Goal: Task Accomplishment & Management: Complete application form

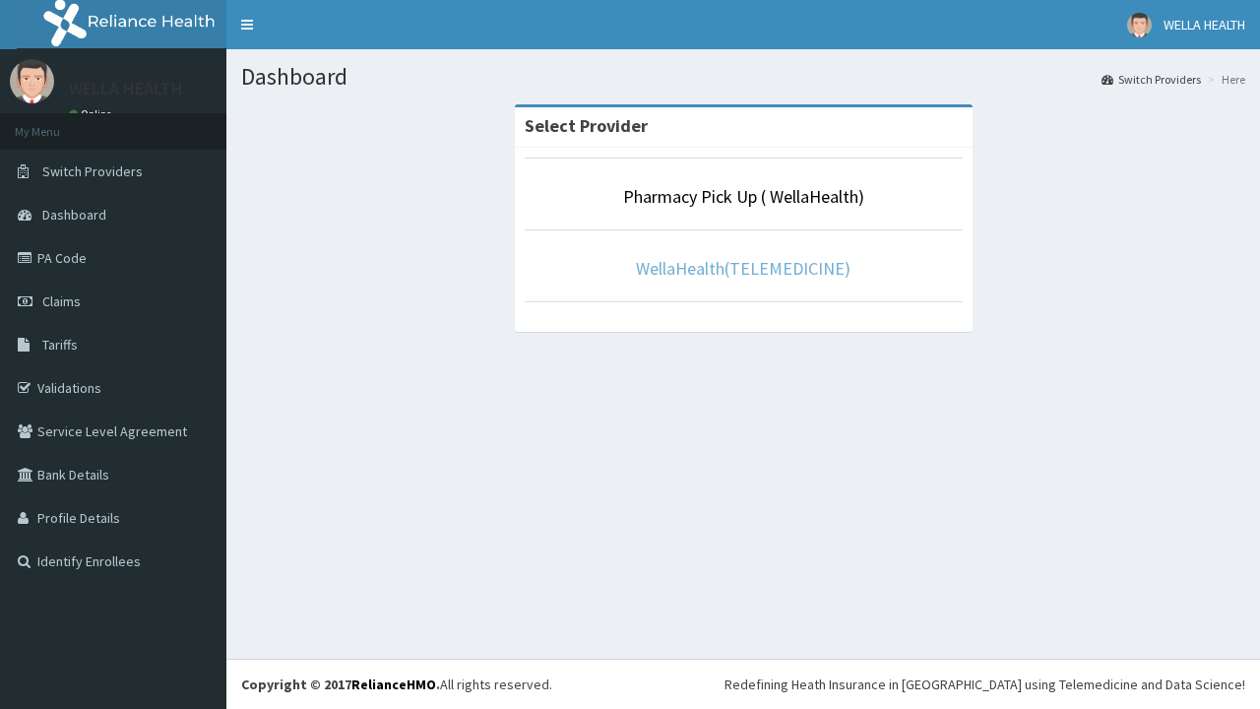
click at [742, 268] on link "WellaHealth(TELEMEDICINE)" at bounding box center [743, 268] width 215 height 23
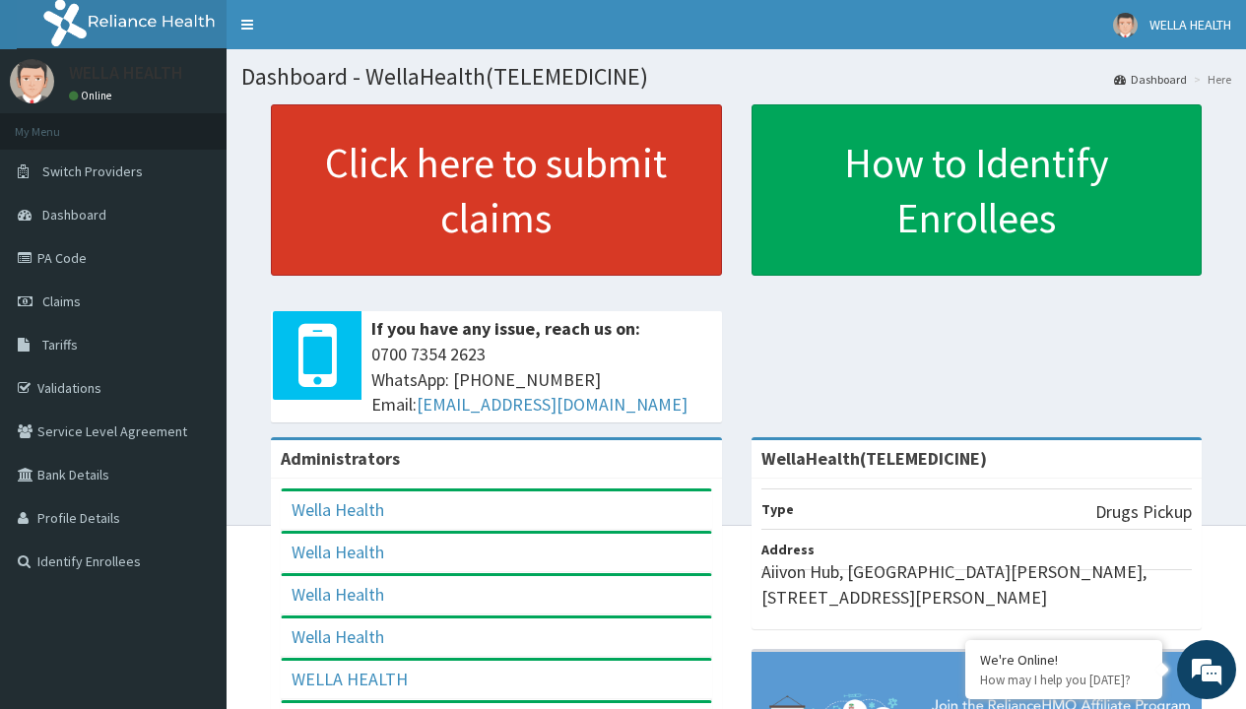
click at [495, 190] on link "Click here to submit claims" at bounding box center [496, 189] width 451 height 171
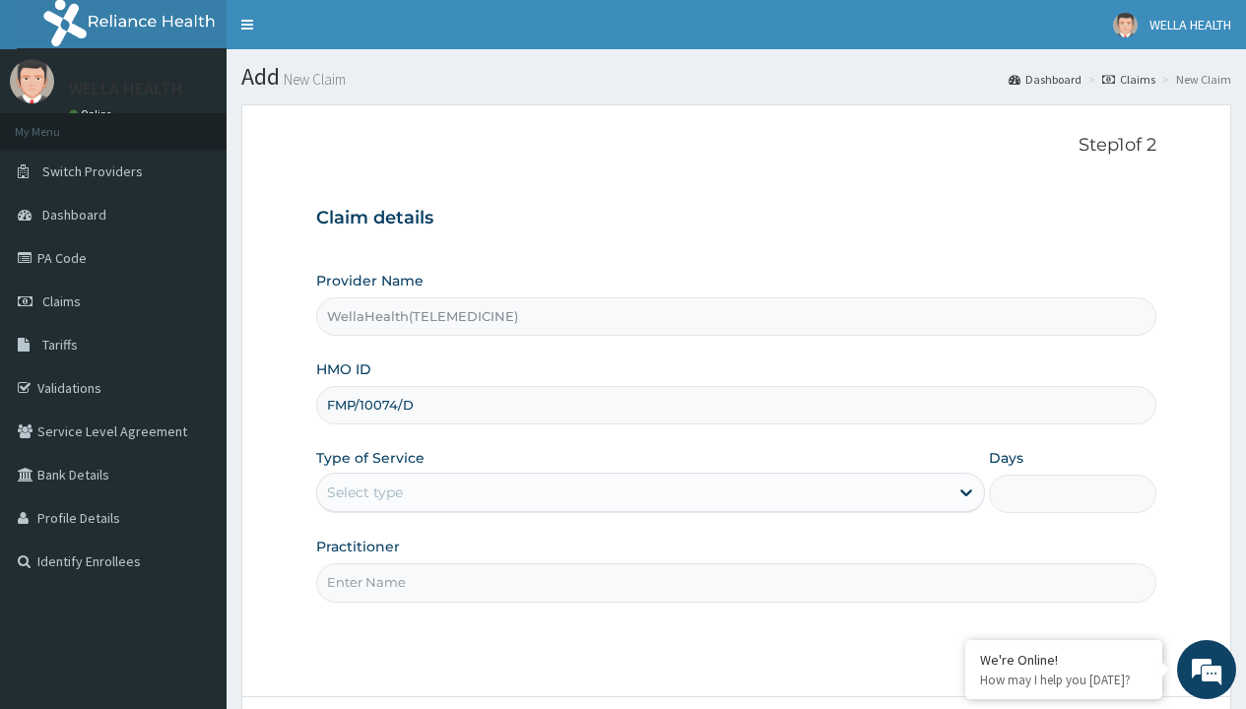
type input "FMP/10074/D"
type input "WellaHealth"
click at [364, 492] on div "Select type" at bounding box center [365, 493] width 76 height 20
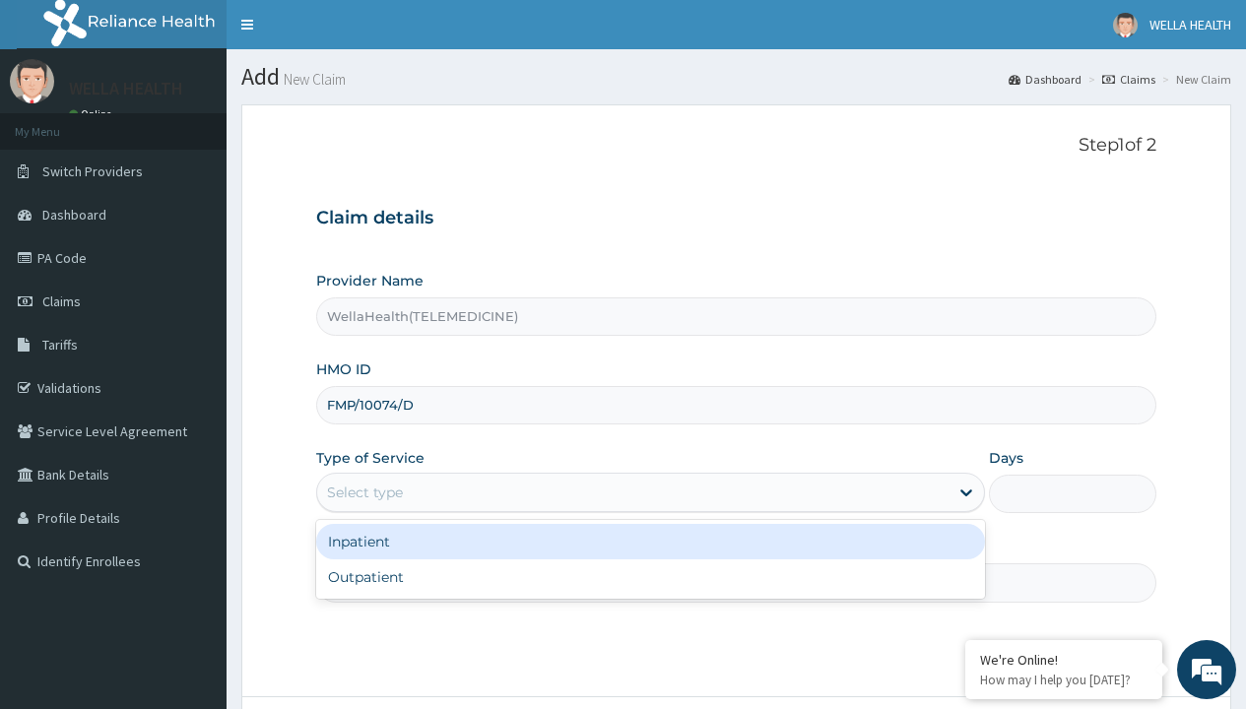
click at [650, 577] on div "Outpatient" at bounding box center [650, 576] width 669 height 35
type input "1"
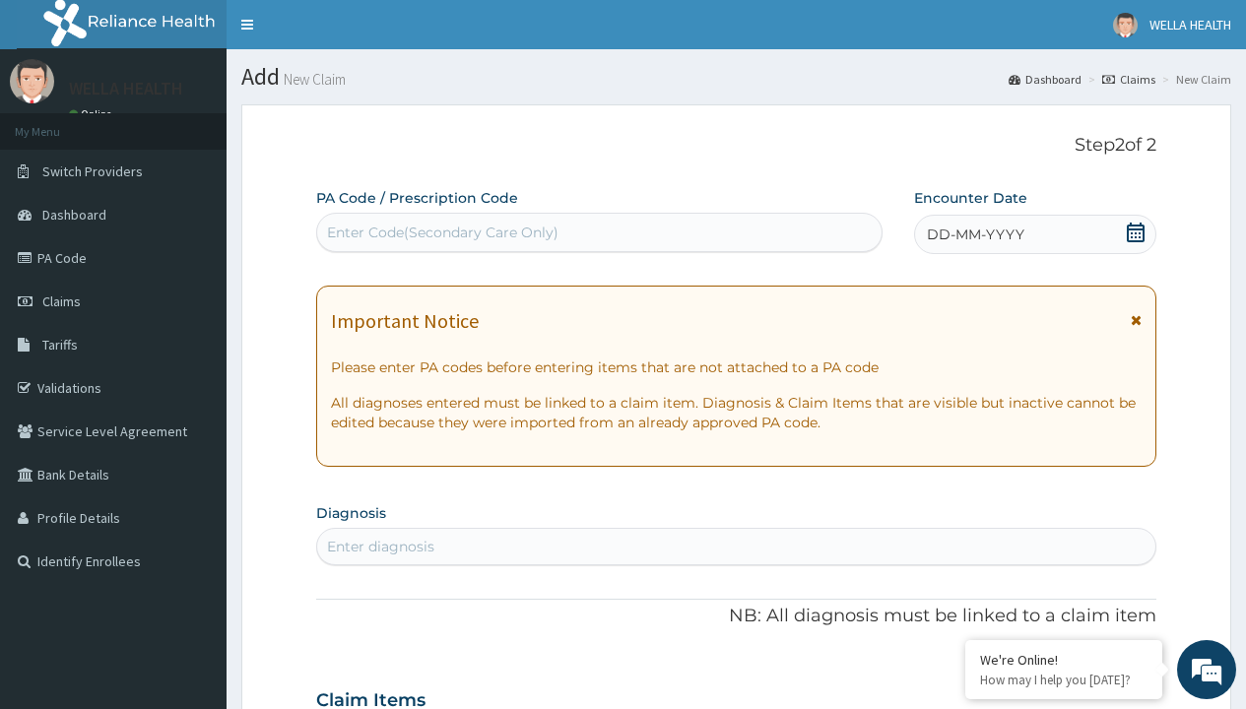
scroll to position [164, 0]
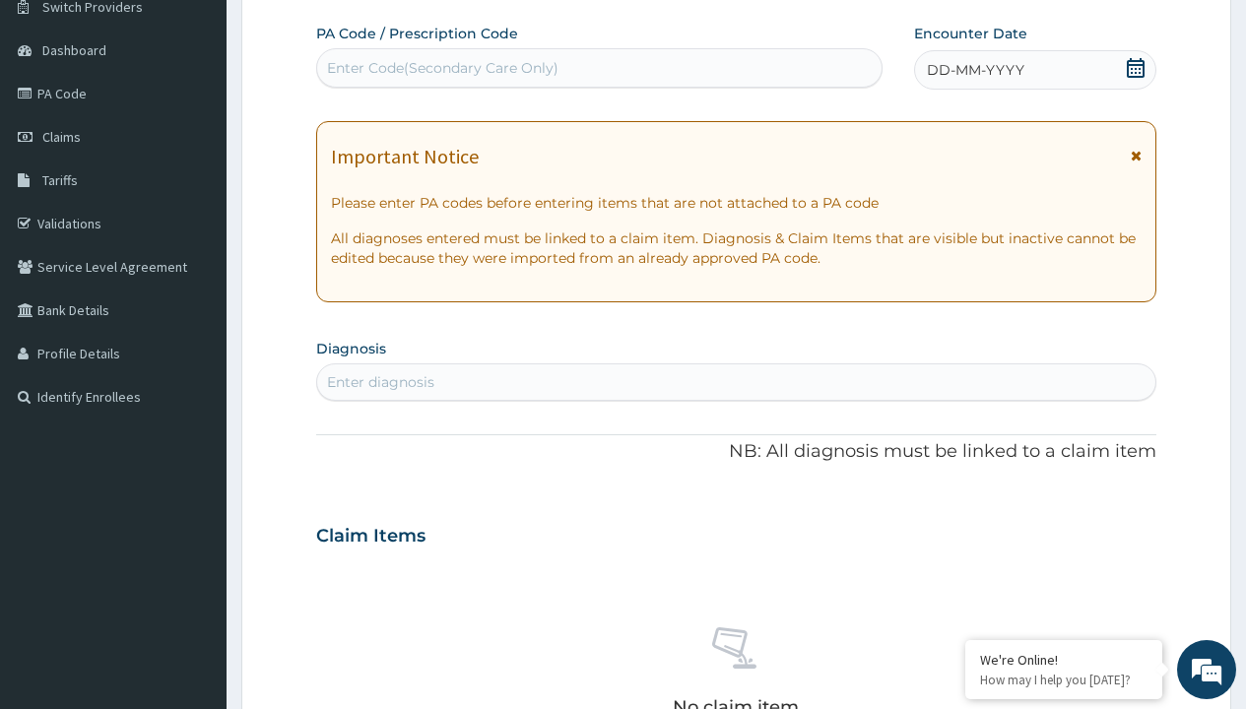
click at [974, 70] on span "DD-MM-YYYY" at bounding box center [975, 70] width 97 height 20
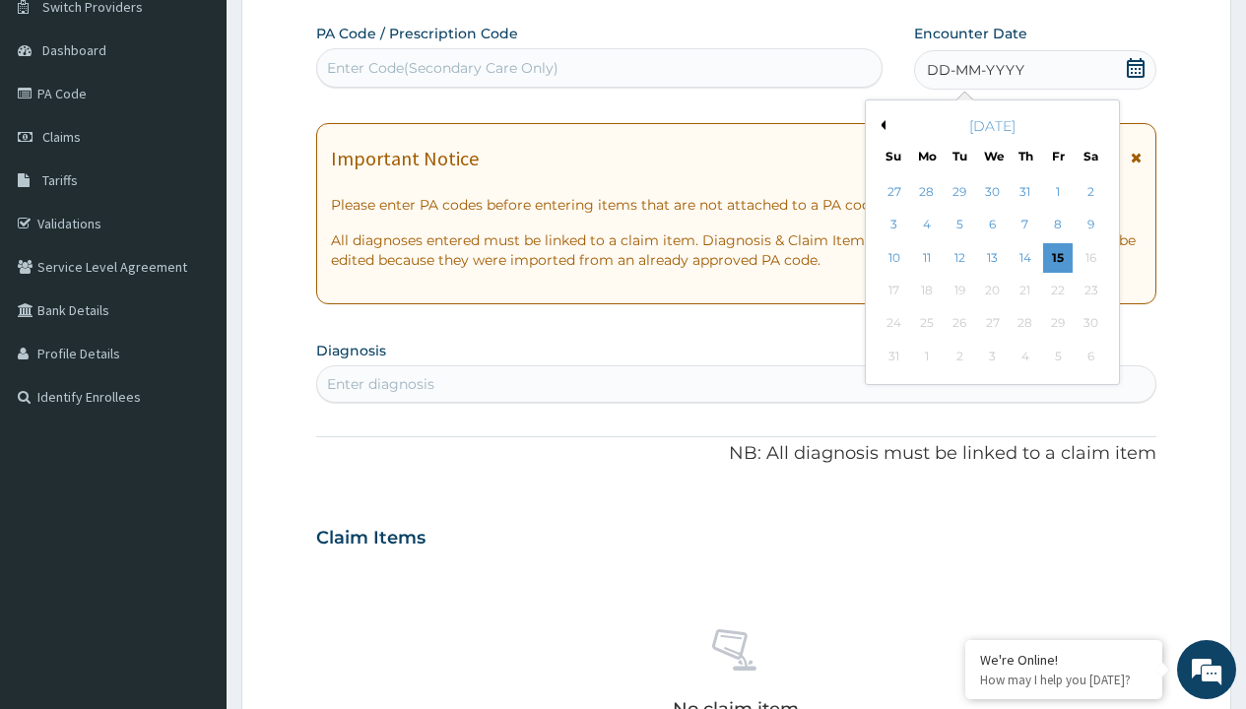
click at [879, 125] on button "Previous Month" at bounding box center [880, 125] width 10 height 10
click at [893, 257] on div "13" at bounding box center [893, 258] width 30 height 30
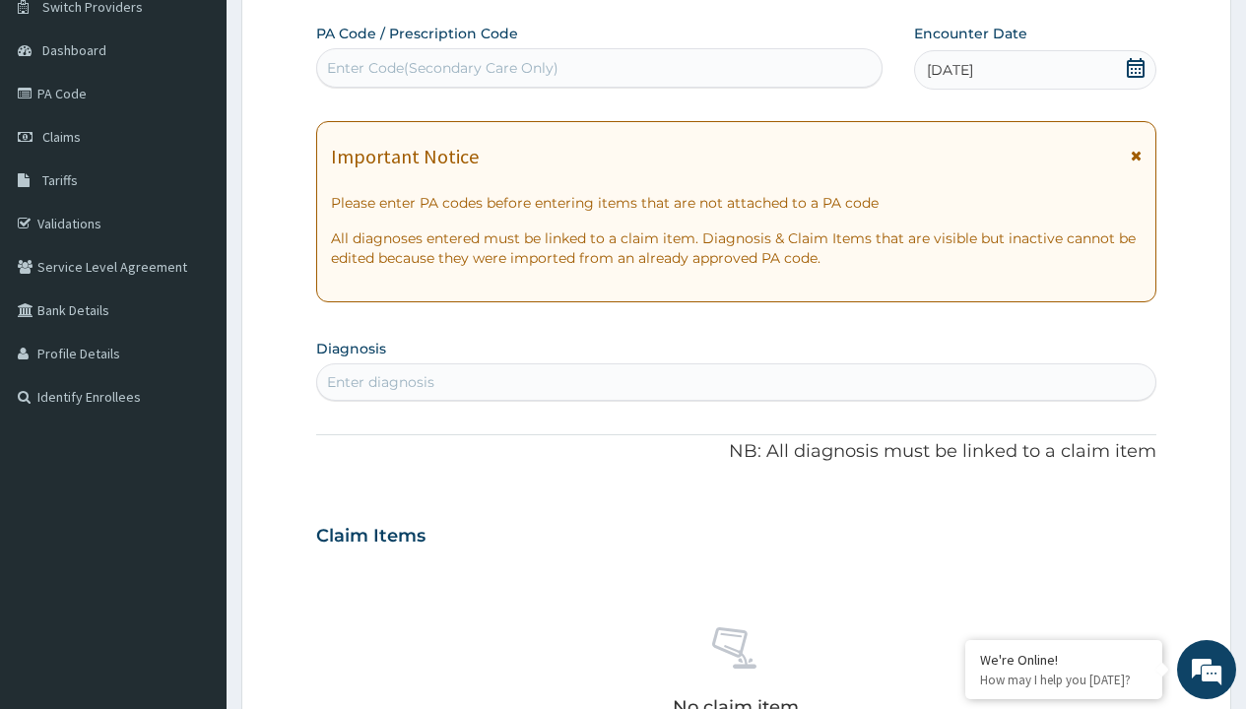
click at [441, 68] on div "Enter Code(Secondary Care Only)" at bounding box center [442, 68] width 231 height 20
type input "PR/04640386"
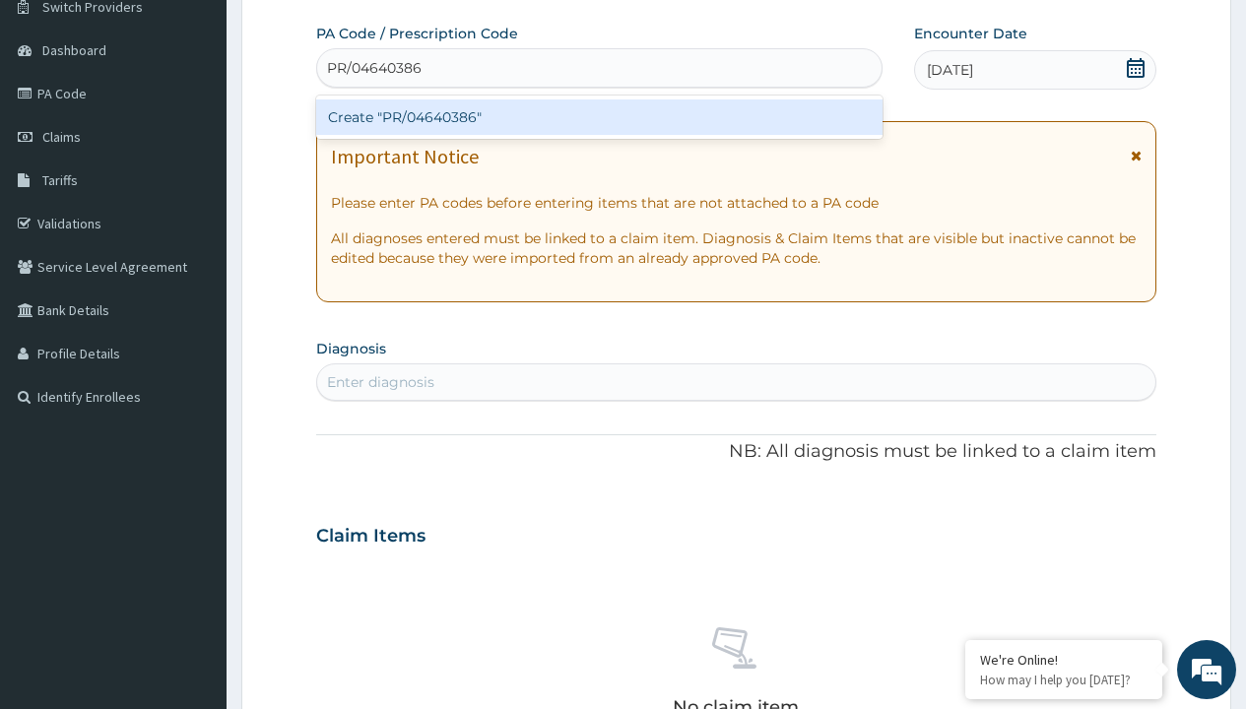
scroll to position [0, 0]
click at [599, 117] on div "Create "PR/04640386"" at bounding box center [598, 116] width 565 height 35
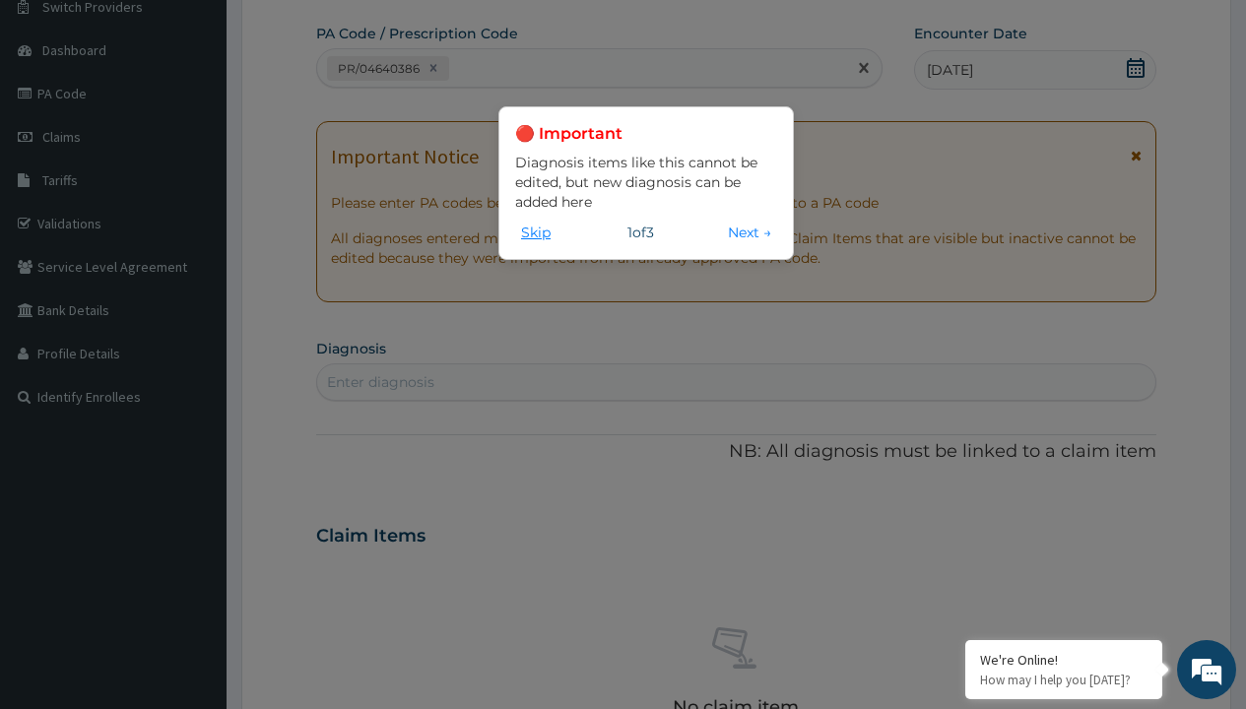
click at [536, 231] on button "Skip" at bounding box center [535, 233] width 41 height 22
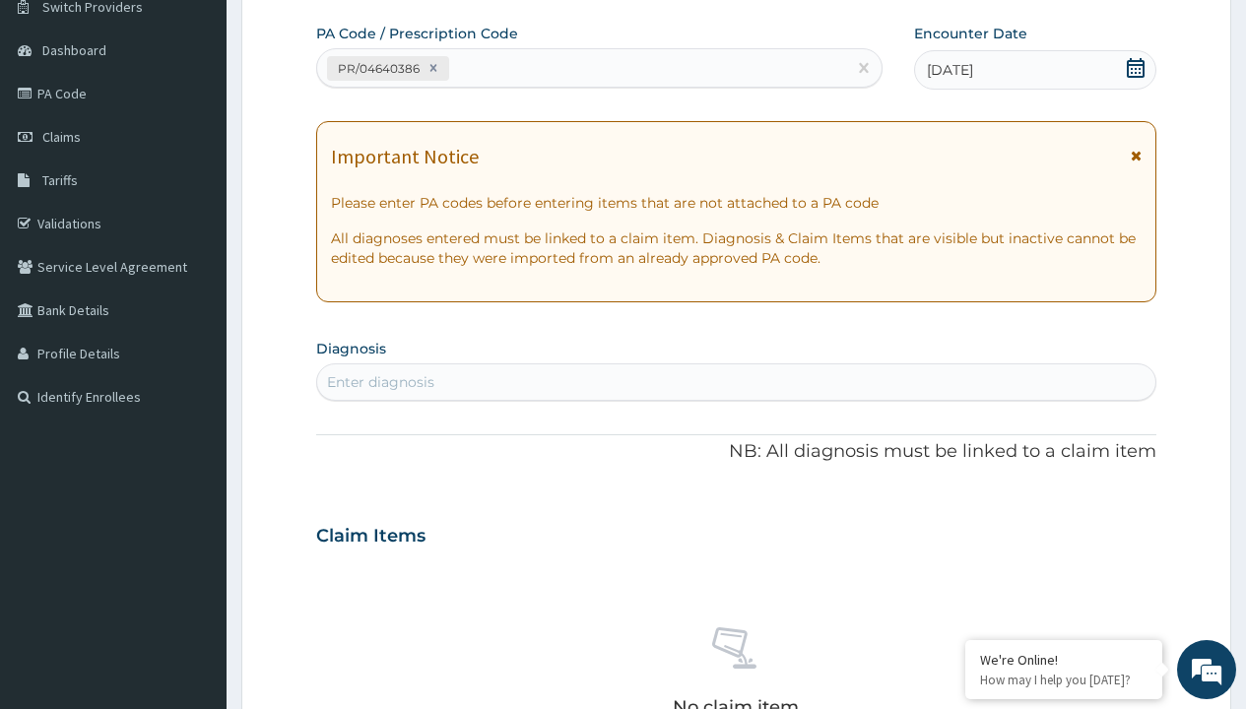
click at [380, 382] on div "Enter diagnosis" at bounding box center [380, 382] width 107 height 20
type input "prescription collected"
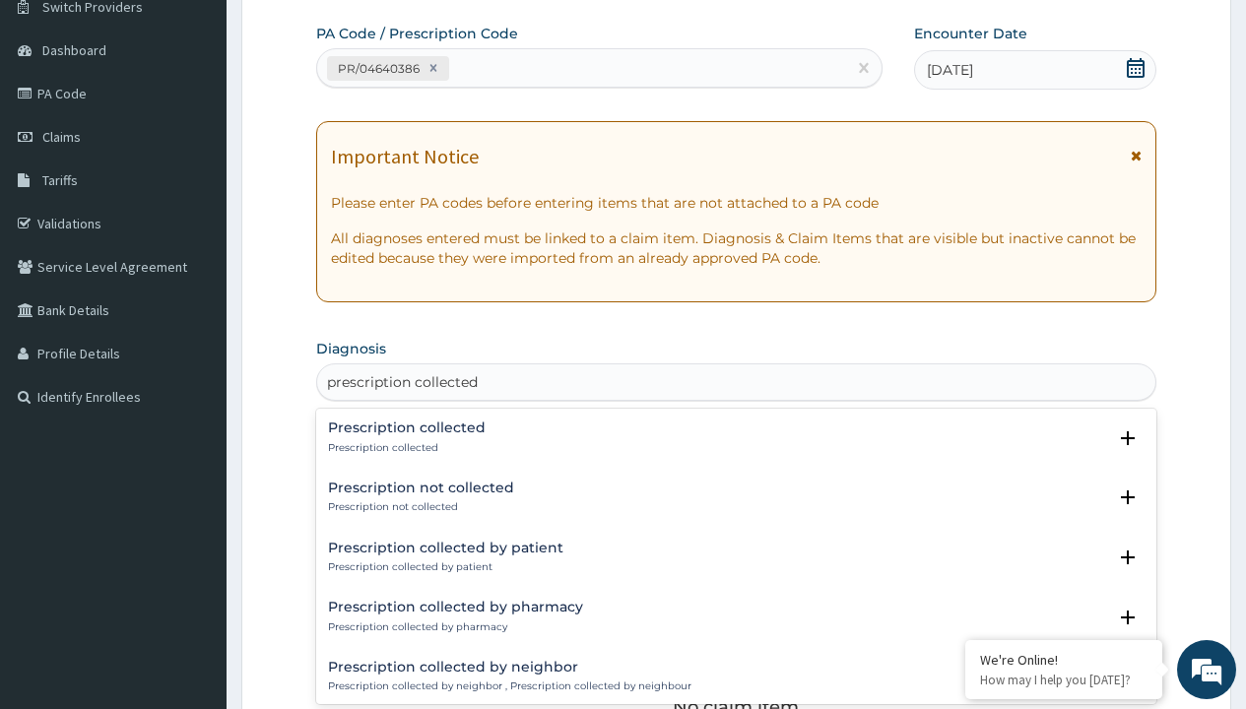
click at [404, 447] on p "Prescription collected" at bounding box center [407, 448] width 158 height 14
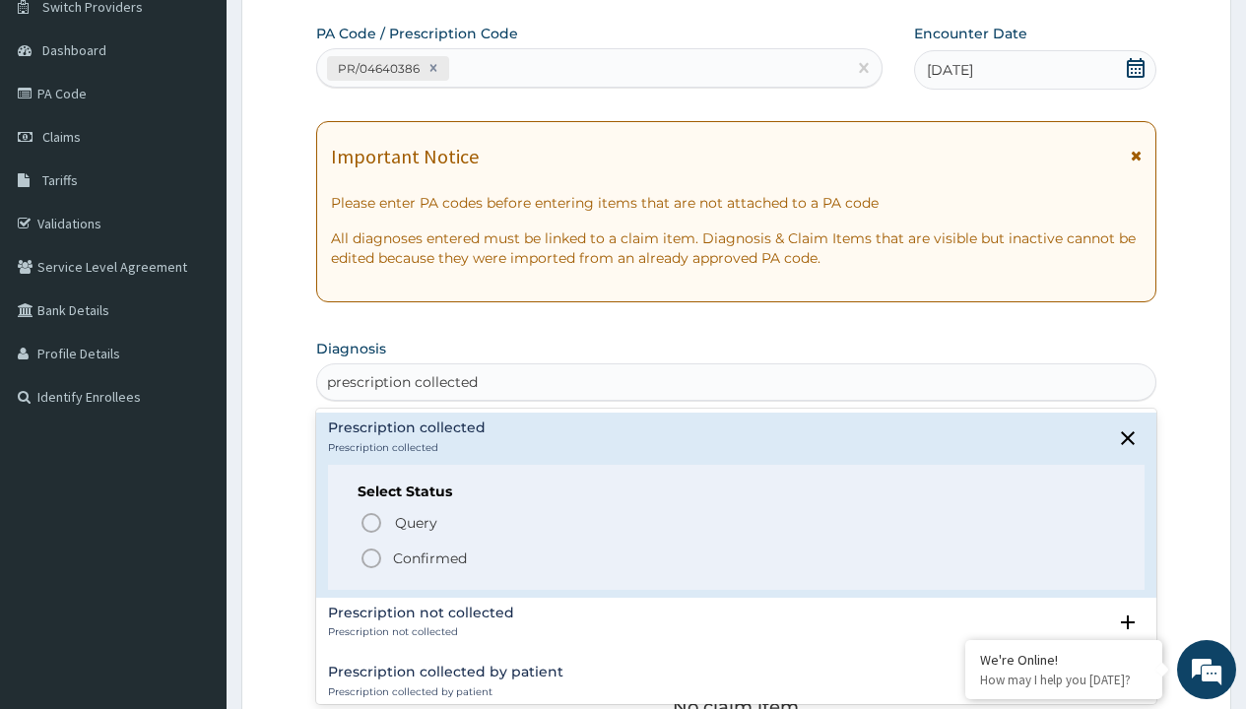
click at [429, 557] on p "Confirmed" at bounding box center [430, 559] width 74 height 20
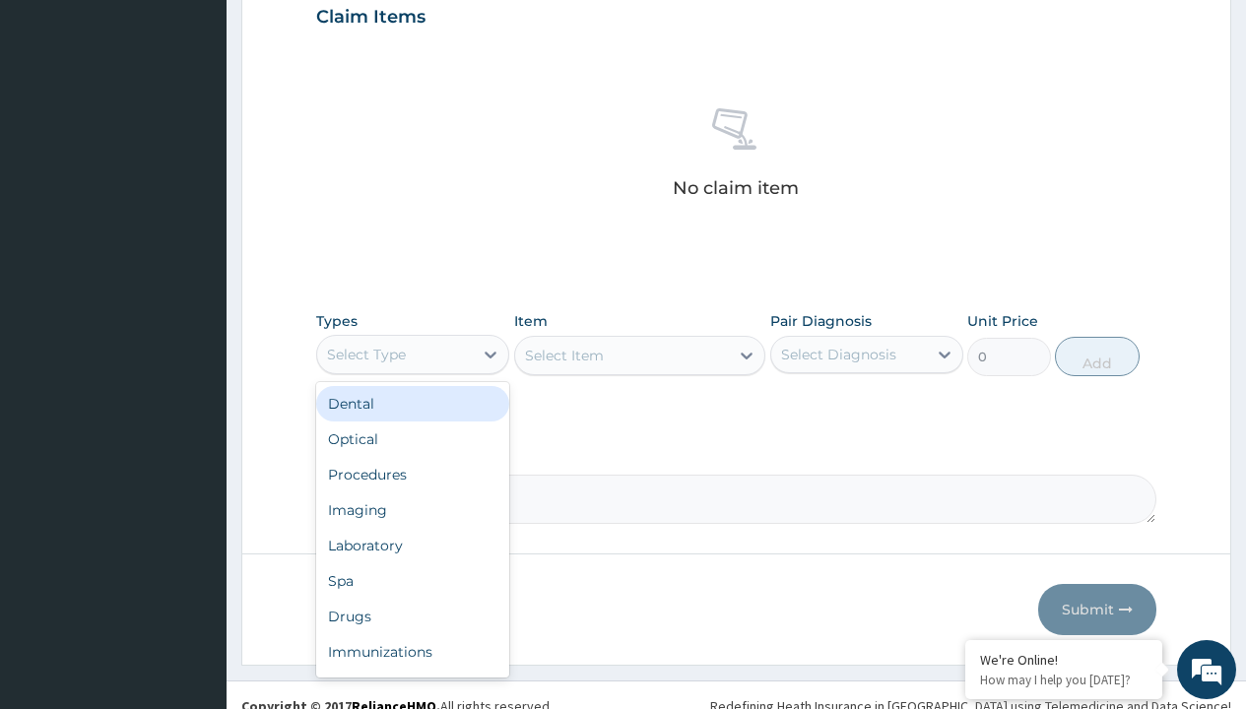
type input "procedures"
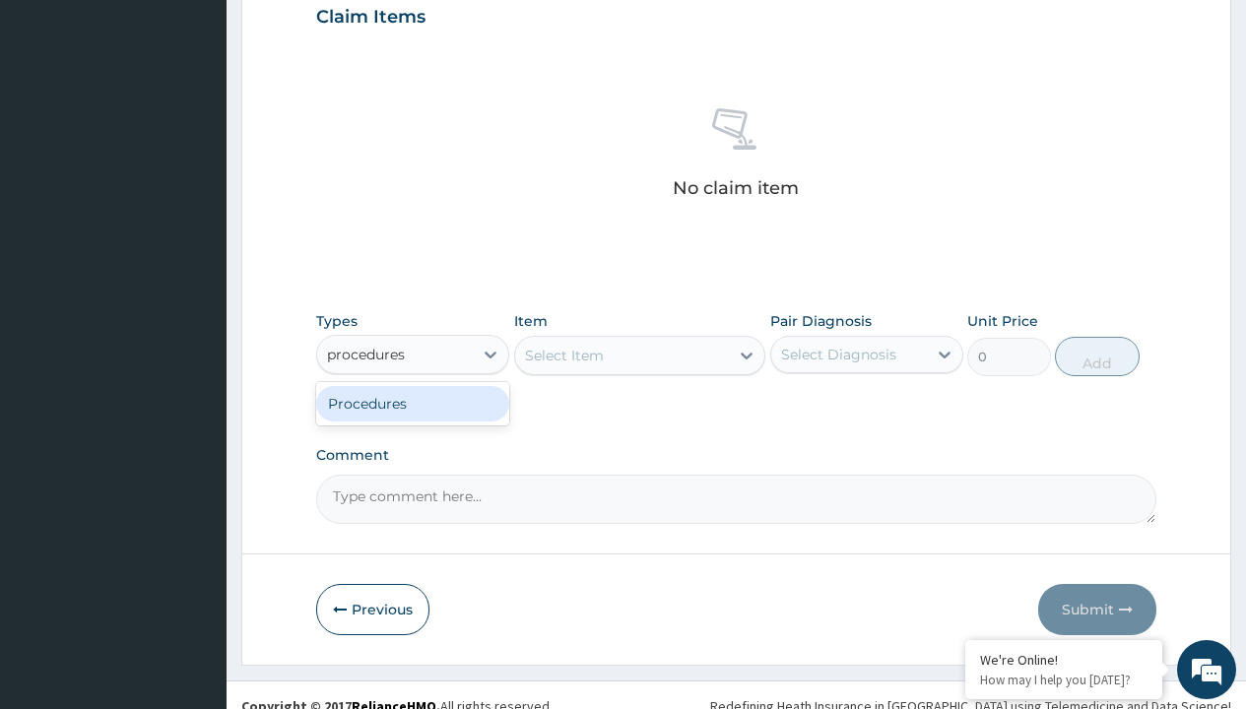
scroll to position [0, 0]
click at [413, 403] on div "Procedures" at bounding box center [412, 403] width 193 height 35
click at [563, 355] on div "Select Item" at bounding box center [564, 356] width 79 height 20
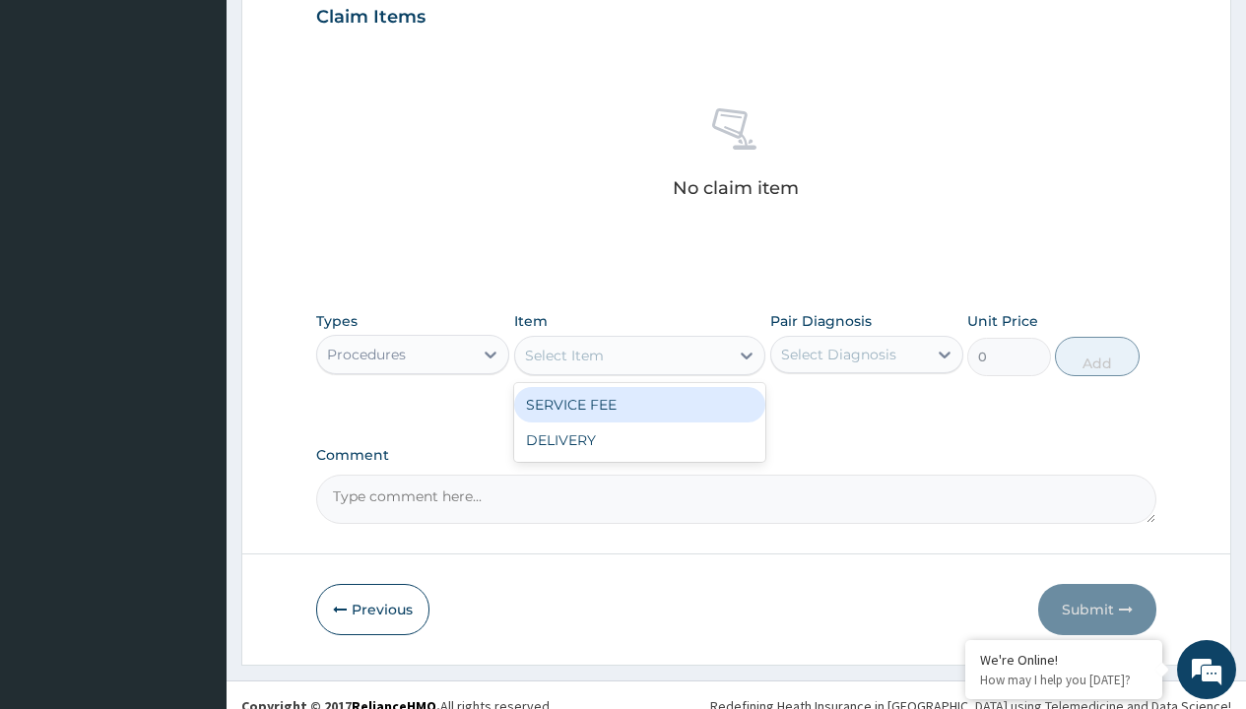
type input "service fee"
click at [639, 404] on div "SERVICE FEE" at bounding box center [640, 404] width 252 height 35
type input "100"
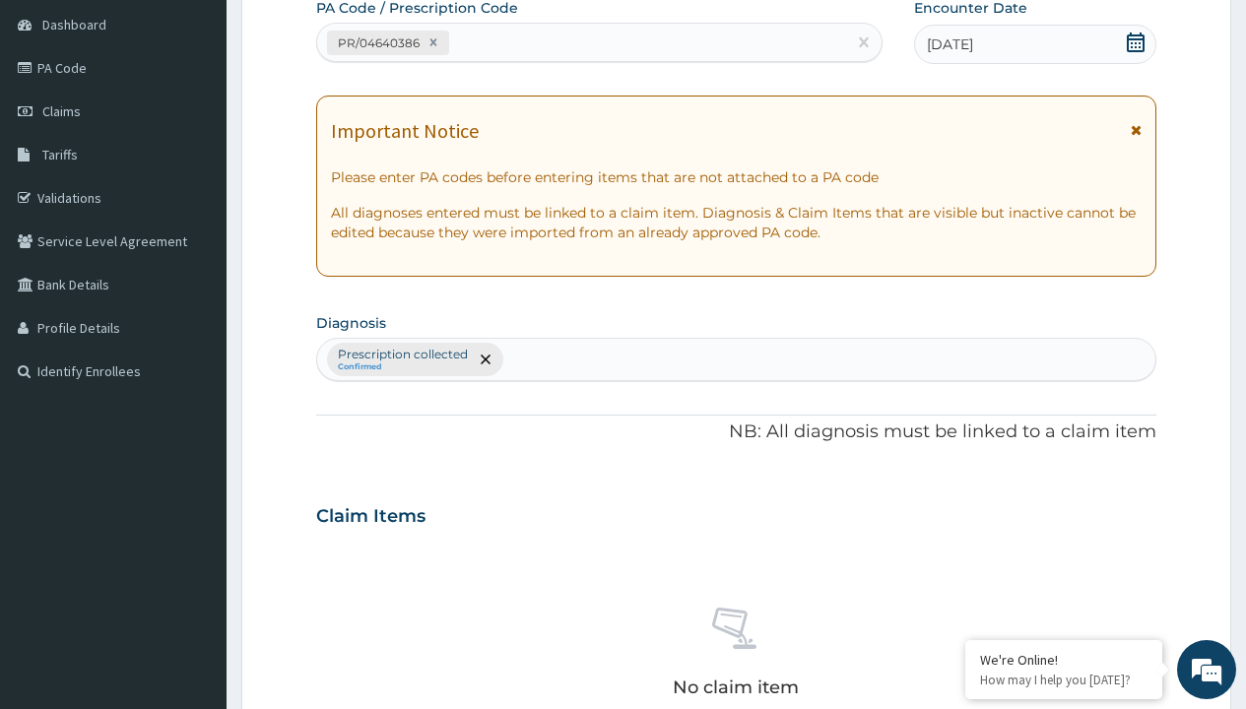
type input "prescription collected"
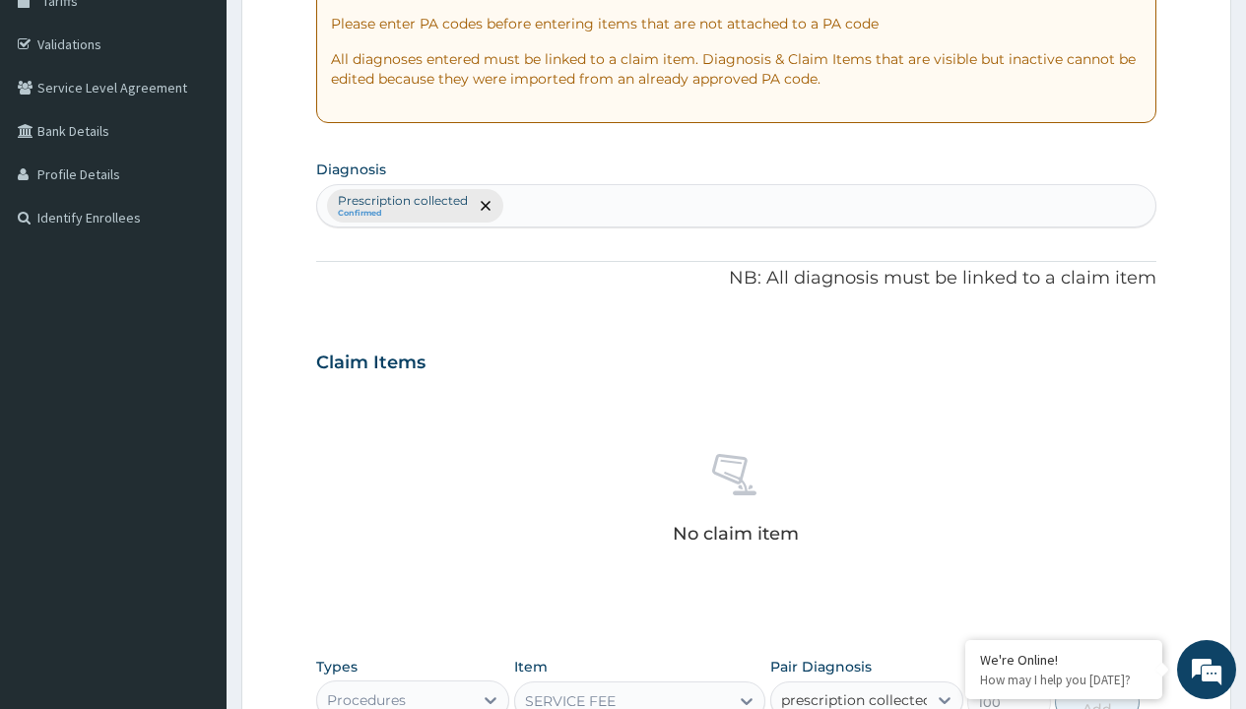
checkbox input "true"
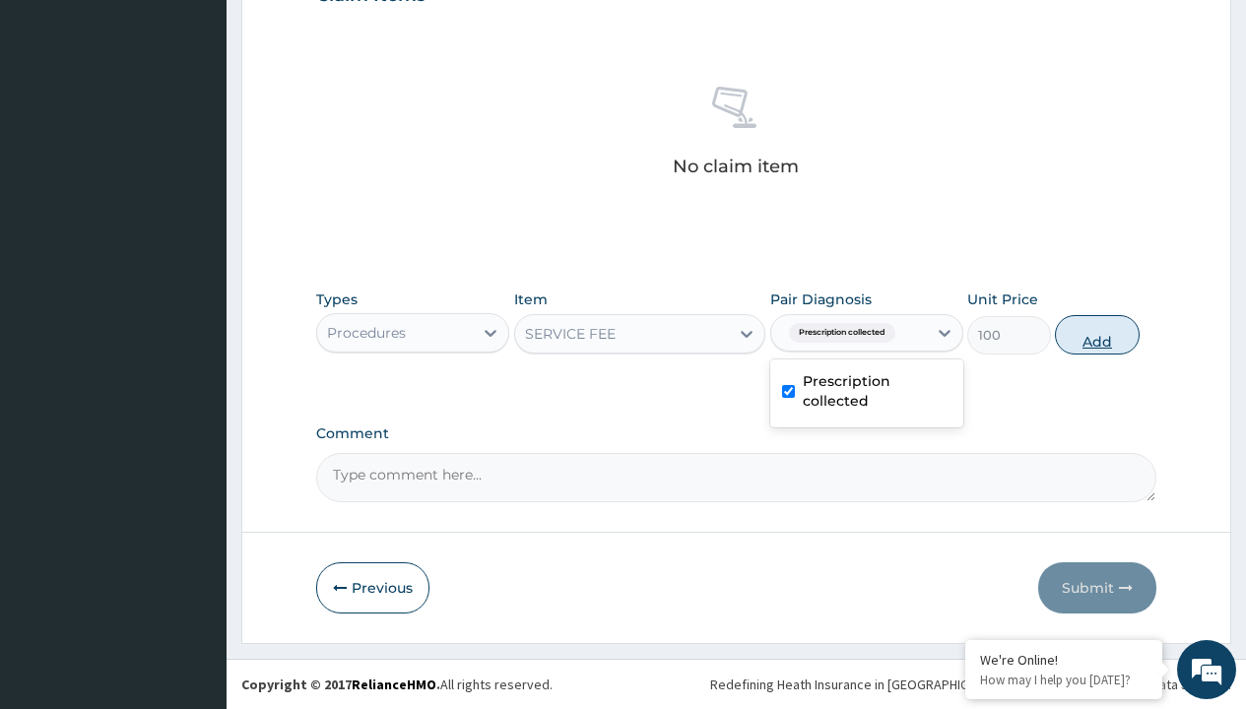
click at [1097, 334] on button "Add" at bounding box center [1097, 334] width 84 height 39
type input "0"
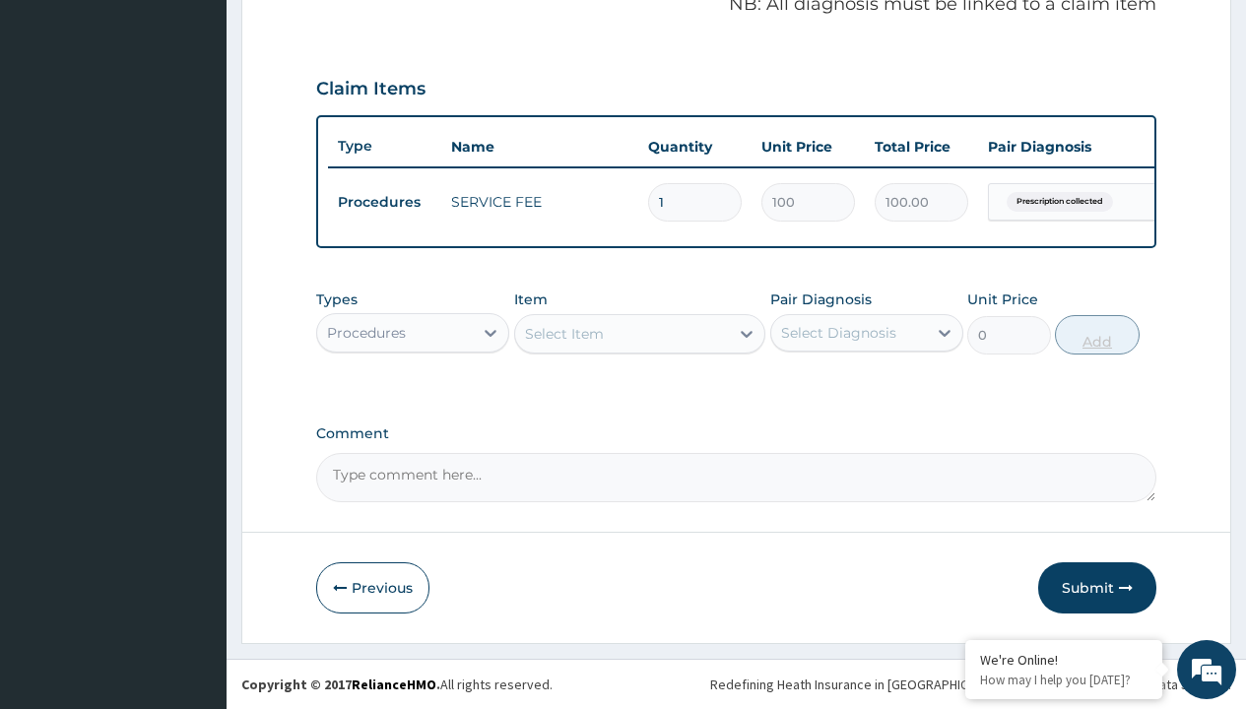
scroll to position [632, 0]
click at [366, 332] on div "Procedures" at bounding box center [366, 333] width 79 height 20
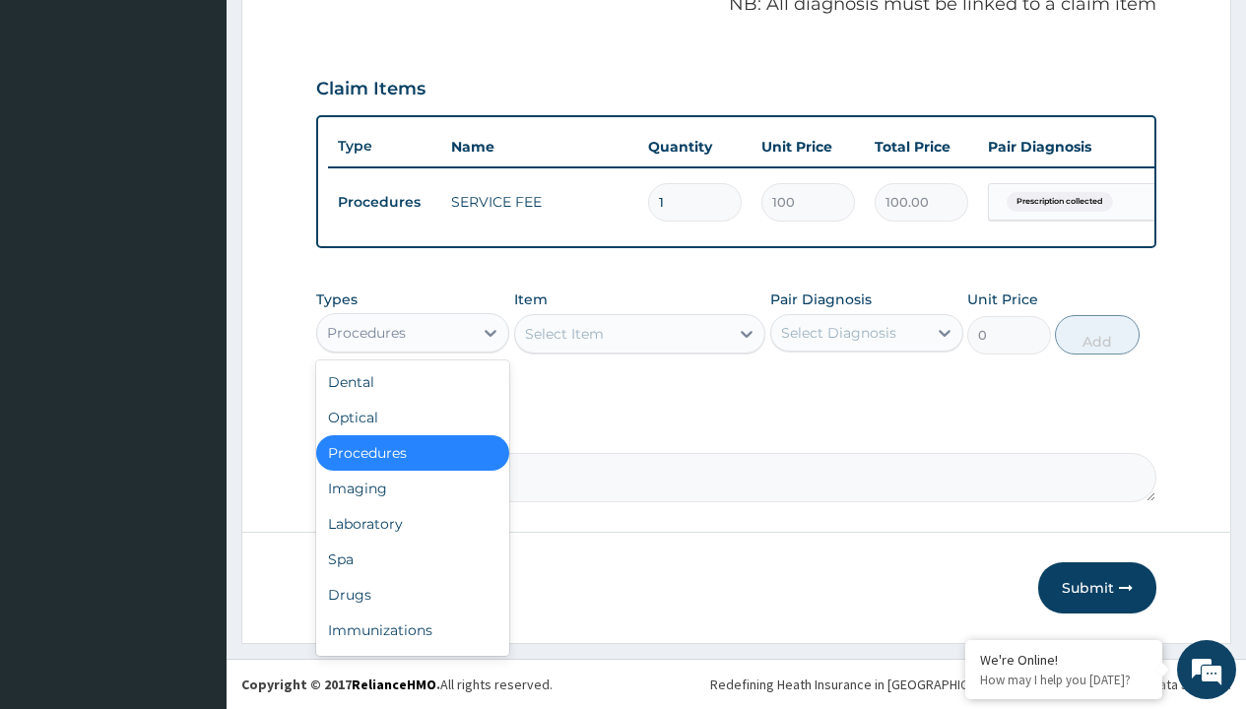
type input "drugs"
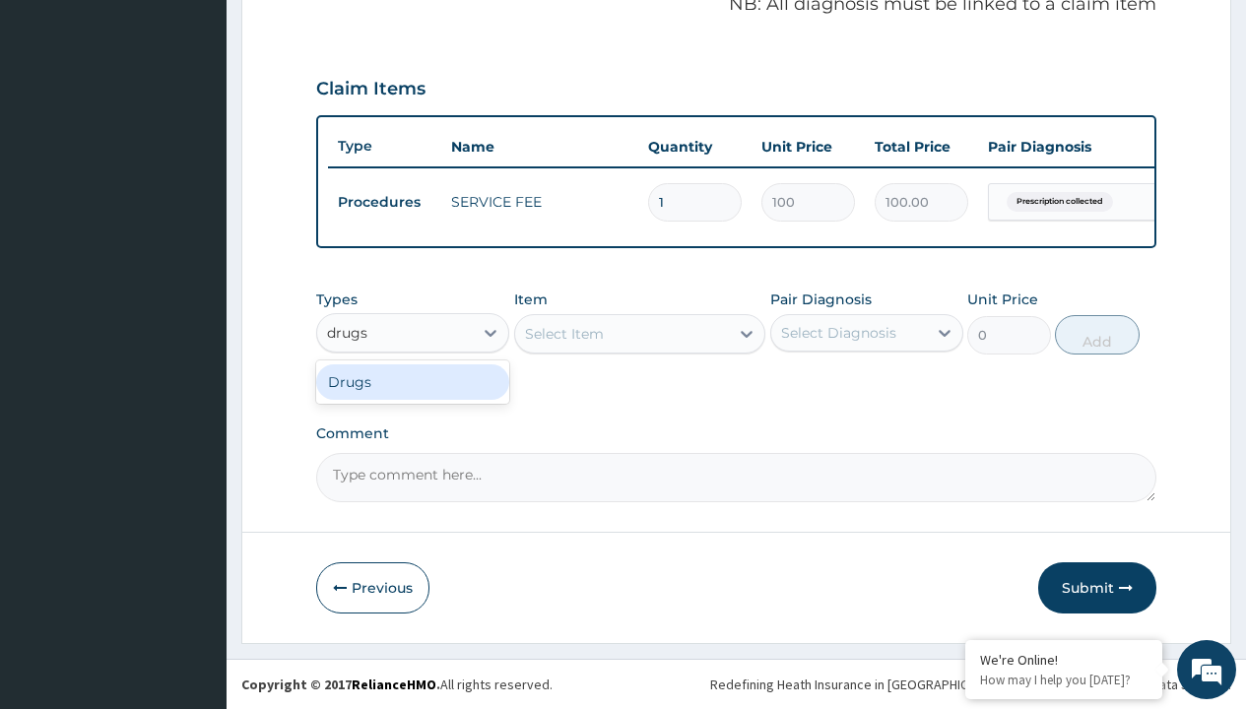
scroll to position [0, 0]
click at [413, 381] on div "Drugs" at bounding box center [412, 381] width 193 height 35
click at [563, 333] on div "Select Item" at bounding box center [640, 333] width 252 height 39
type input "fleming 457 suspension (amoxicillin/clavulanic acid)/bott"
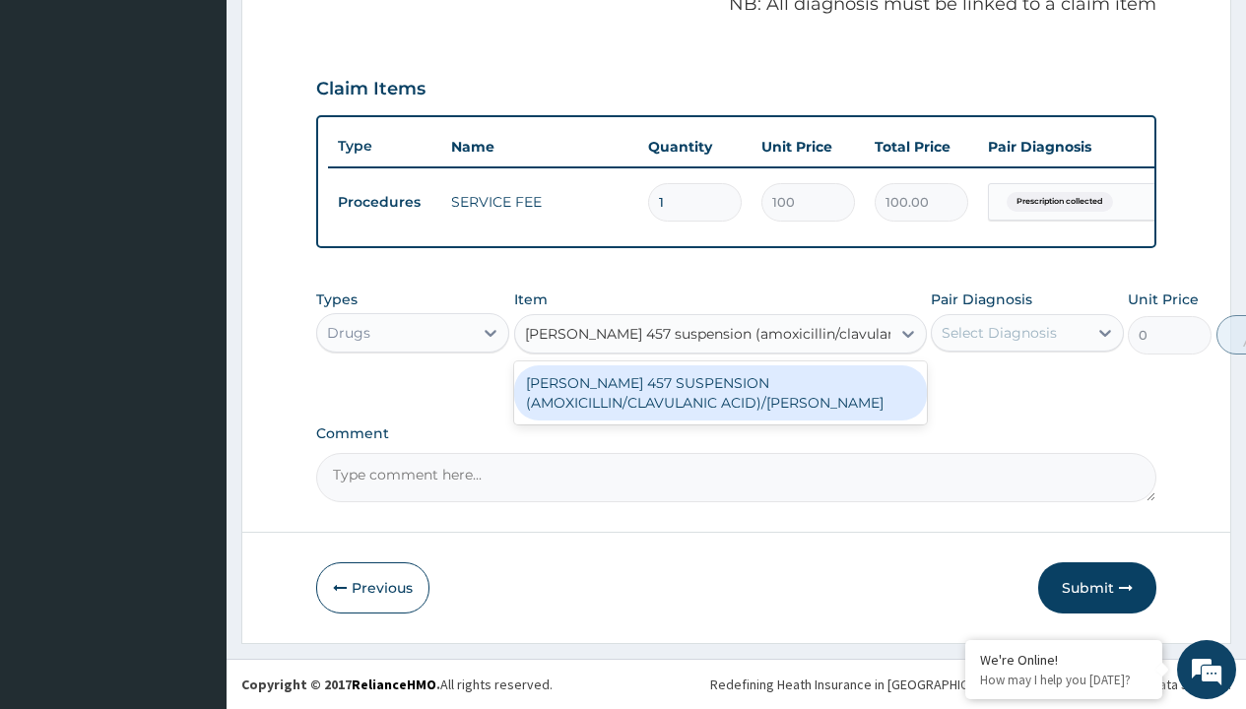
click at [720, 392] on div "[PERSON_NAME] 457 SUSPENSION (AMOXICILLIN/CLAVULANIC ACID)/[PERSON_NAME]" at bounding box center [720, 392] width 413 height 55
type input "8265"
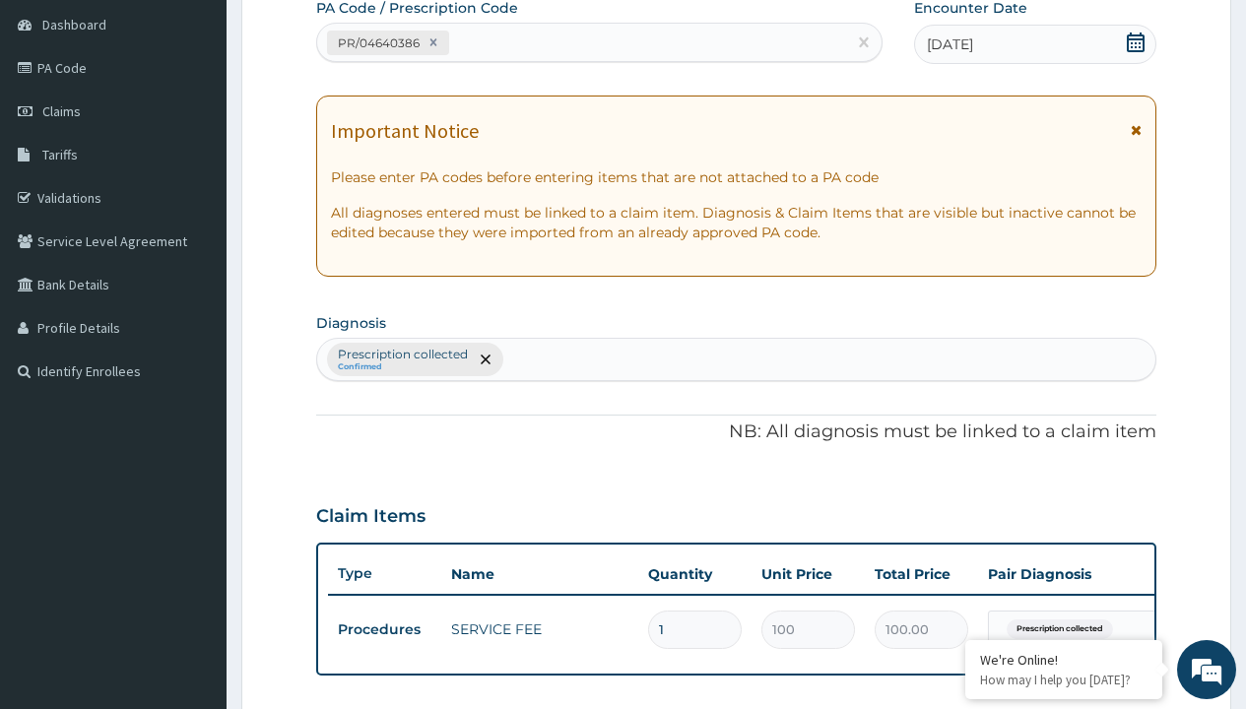
type input "prescription collected"
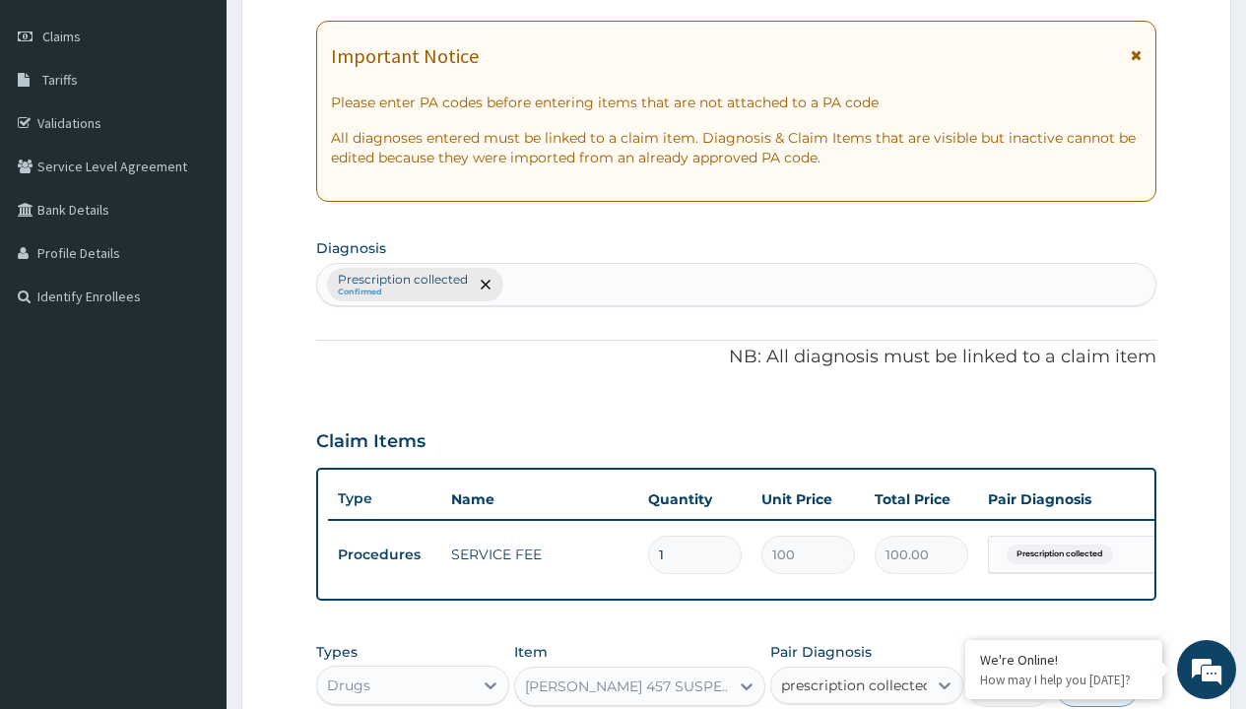
checkbox input "true"
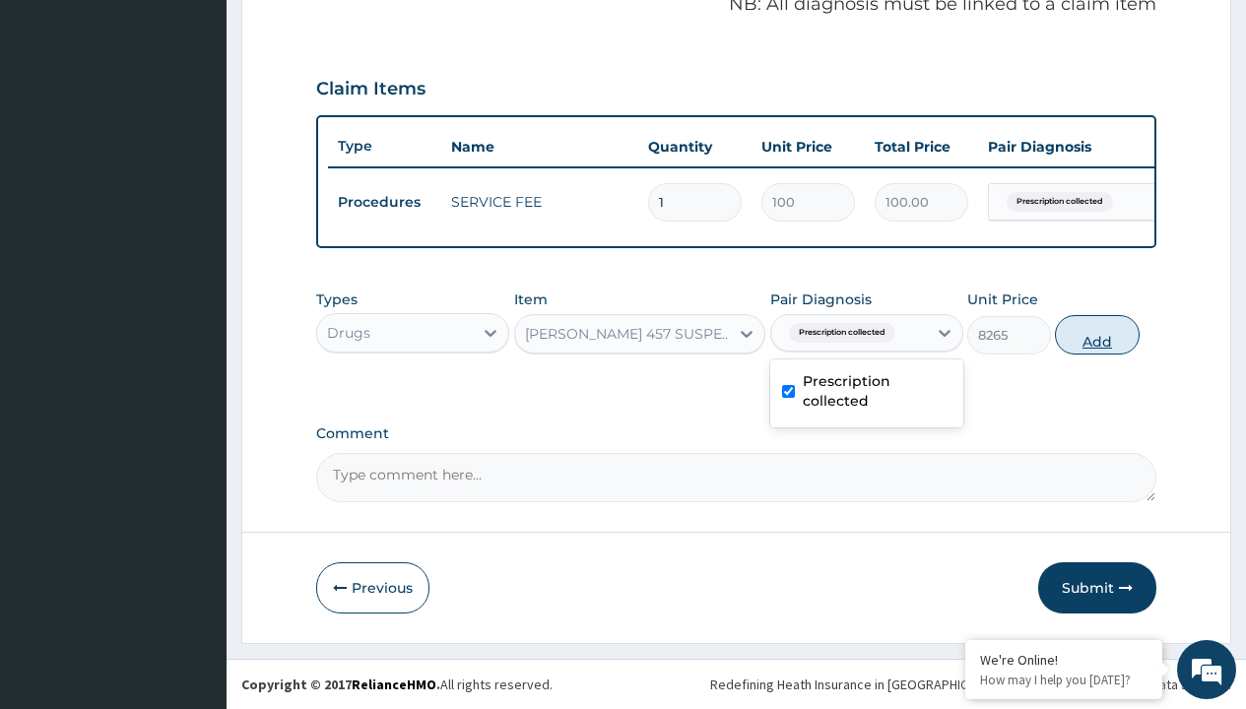
click at [1097, 334] on button "Add" at bounding box center [1097, 334] width 84 height 39
type input "0"
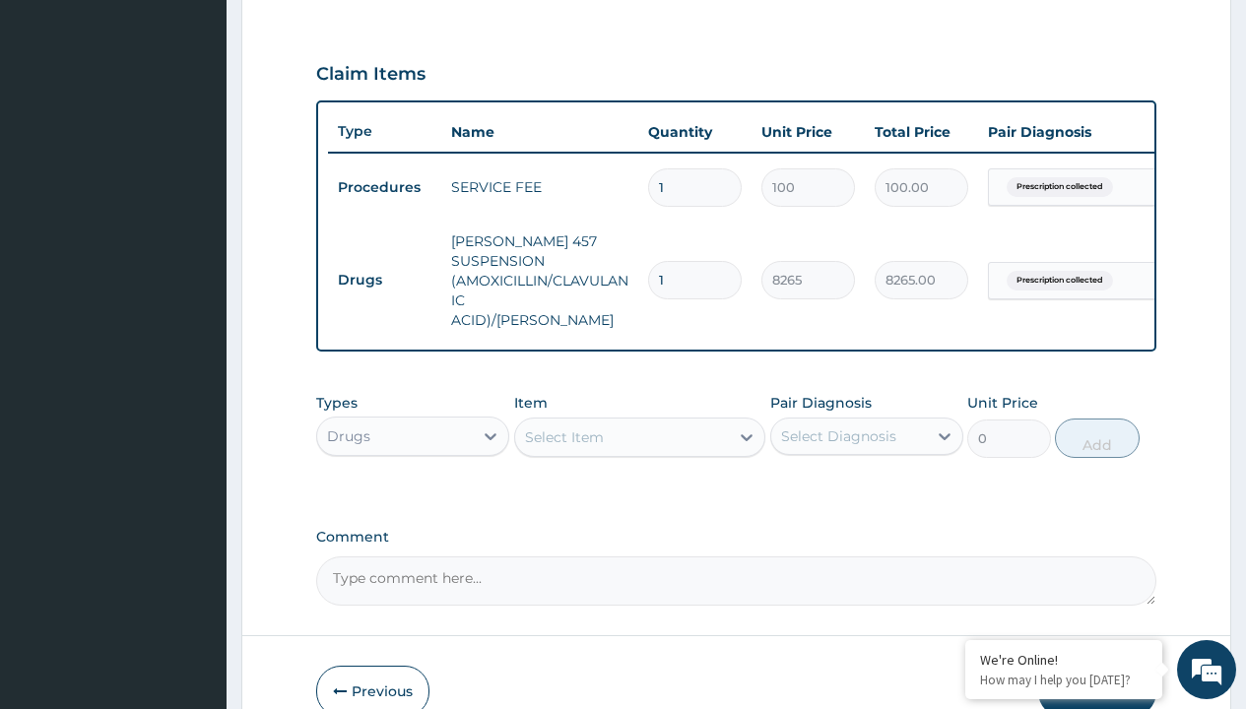
click at [384, 270] on td "Drugs" at bounding box center [384, 280] width 113 height 36
type input "drugs"
click at [413, 480] on div "Drugs" at bounding box center [412, 485] width 193 height 35
click at [563, 431] on div "Select Item" at bounding box center [564, 437] width 79 height 20
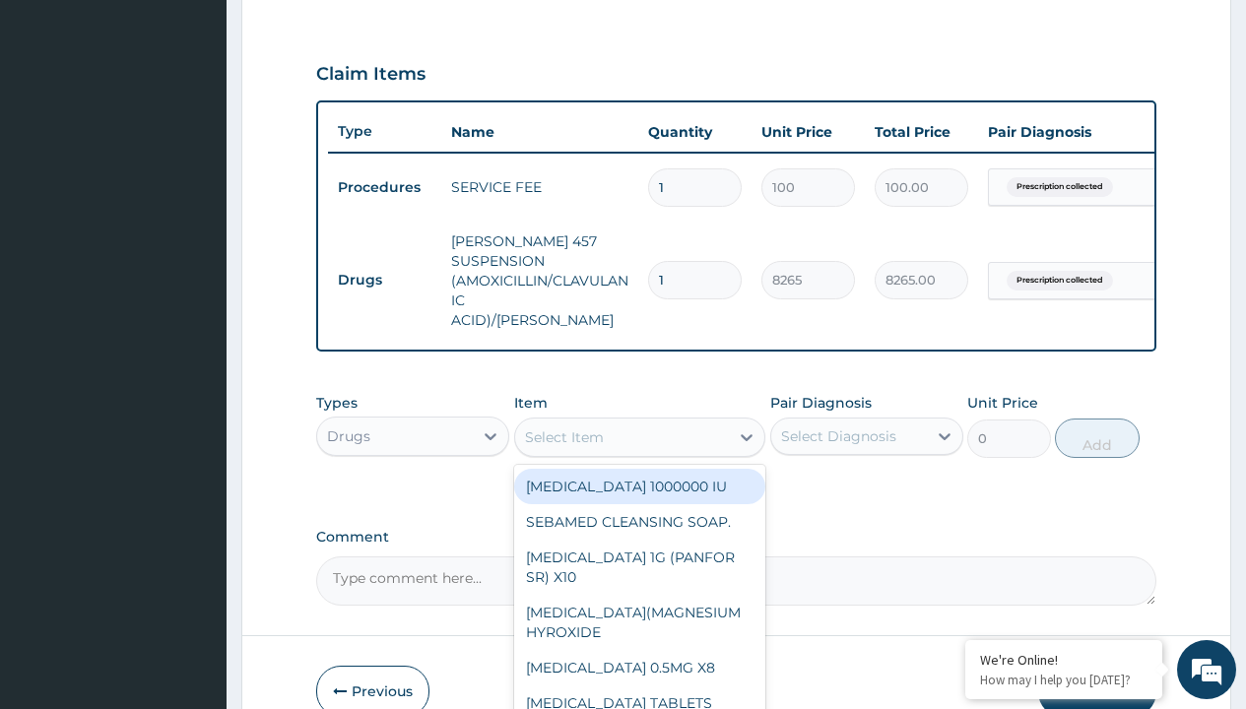
type input "strepsil lozenges x24"
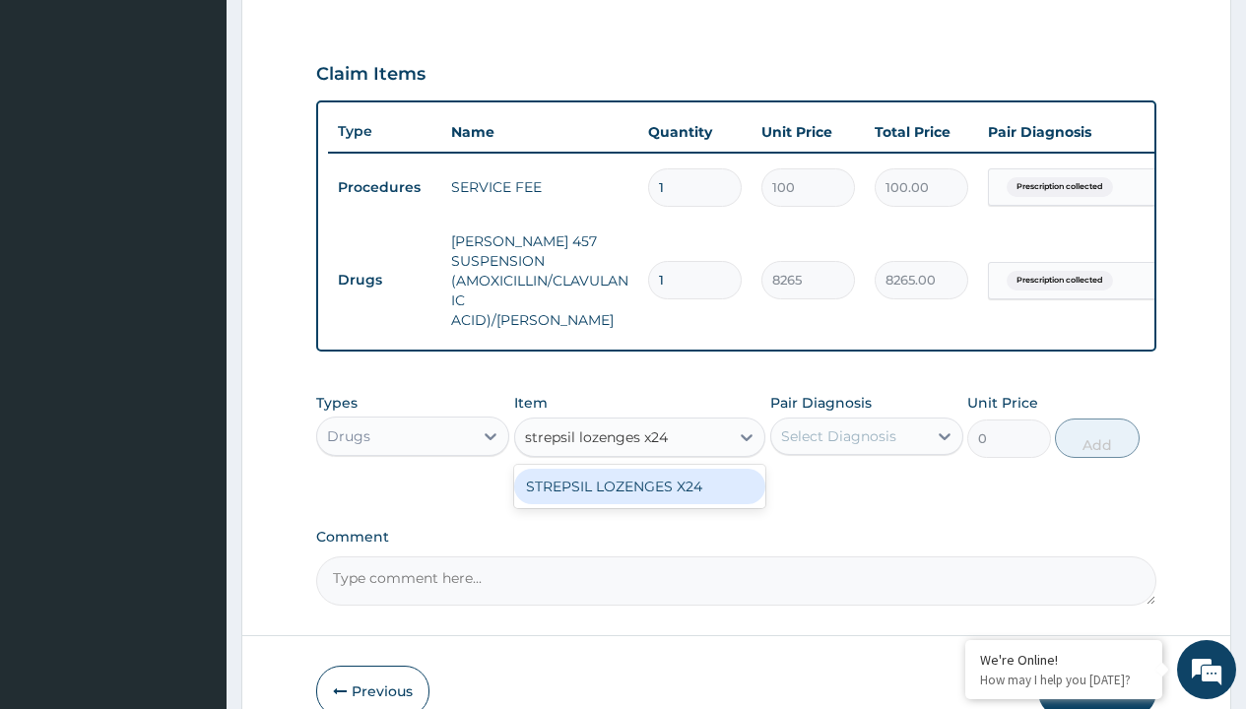
click at [639, 481] on div "STREPSIL LOZENGES X24" at bounding box center [640, 486] width 252 height 35
type input "233.5"
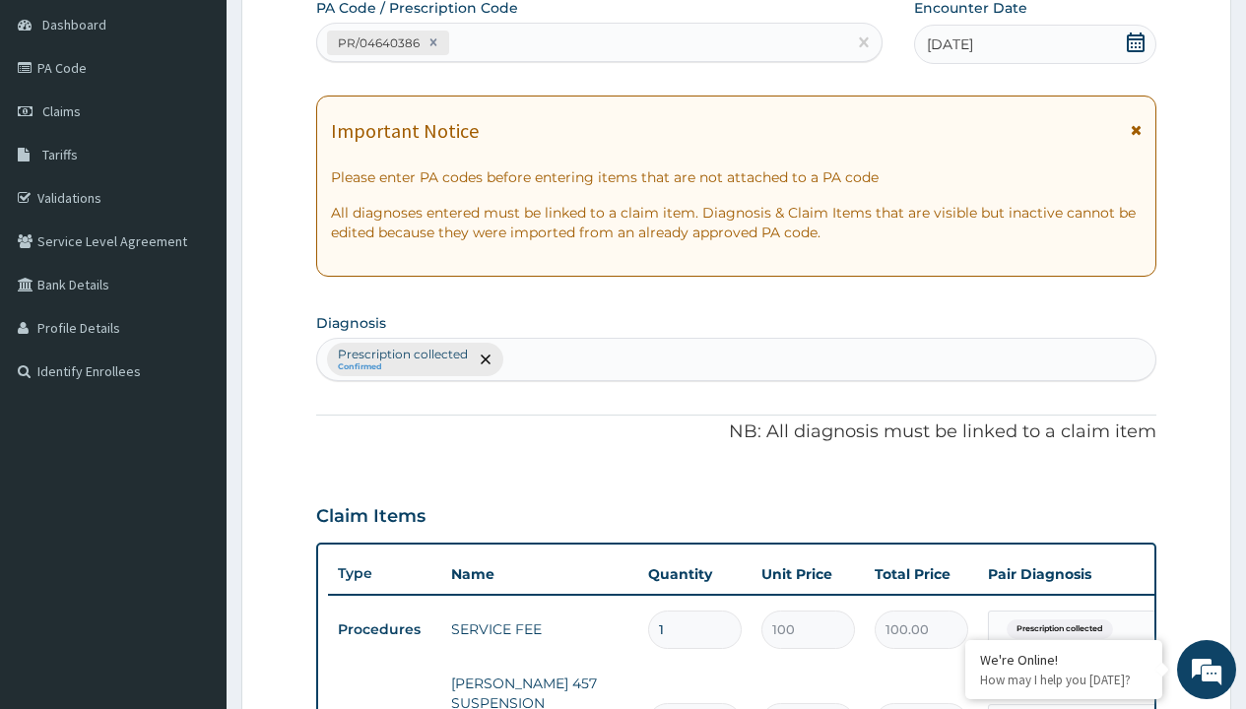
type input "prescription collected"
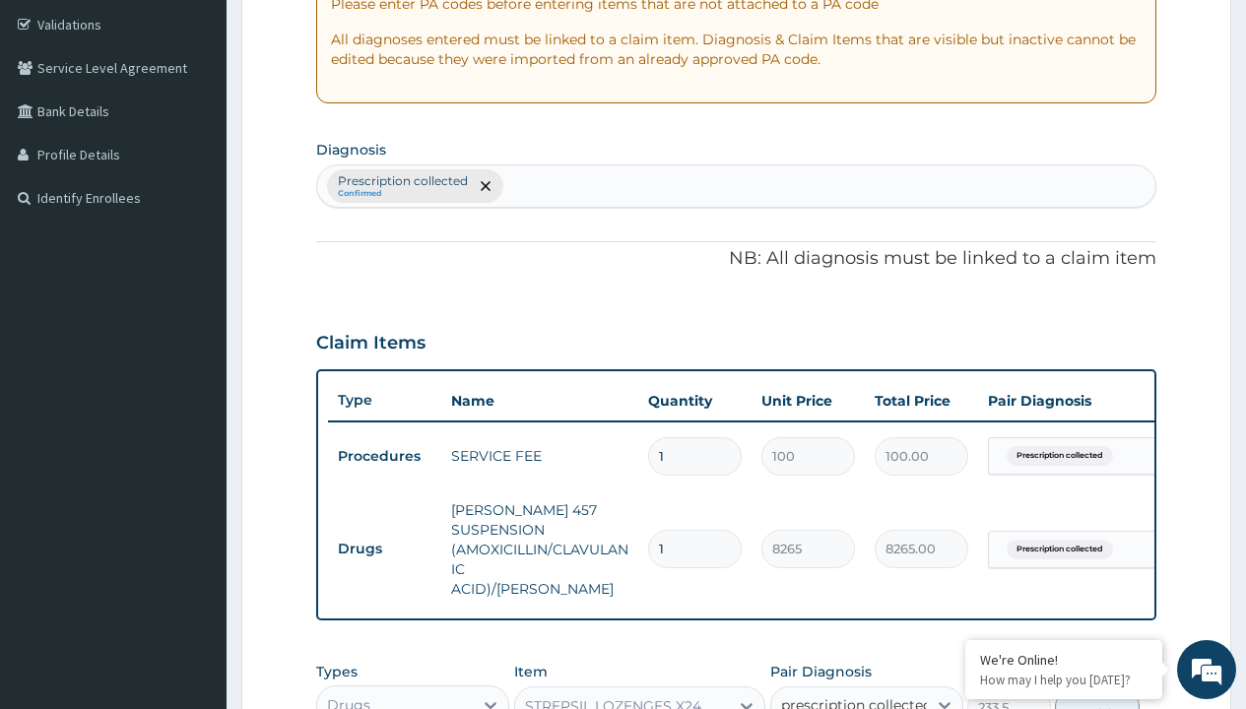
checkbox input "true"
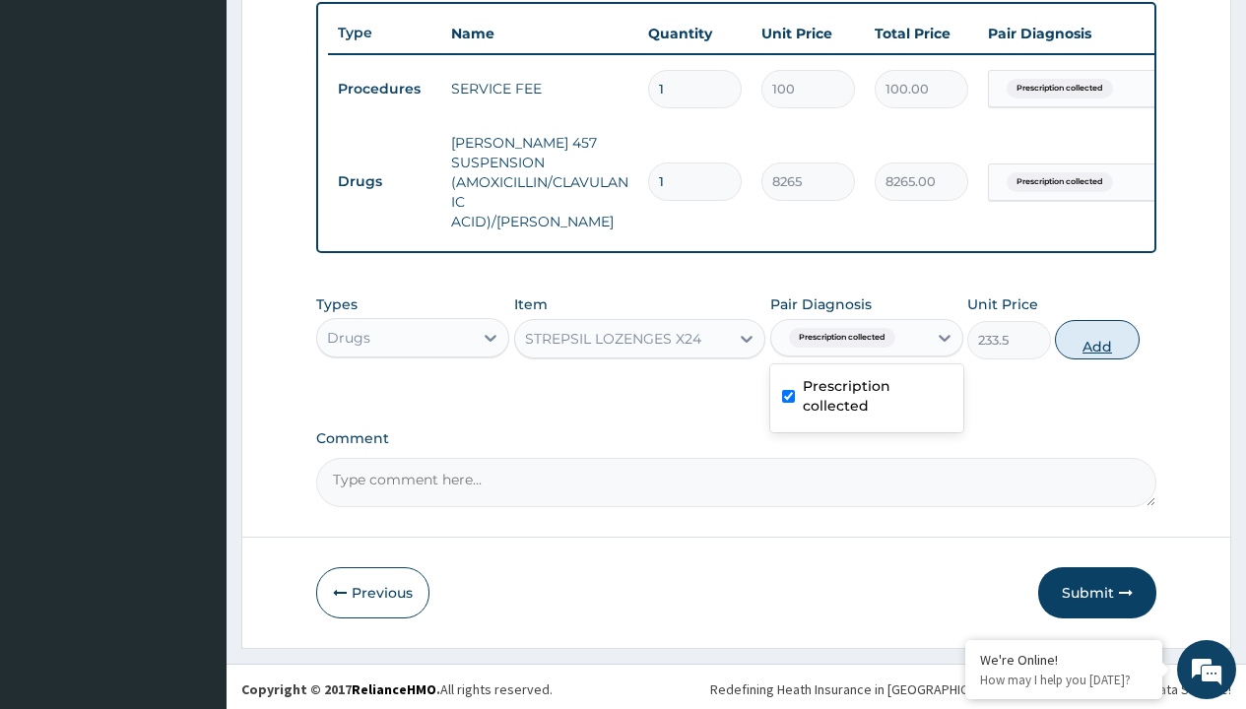
click at [1097, 334] on button "Add" at bounding box center [1097, 339] width 84 height 39
type input "0"
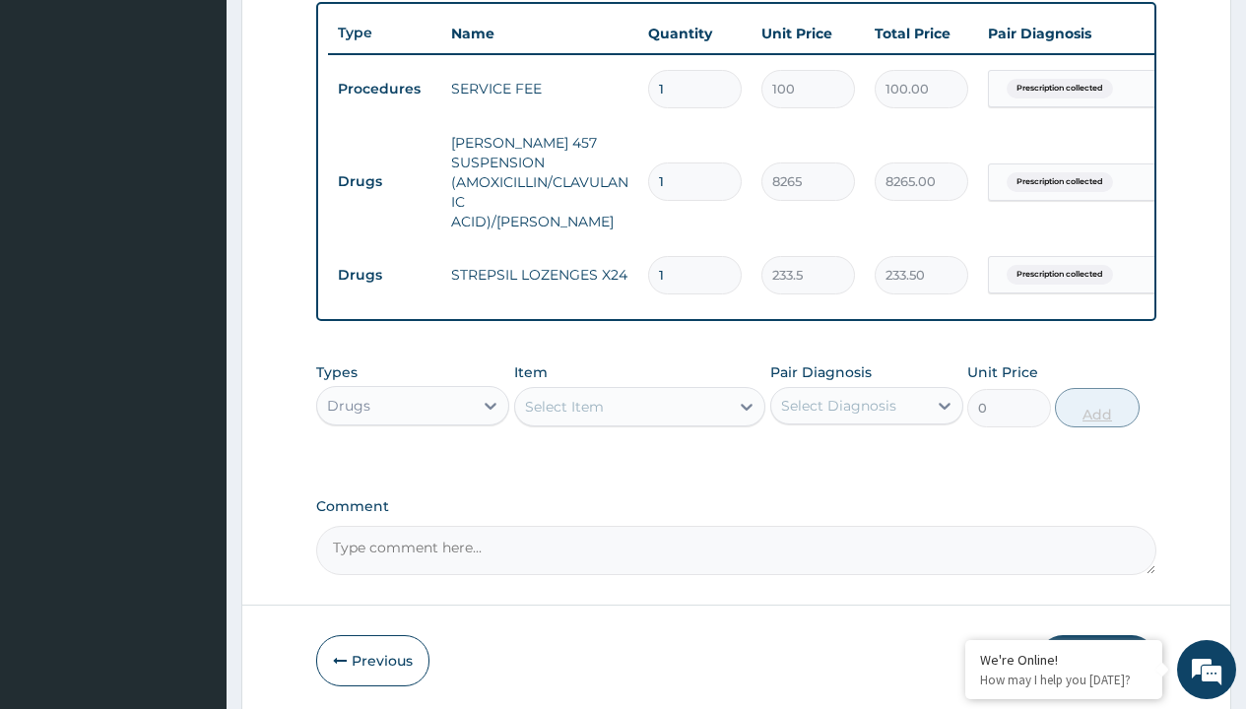
type input "10"
type input "2335.00"
type input "10"
click at [384, 171] on td "Drugs" at bounding box center [384, 181] width 113 height 36
type input "drugs"
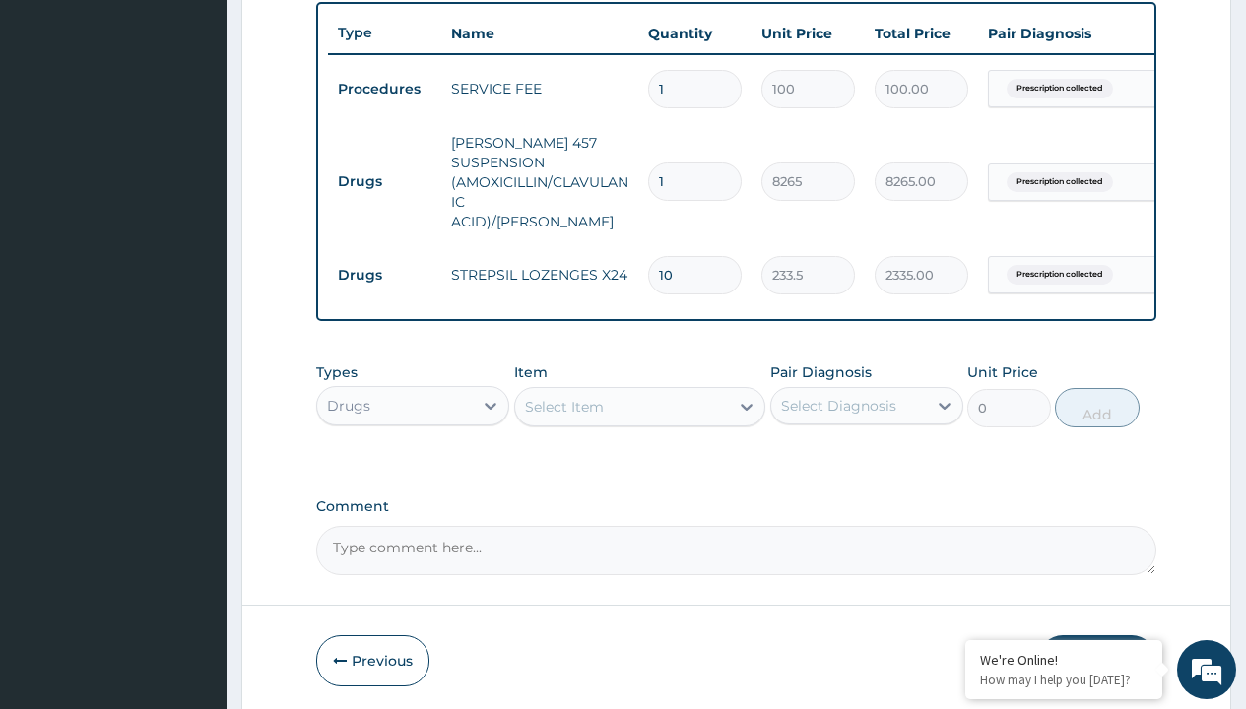
scroll to position [0, 0]
click at [413, 449] on div "Drugs" at bounding box center [412, 454] width 193 height 35
click at [563, 401] on div "Select Item" at bounding box center [564, 407] width 79 height 20
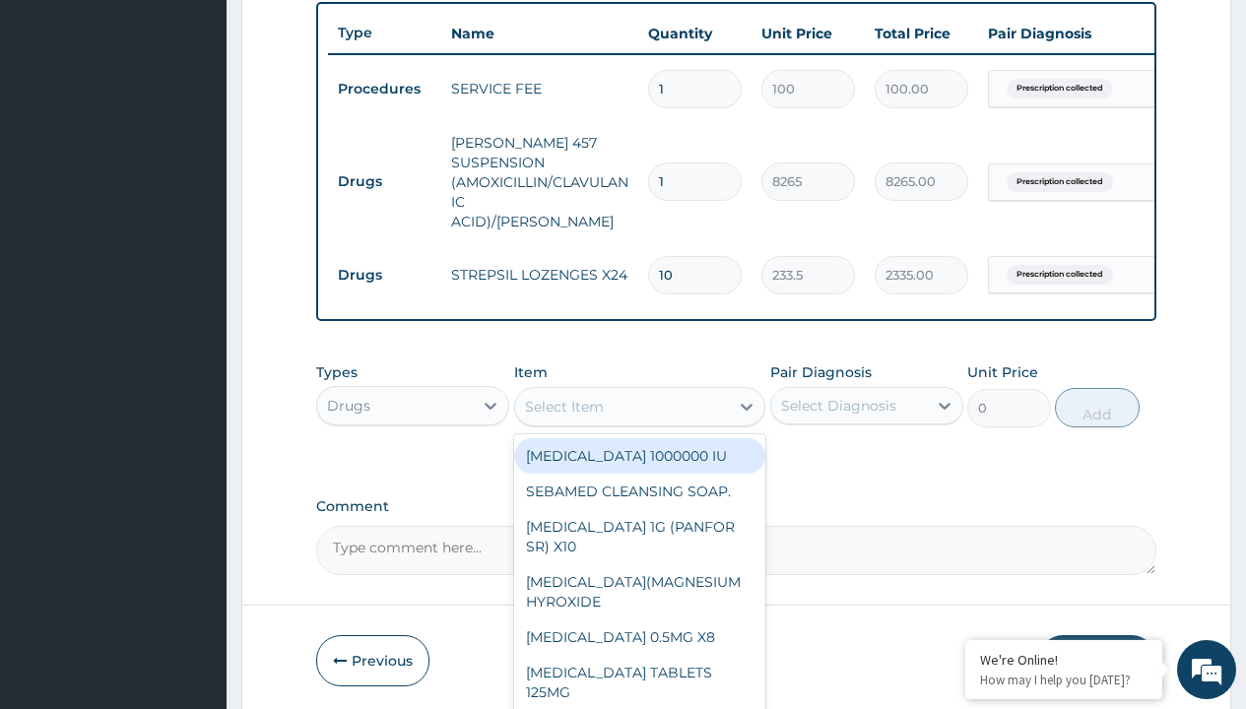
type input "[MEDICAL_DATA] syrup"
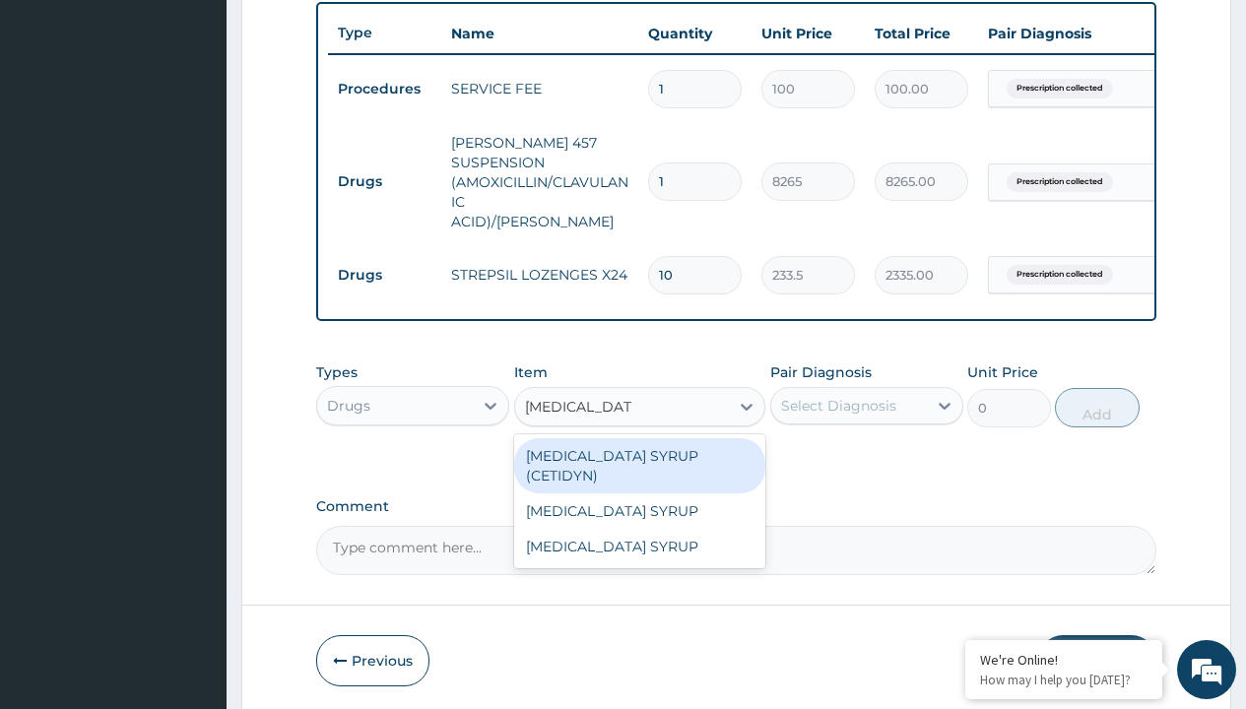
click at [639, 450] on div "[MEDICAL_DATA] SYRUP (CETIDYN)" at bounding box center [640, 465] width 252 height 55
type input "2200"
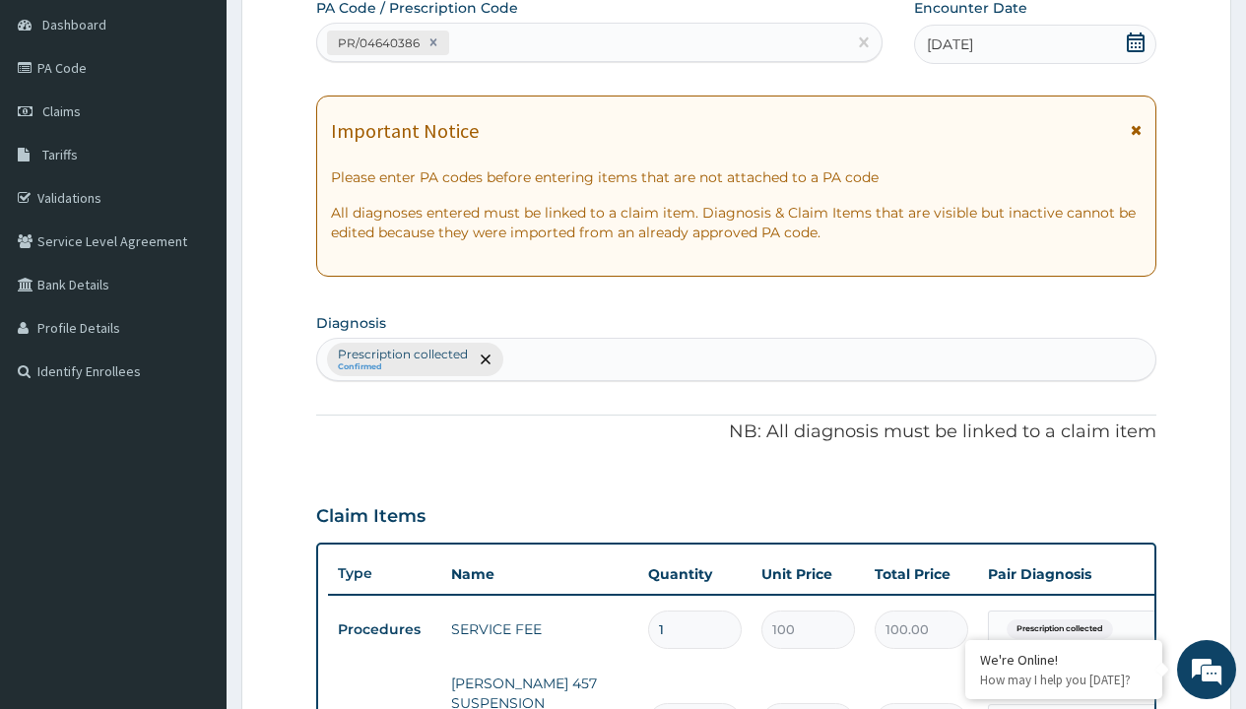
type input "prescription collected"
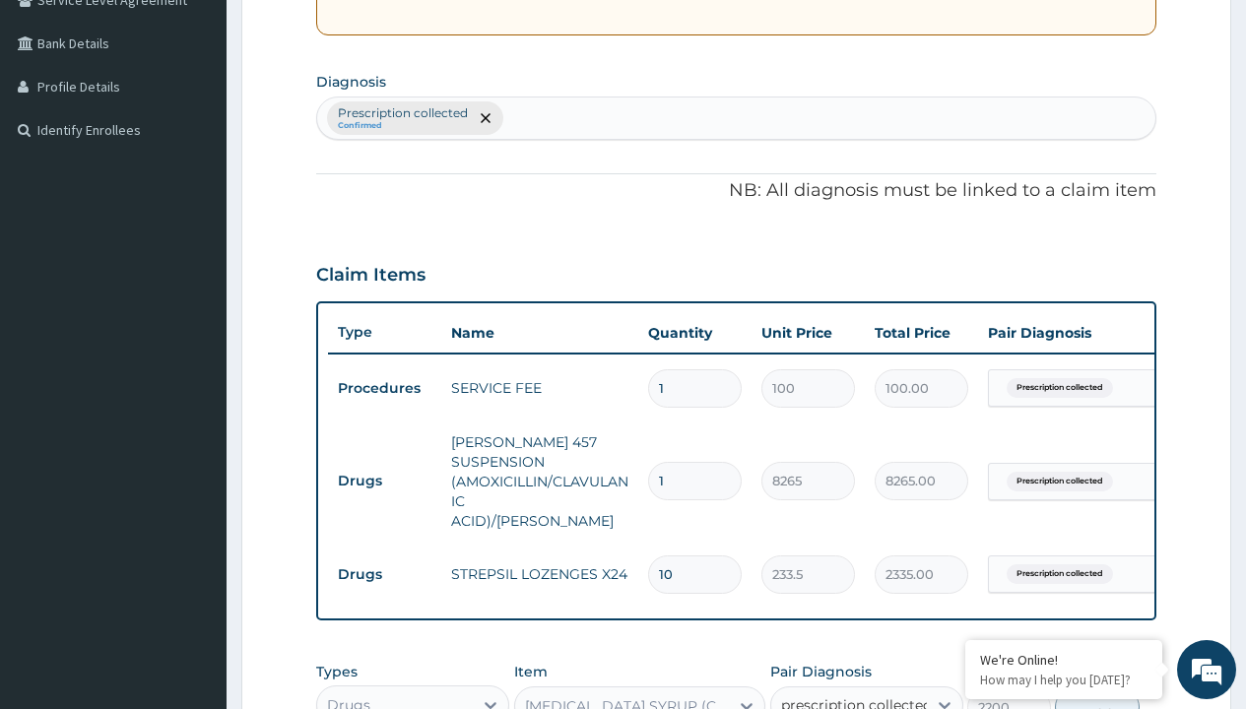
checkbox input "true"
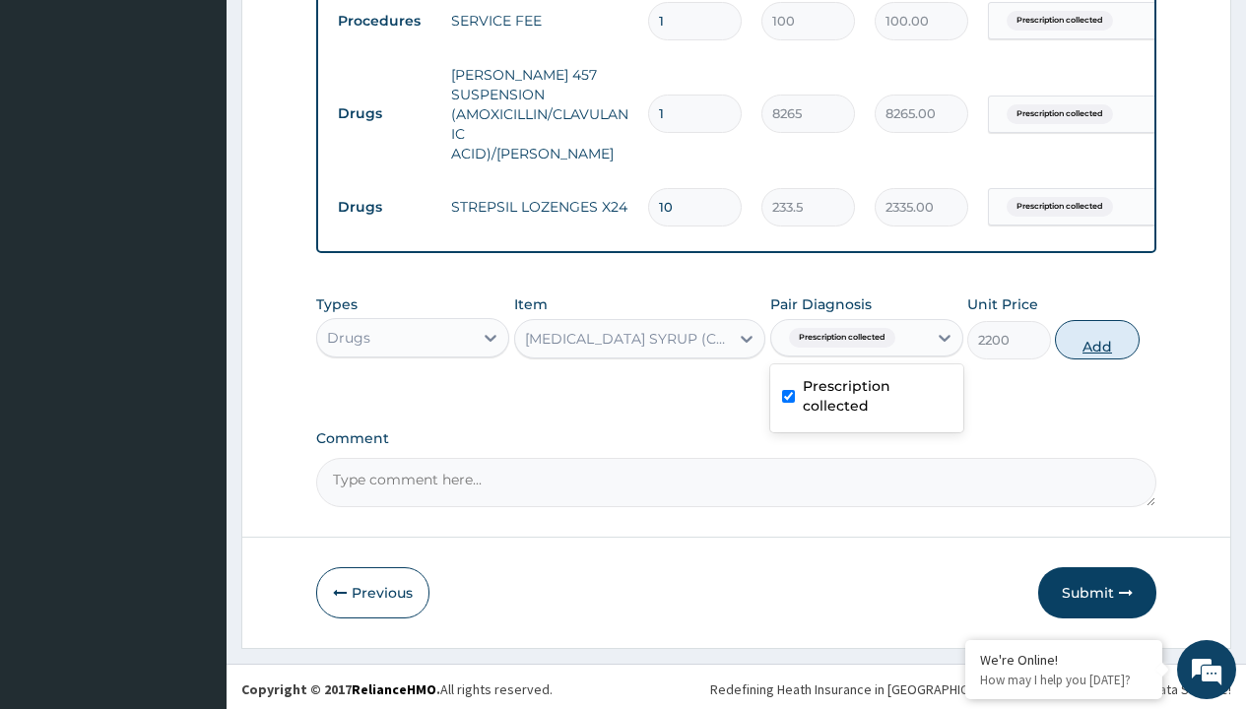
click at [1097, 334] on button "Add" at bounding box center [1097, 339] width 84 height 39
type input "0"
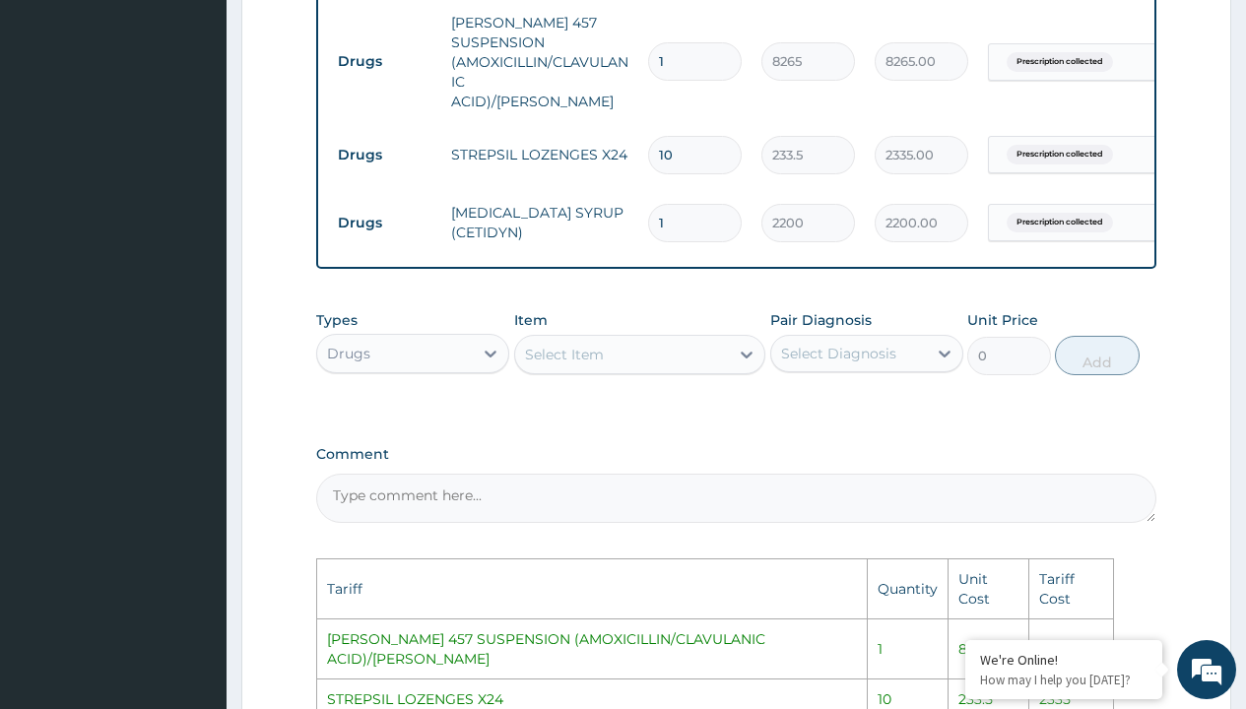
scroll to position [850, 0]
click at [647, 348] on div "Select Item" at bounding box center [622, 356] width 215 height 32
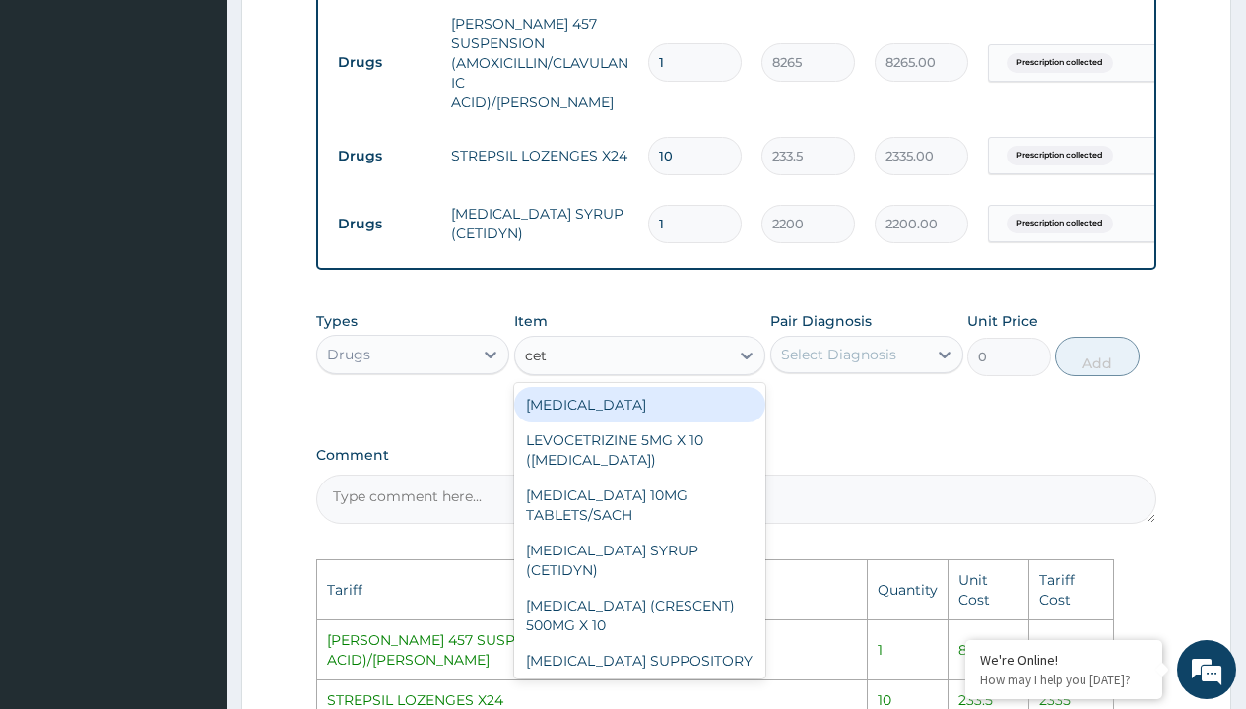
type input "ceti"
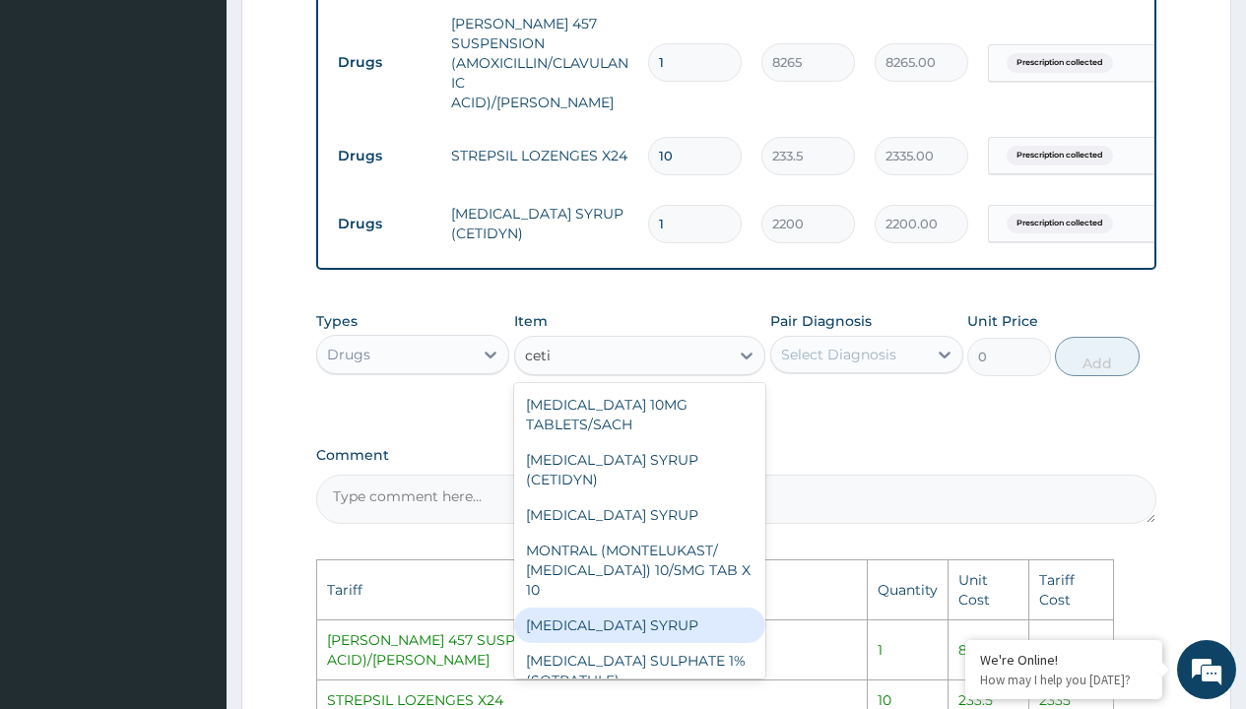
click at [636, 608] on div "[MEDICAL_DATA] SYRUP" at bounding box center [640, 625] width 252 height 35
type input "4000"
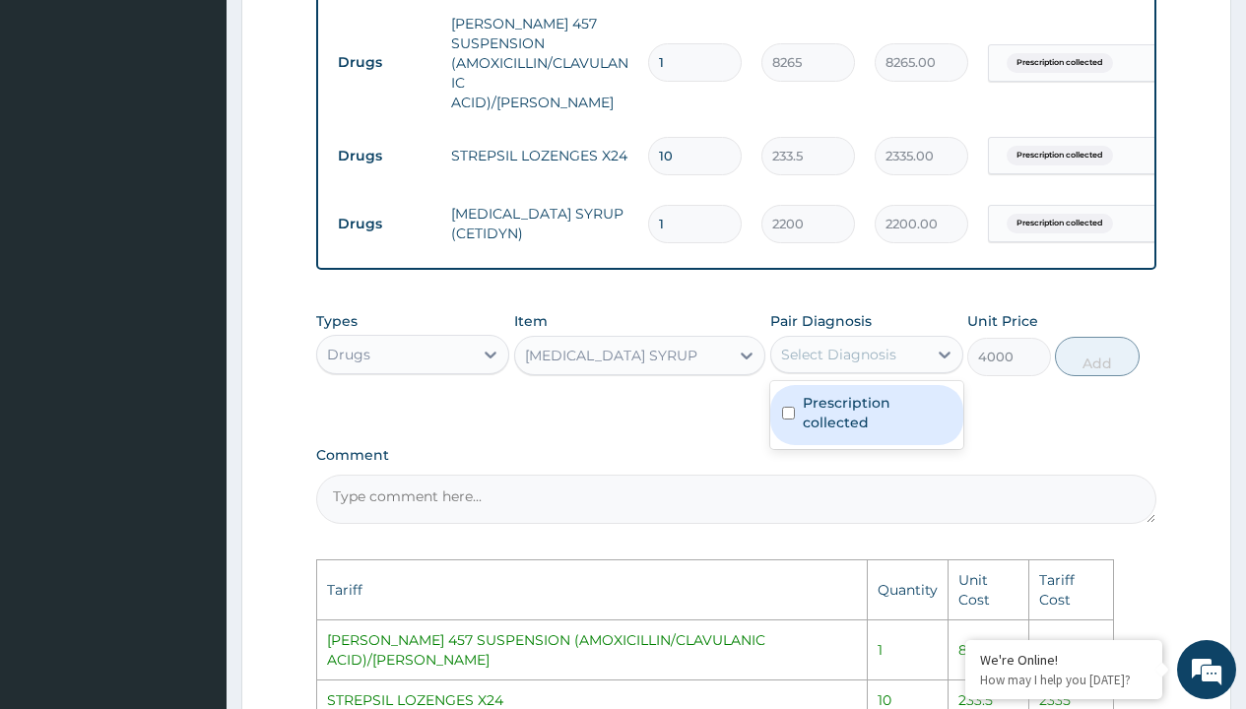
click at [879, 353] on div "Select Diagnosis" at bounding box center [838, 355] width 115 height 20
click at [905, 404] on label "Prescription collected" at bounding box center [877, 412] width 149 height 39
checkbox input "true"
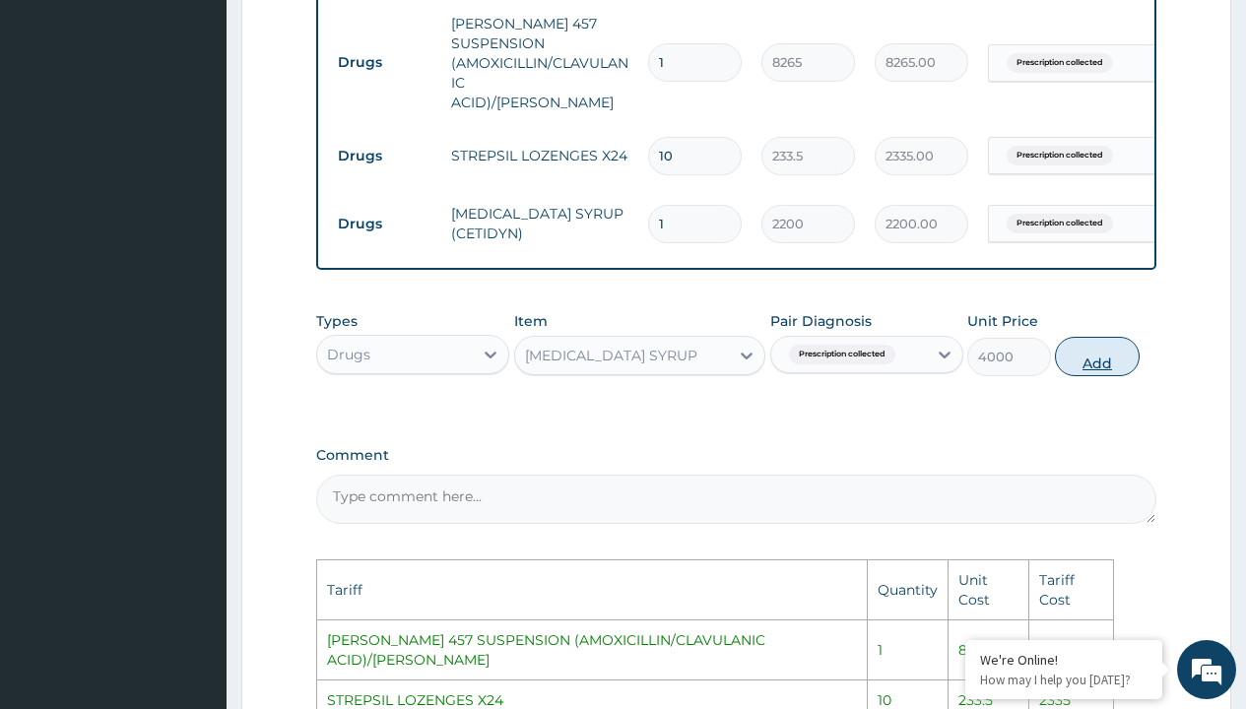
click at [1105, 357] on button "Add" at bounding box center [1097, 356] width 84 height 39
type input "0"
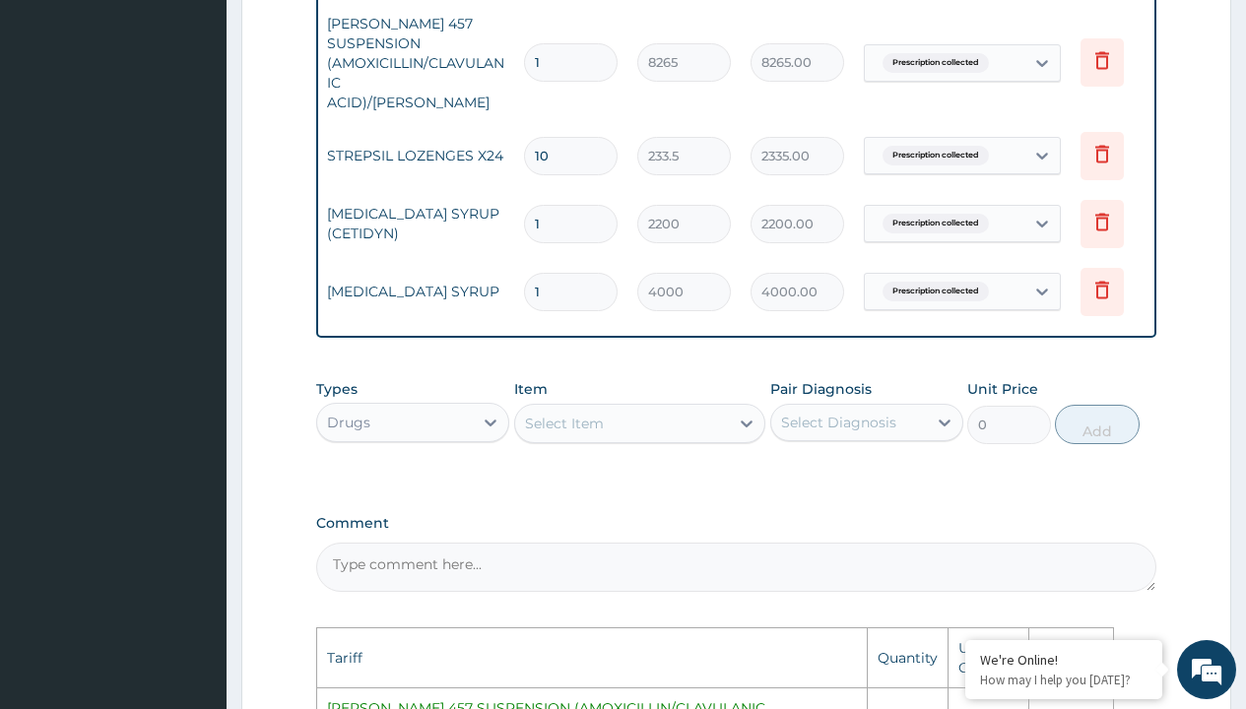
scroll to position [0, 149]
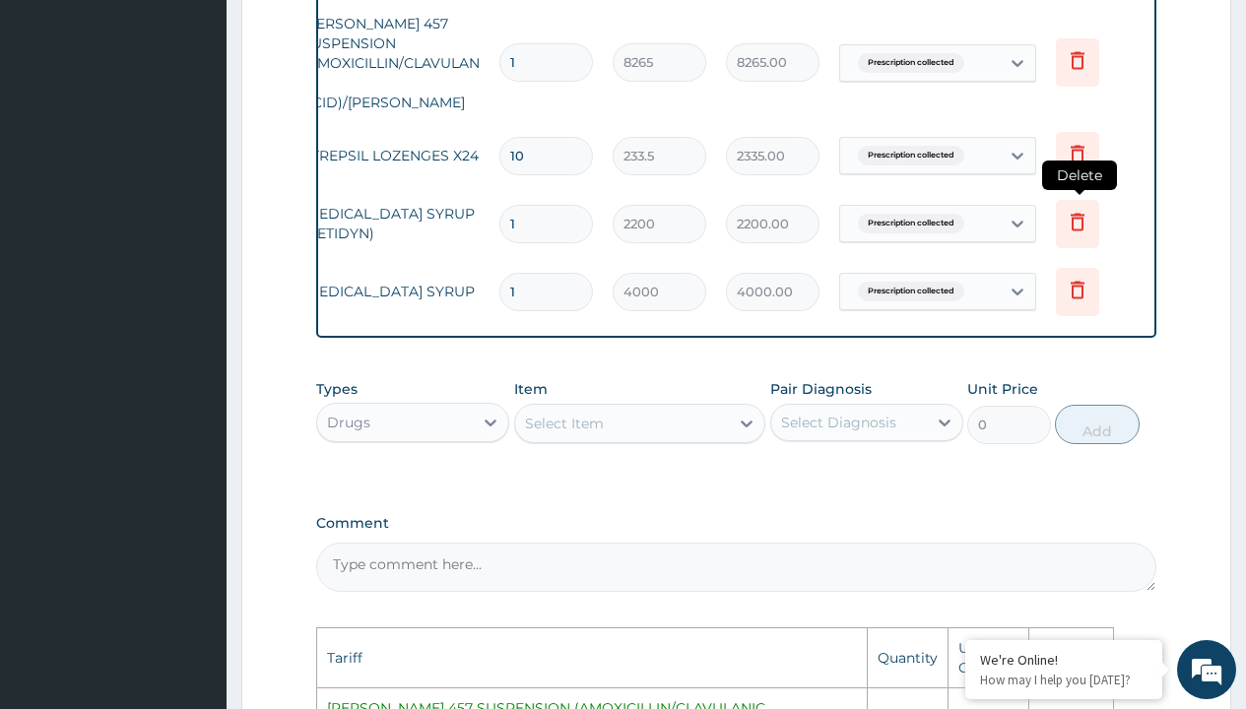
click at [1083, 213] on icon at bounding box center [1077, 222] width 14 height 18
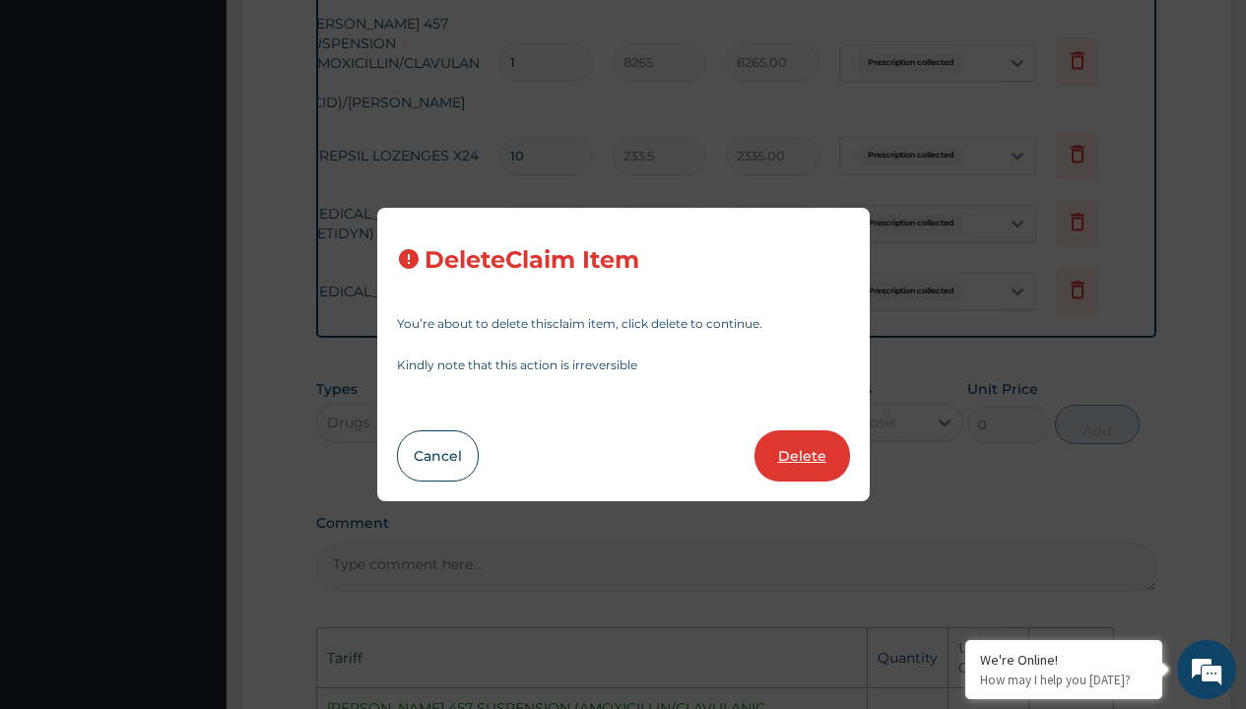
click at [802, 451] on button "Delete" at bounding box center [802, 455] width 96 height 51
type input "4000"
type input "4000.00"
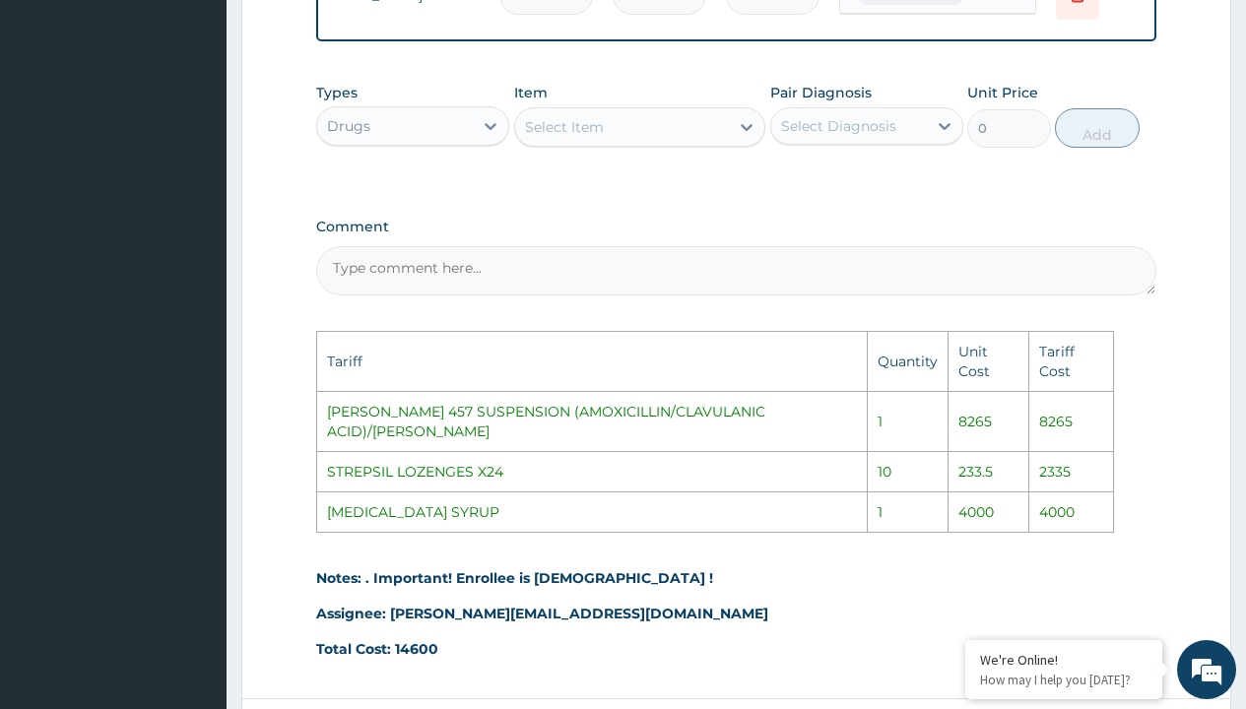
scroll to position [1200, 0]
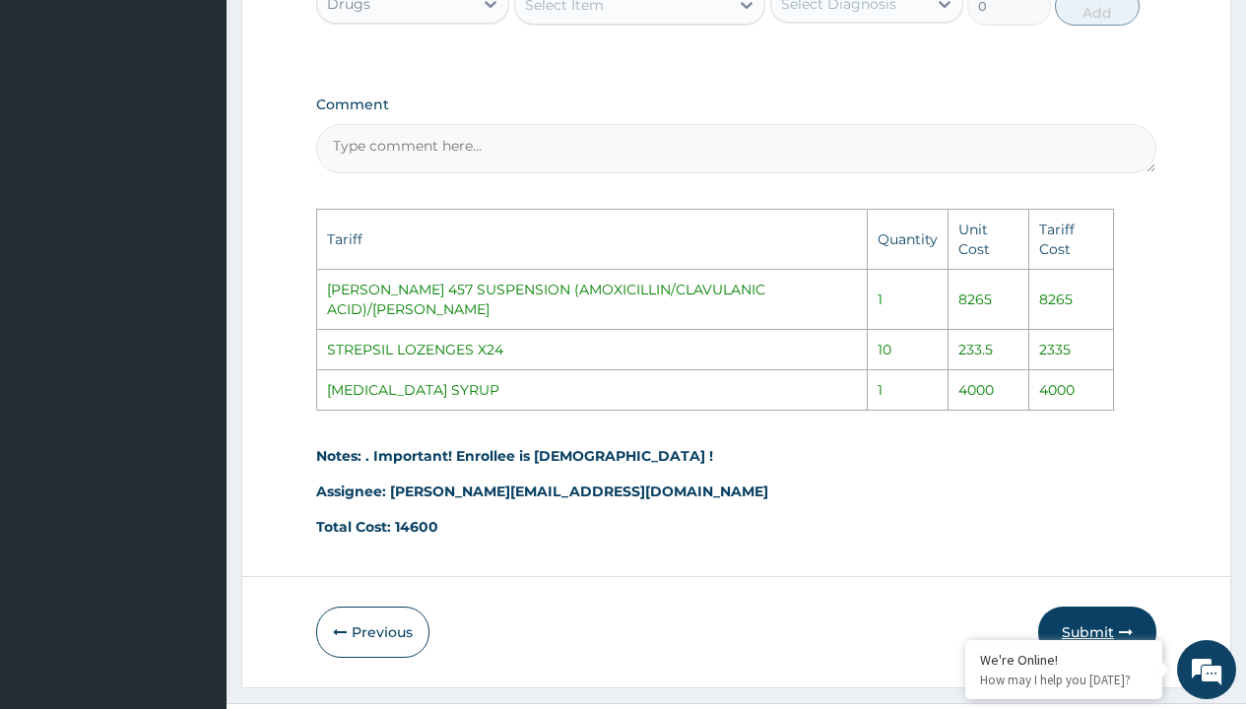
click at [1105, 607] on button "Submit" at bounding box center [1097, 632] width 118 height 51
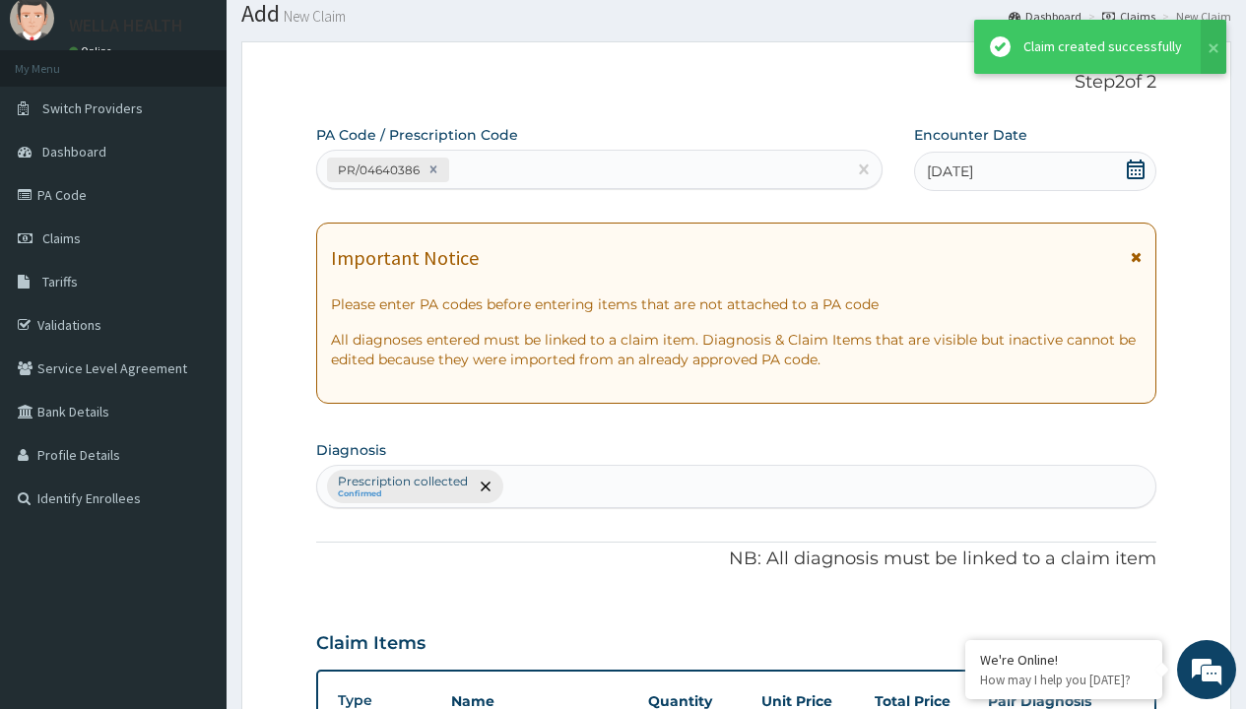
scroll to position [867, 0]
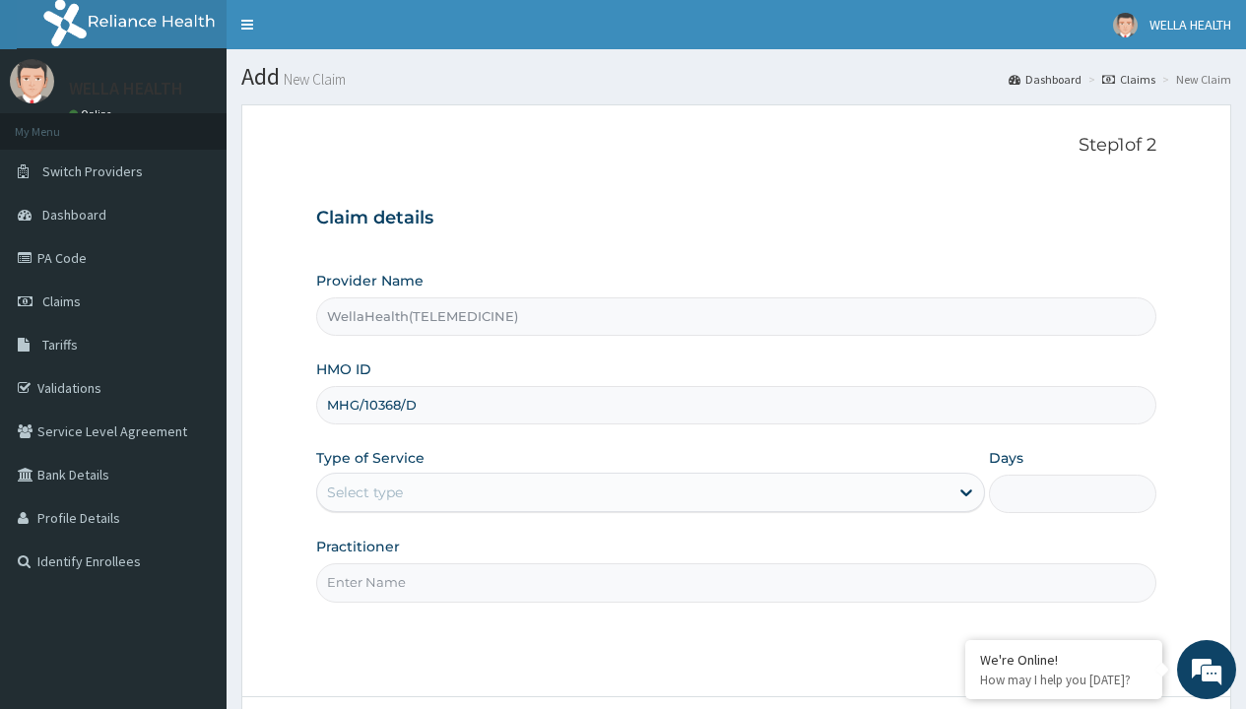
type input "MHG/10368/D"
type input "WellaHealth"
click at [364, 492] on div "Select type" at bounding box center [365, 493] width 76 height 20
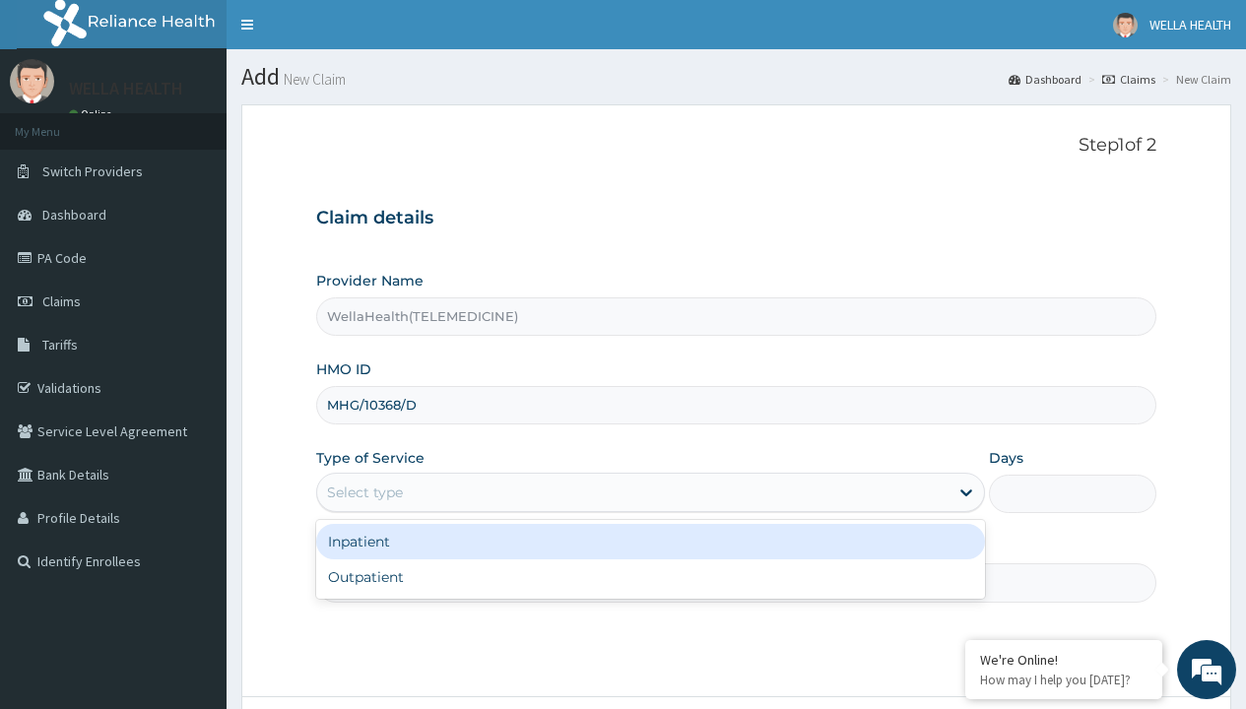
click at [650, 577] on div "Outpatient" at bounding box center [650, 576] width 669 height 35
type input "1"
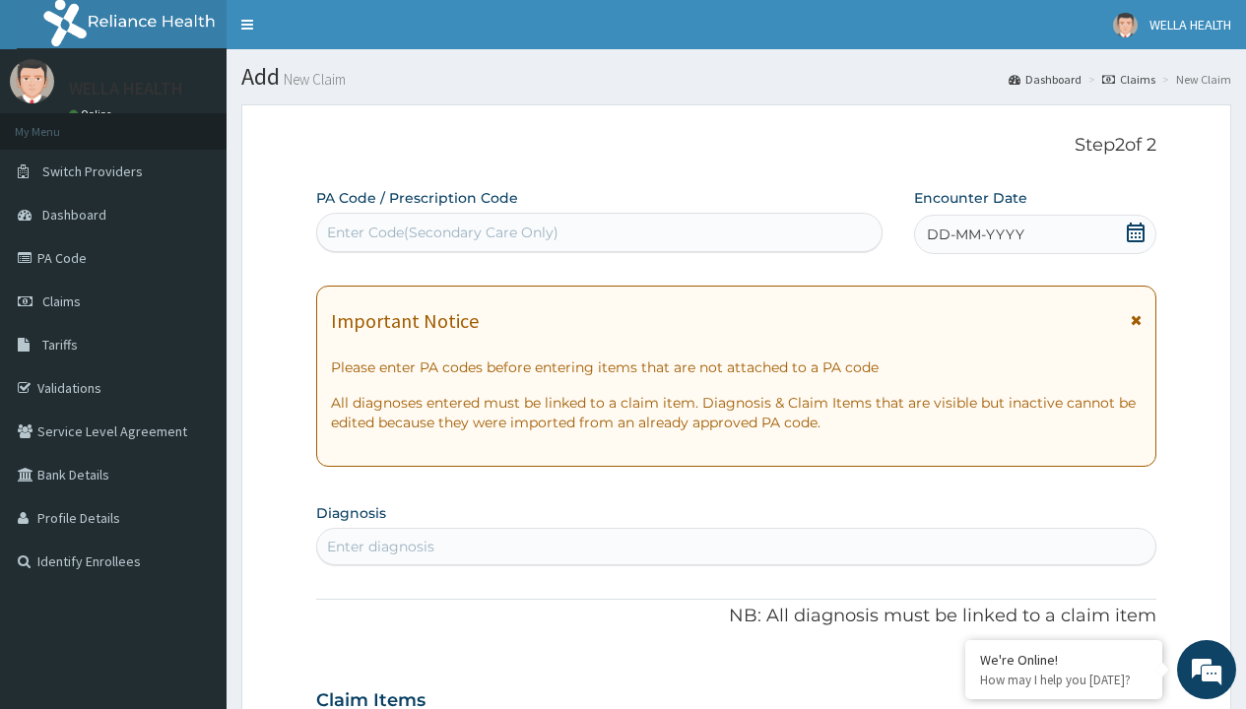
scroll to position [164, 0]
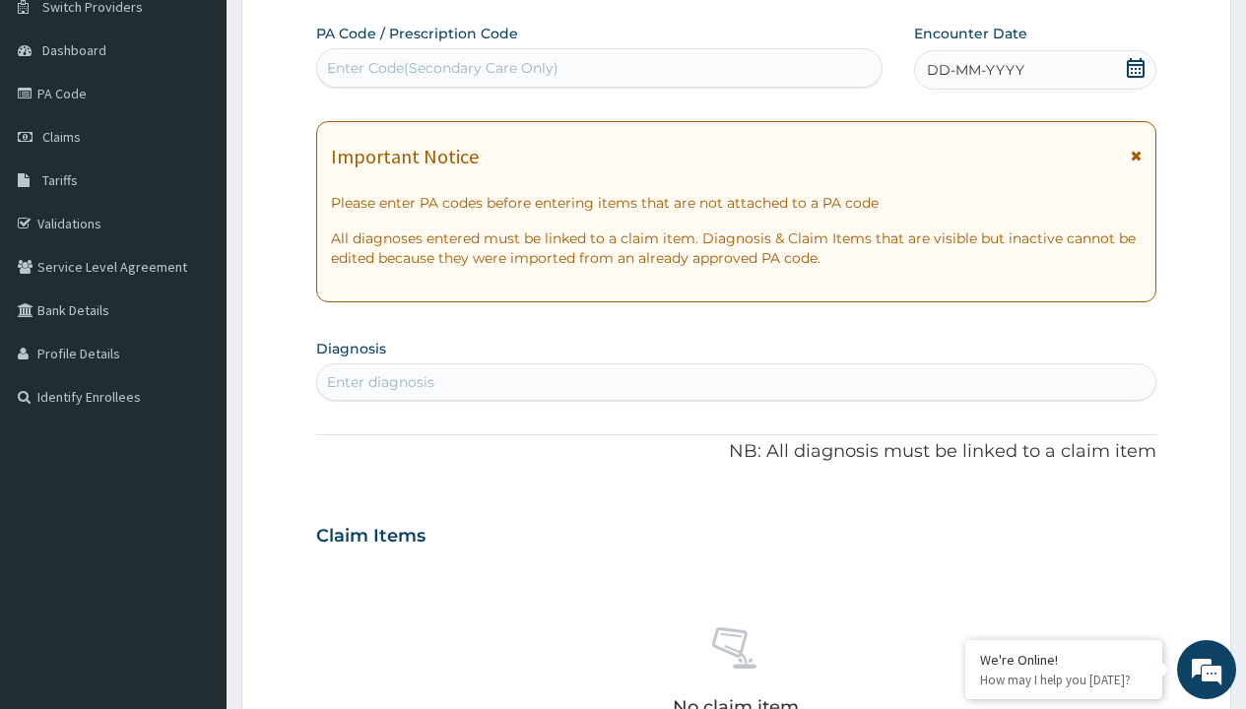
click at [974, 70] on span "DD-MM-YYYY" at bounding box center [975, 70] width 97 height 20
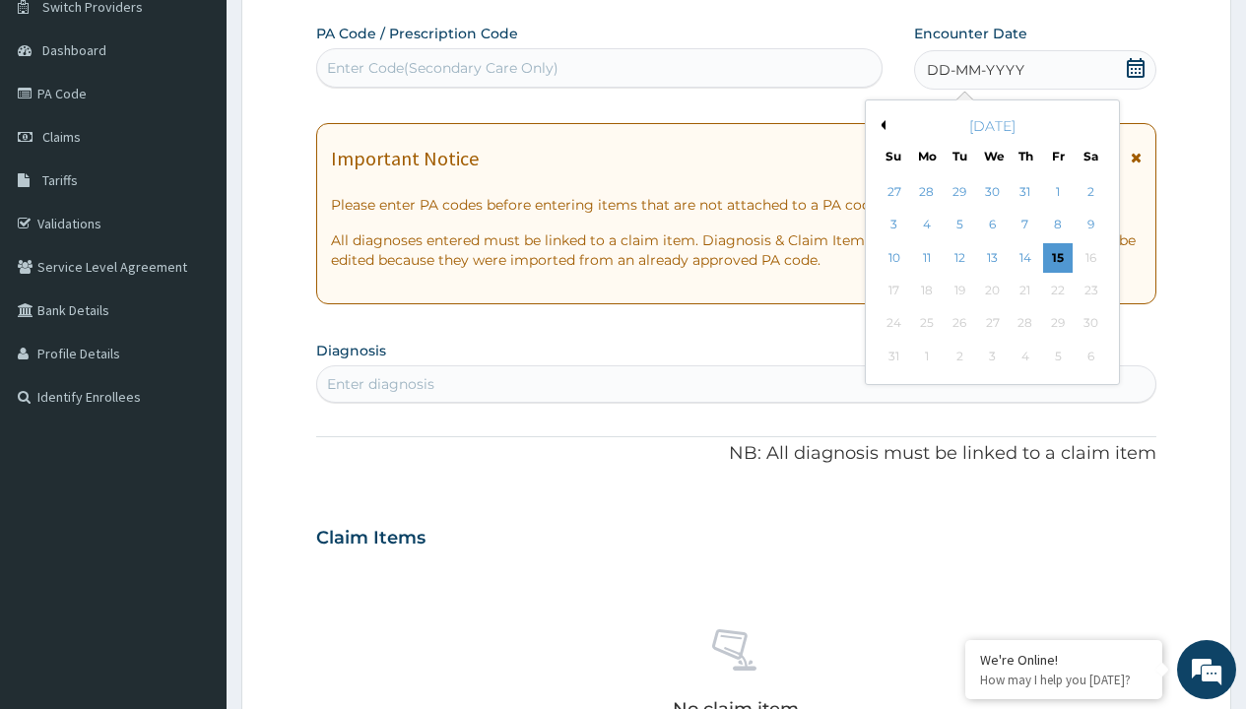
click at [879, 125] on button "Previous Month" at bounding box center [880, 125] width 10 height 10
click at [893, 257] on div "13" at bounding box center [893, 258] width 30 height 30
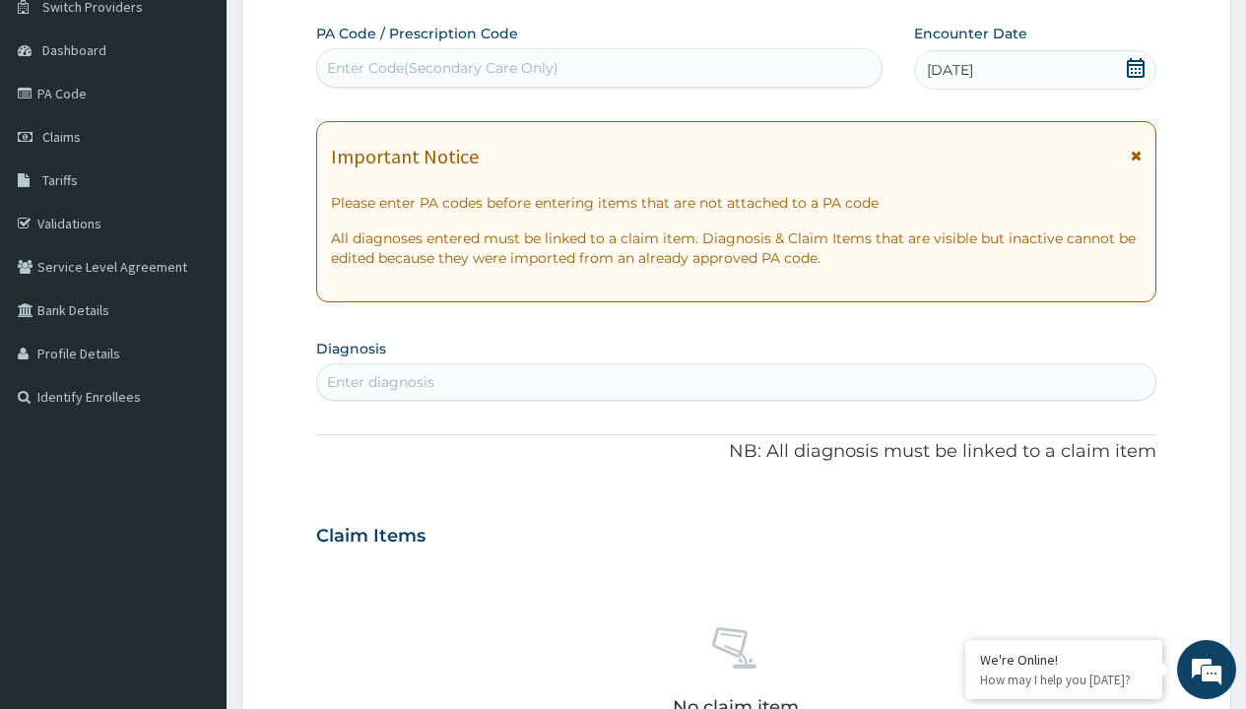
click at [441, 68] on div "Enter Code(Secondary Care Only)" at bounding box center [442, 68] width 231 height 20
type input "PR/4680A026"
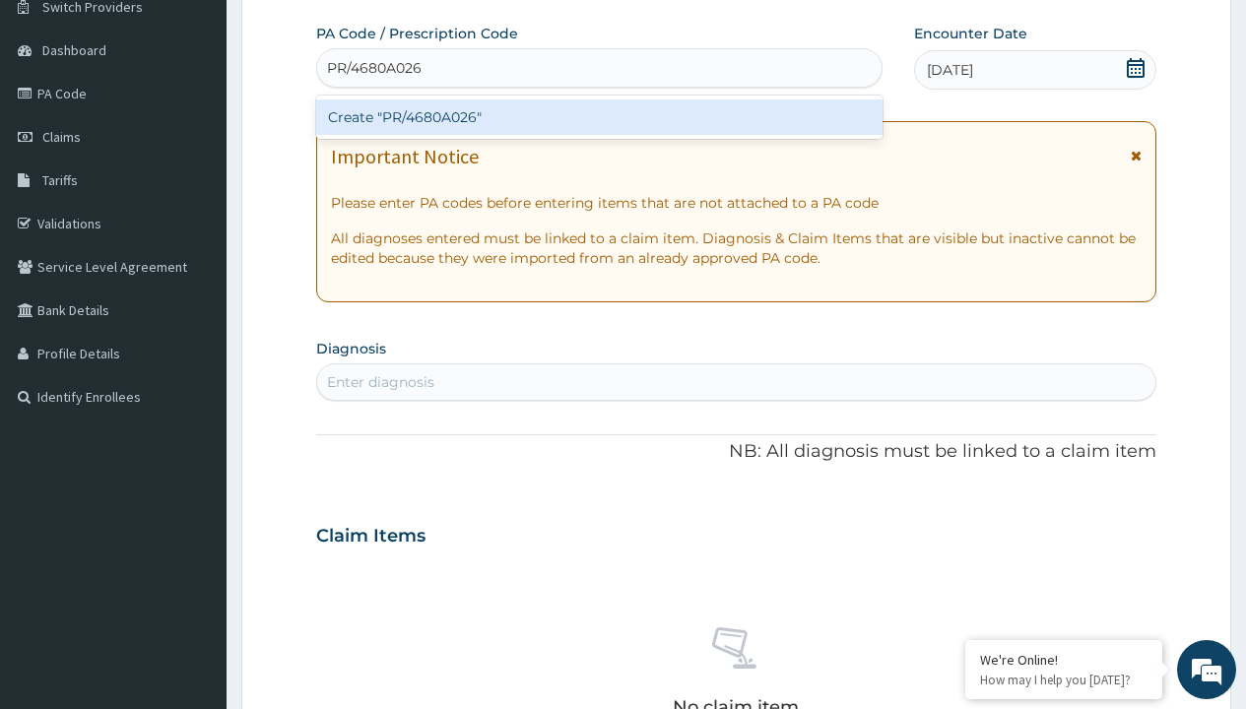
click at [599, 117] on div "Create "PR/4680A026"" at bounding box center [598, 116] width 565 height 35
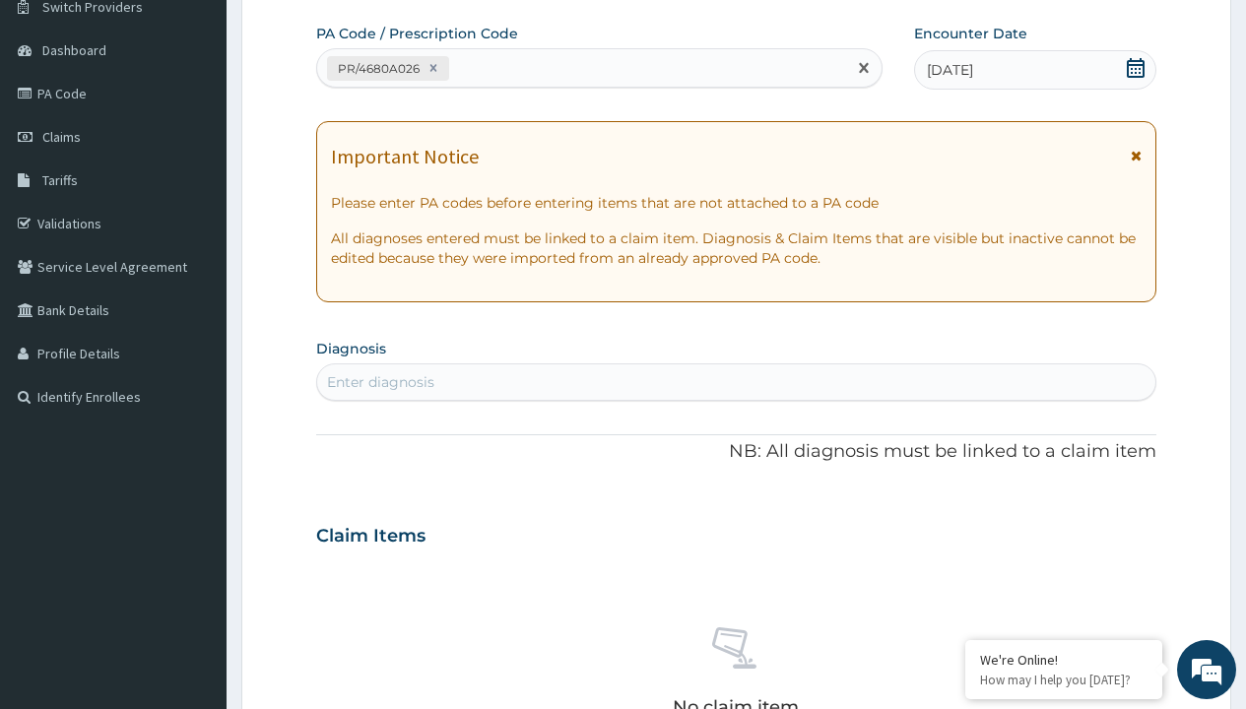
click at [380, 382] on div "Enter diagnosis" at bounding box center [380, 382] width 107 height 20
type input "prescription collected"
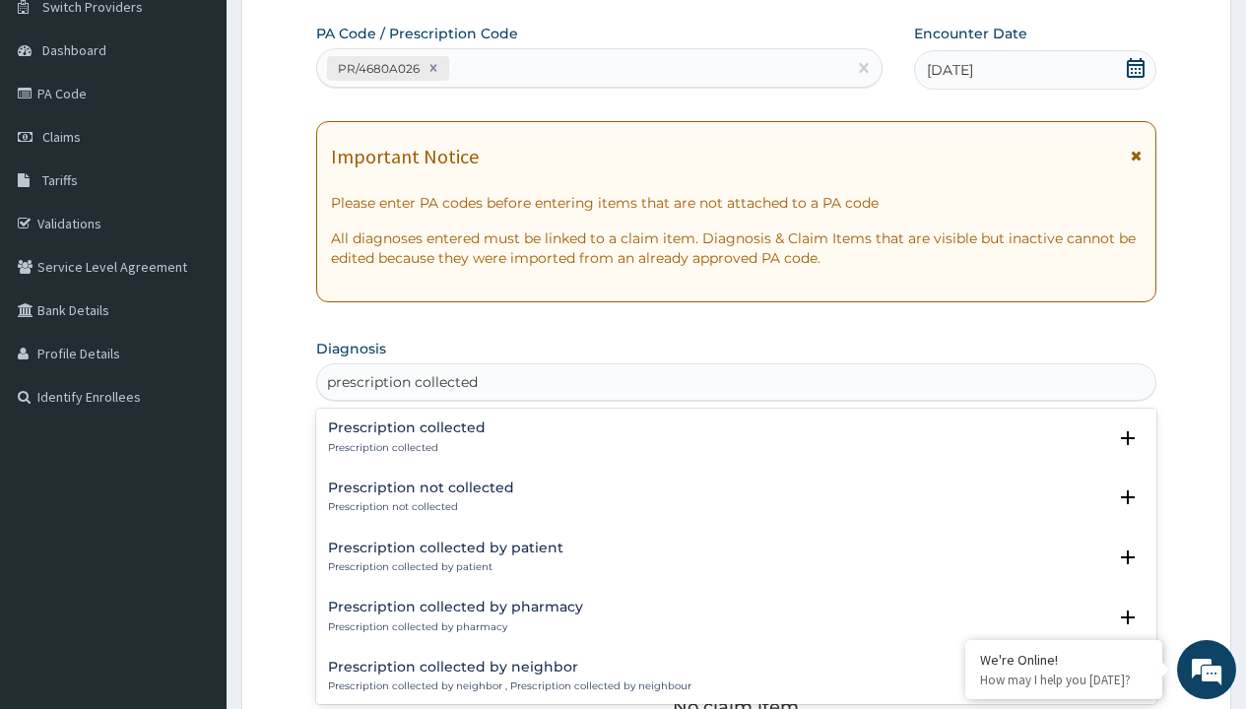
click at [404, 447] on p "Prescription collected" at bounding box center [407, 448] width 158 height 14
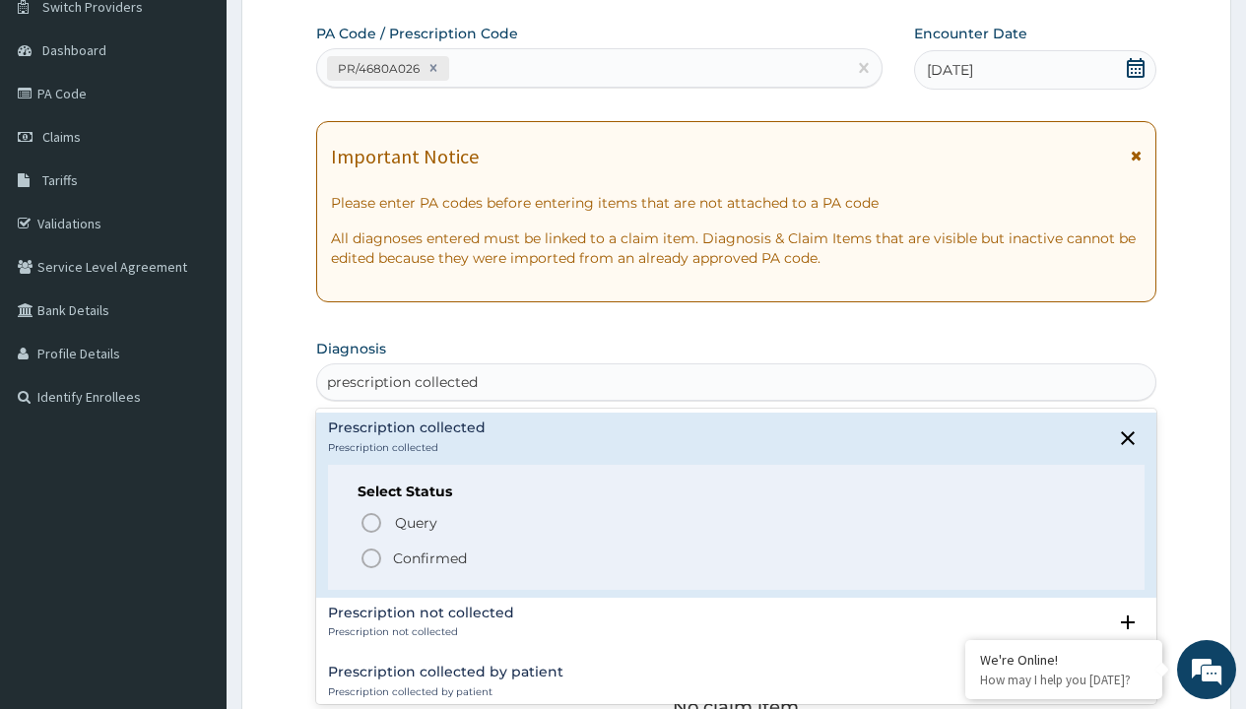
click at [429, 557] on p "Confirmed" at bounding box center [430, 559] width 74 height 20
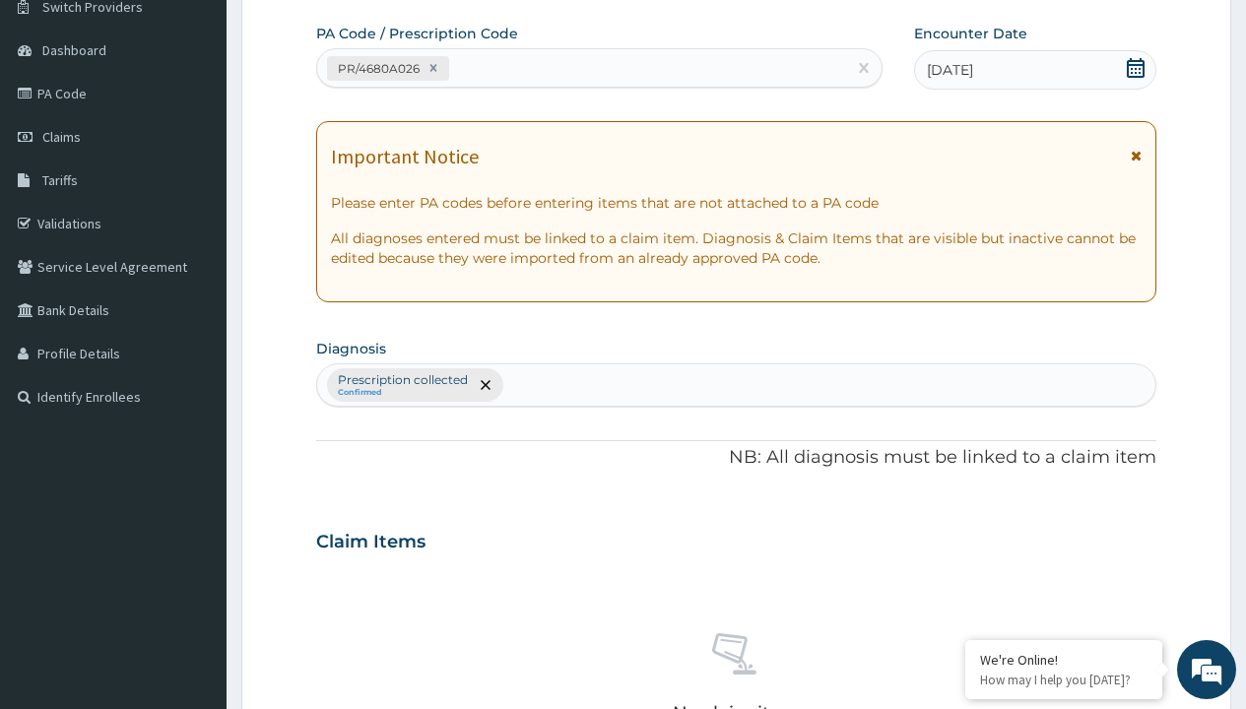
scroll to position [689, 0]
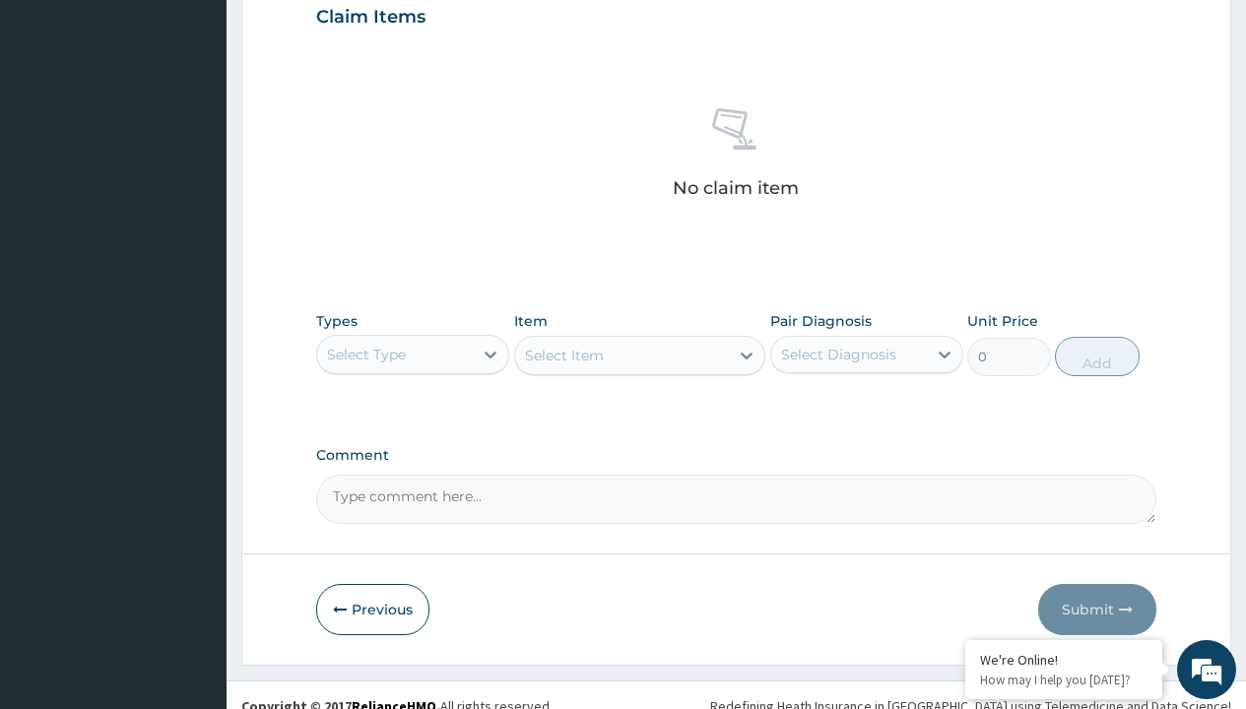
click at [366, 354] on div "Select Type" at bounding box center [366, 355] width 79 height 20
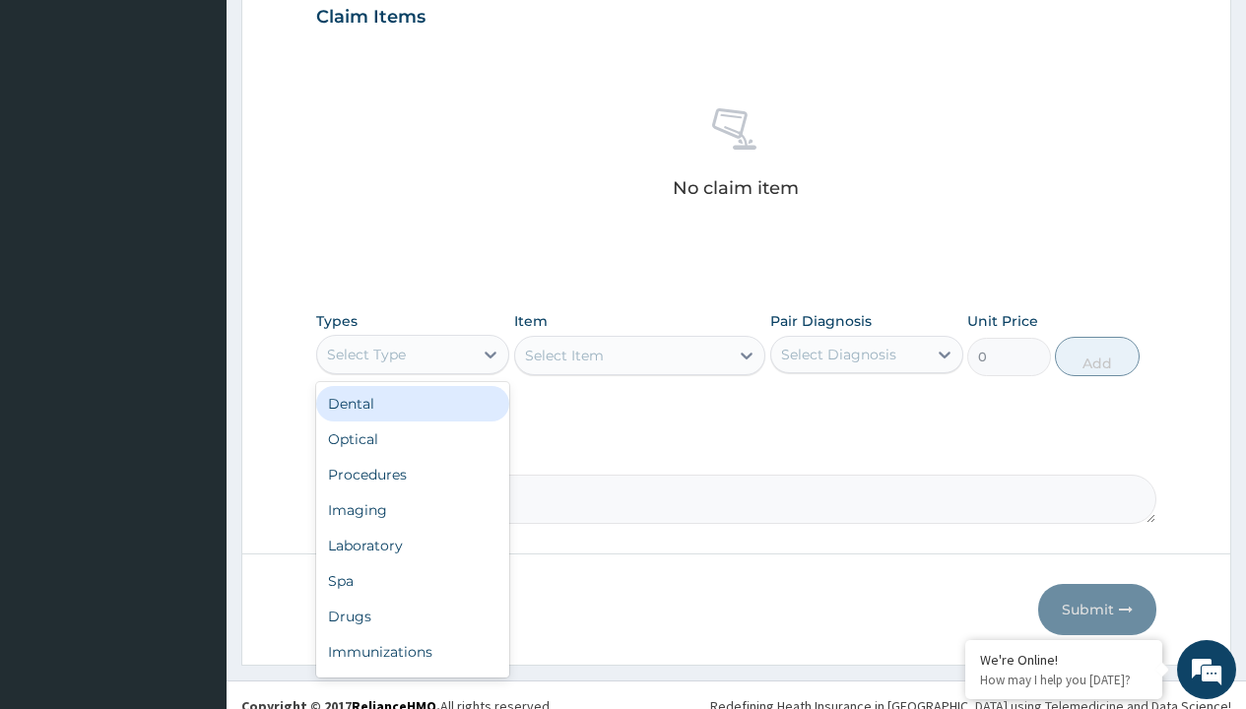
type input "procedures"
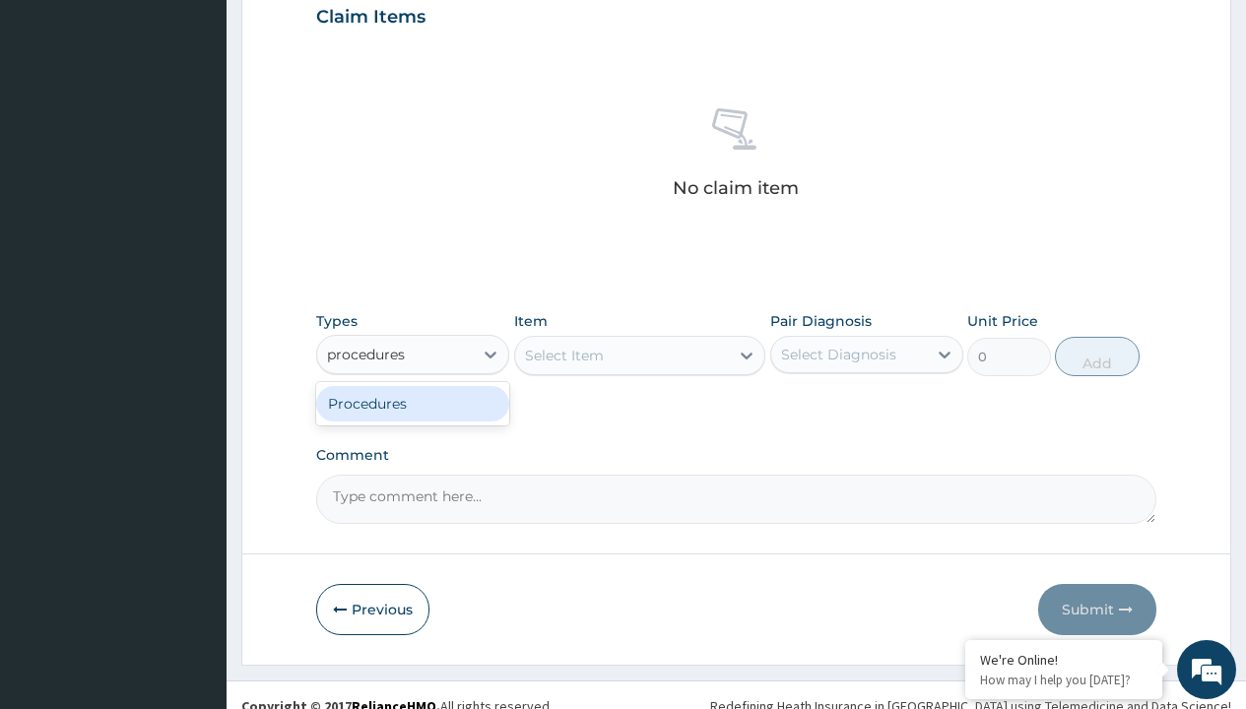
click at [413, 403] on div "Procedures" at bounding box center [412, 403] width 193 height 35
click at [563, 355] on div "Select Item" at bounding box center [564, 356] width 79 height 20
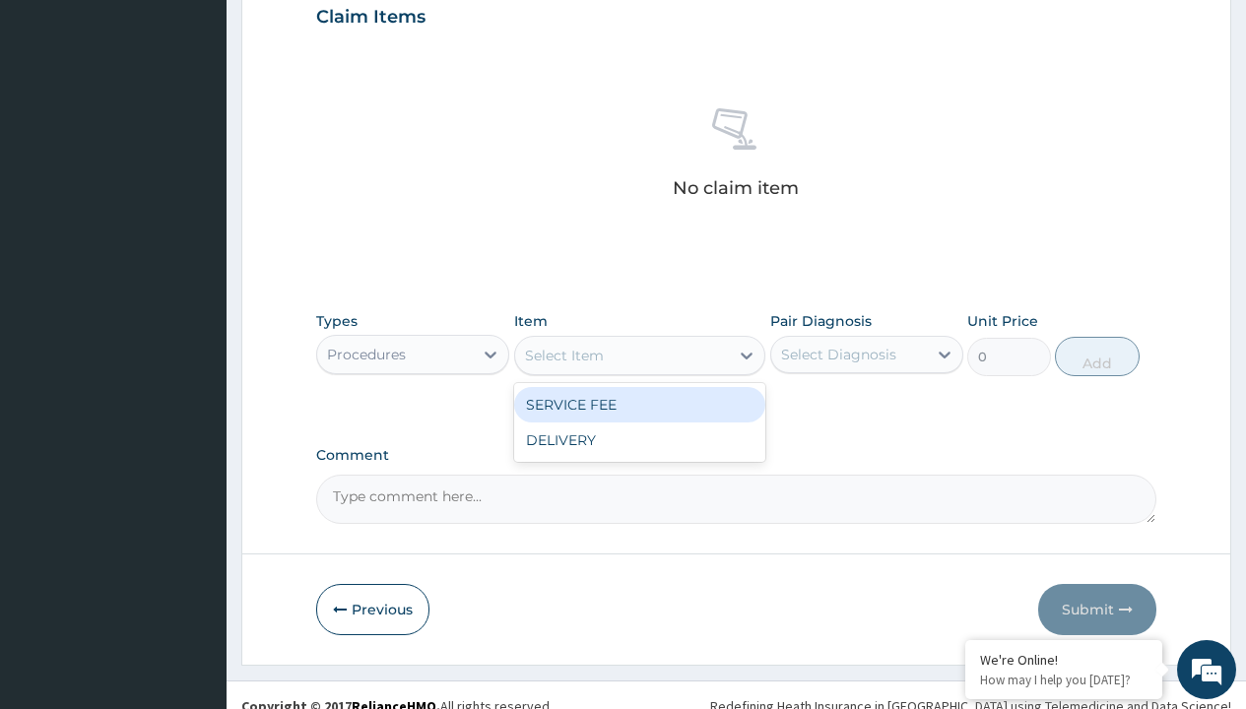
type input "service fee"
click at [639, 404] on div "SERVICE FEE" at bounding box center [640, 404] width 252 height 35
type input "100"
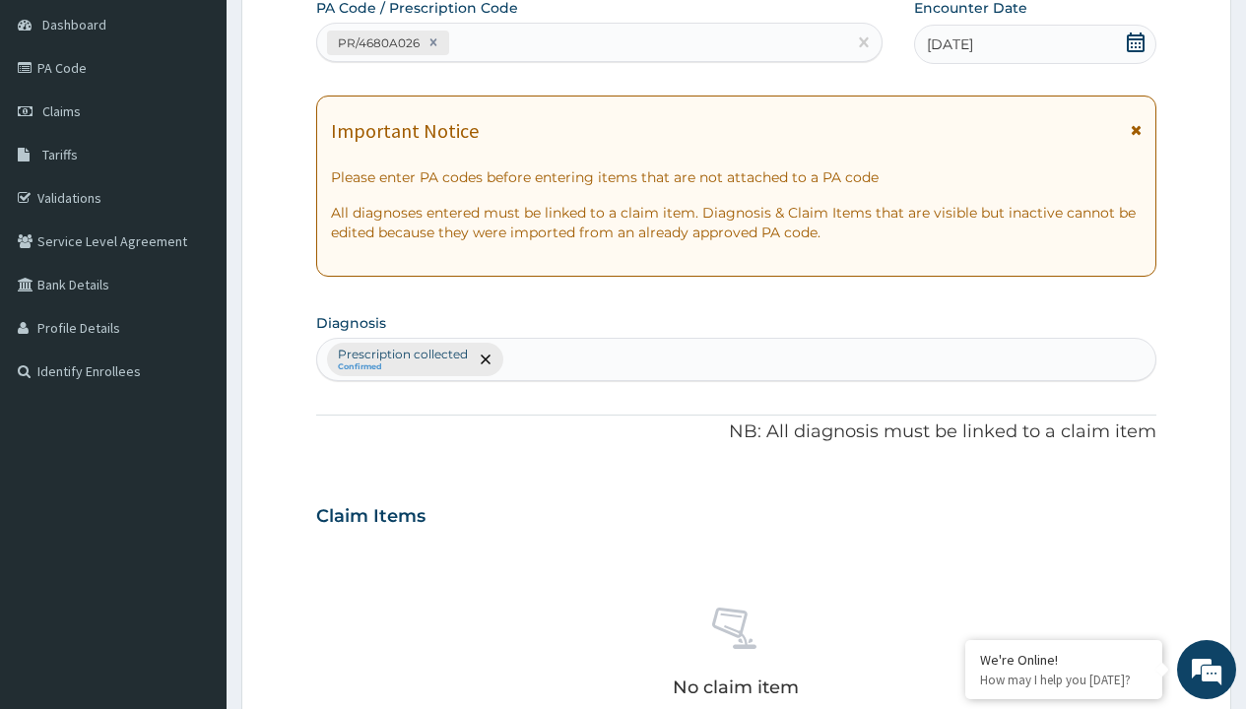
scroll to position [344, 0]
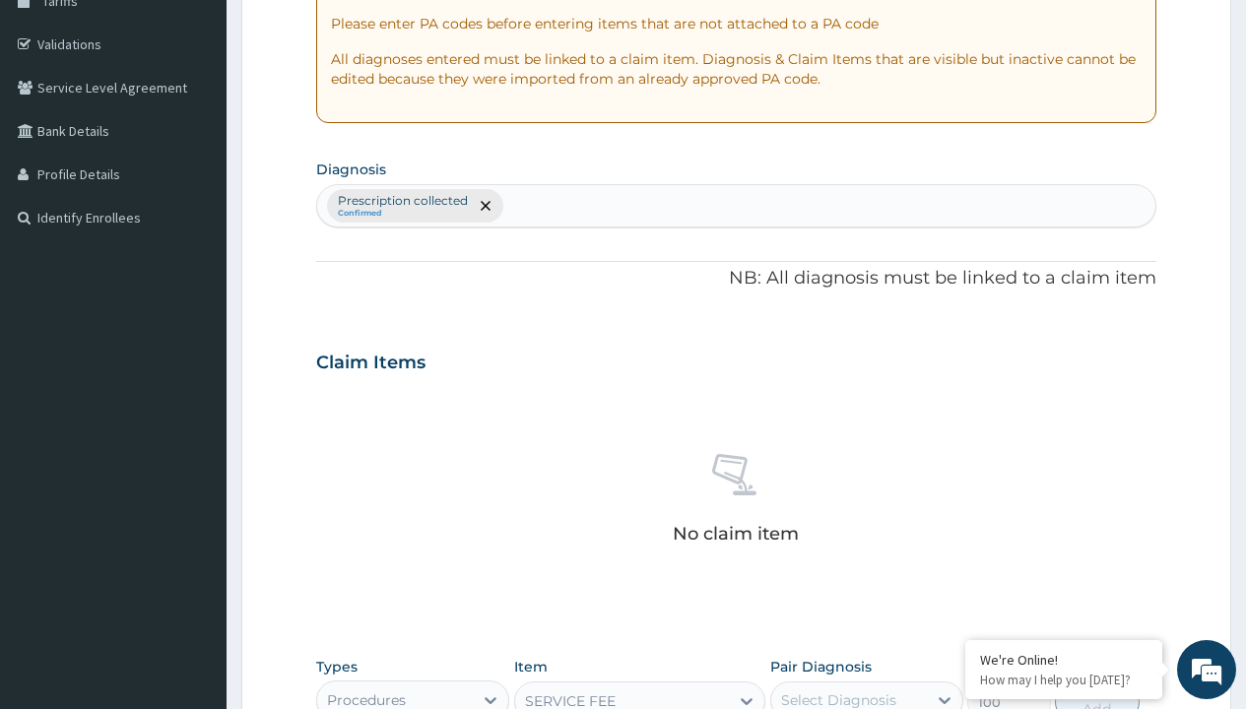
type input "prescription collected"
checkbox input "true"
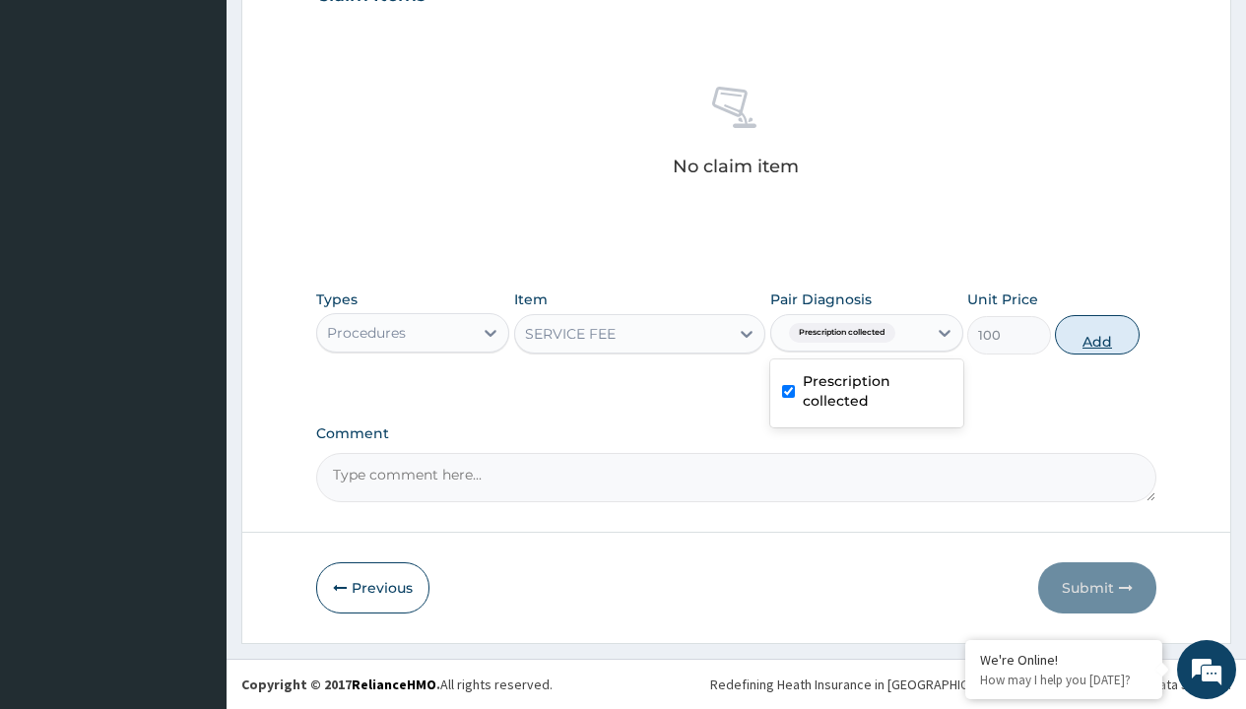
click at [1097, 334] on button "Add" at bounding box center [1097, 334] width 84 height 39
type input "0"
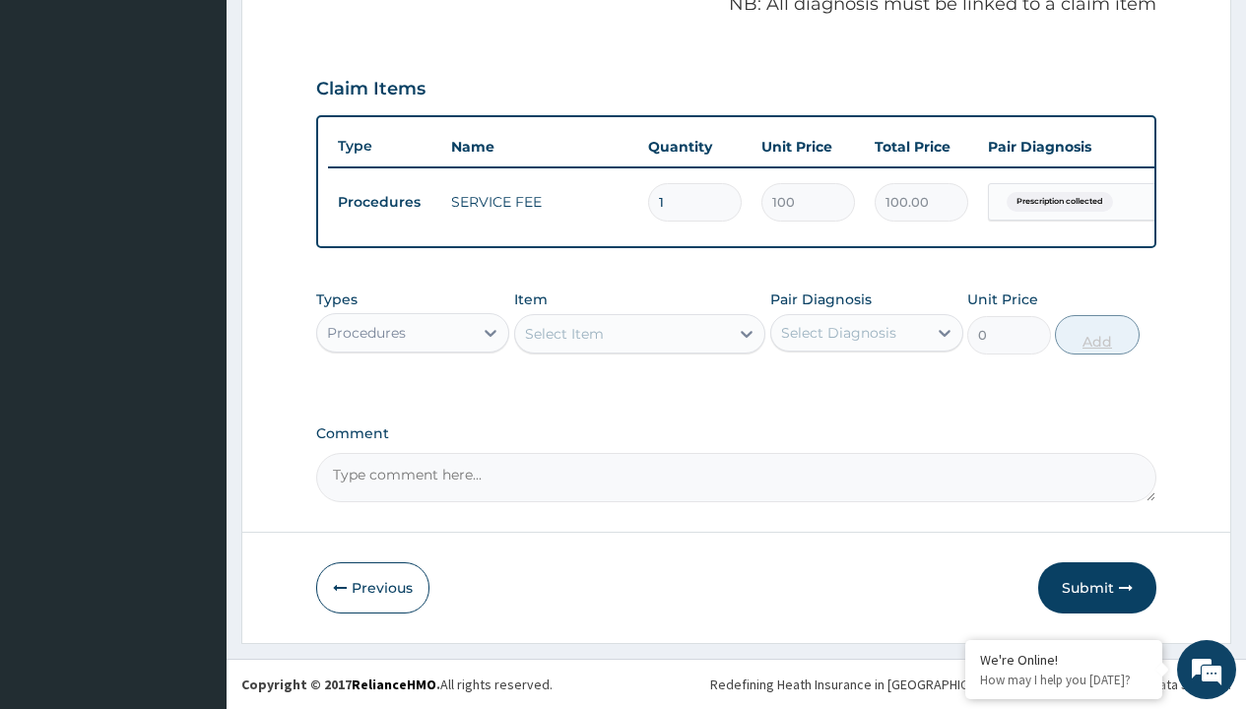
scroll to position [632, 0]
click at [366, 332] on div "Procedures" at bounding box center [366, 333] width 79 height 20
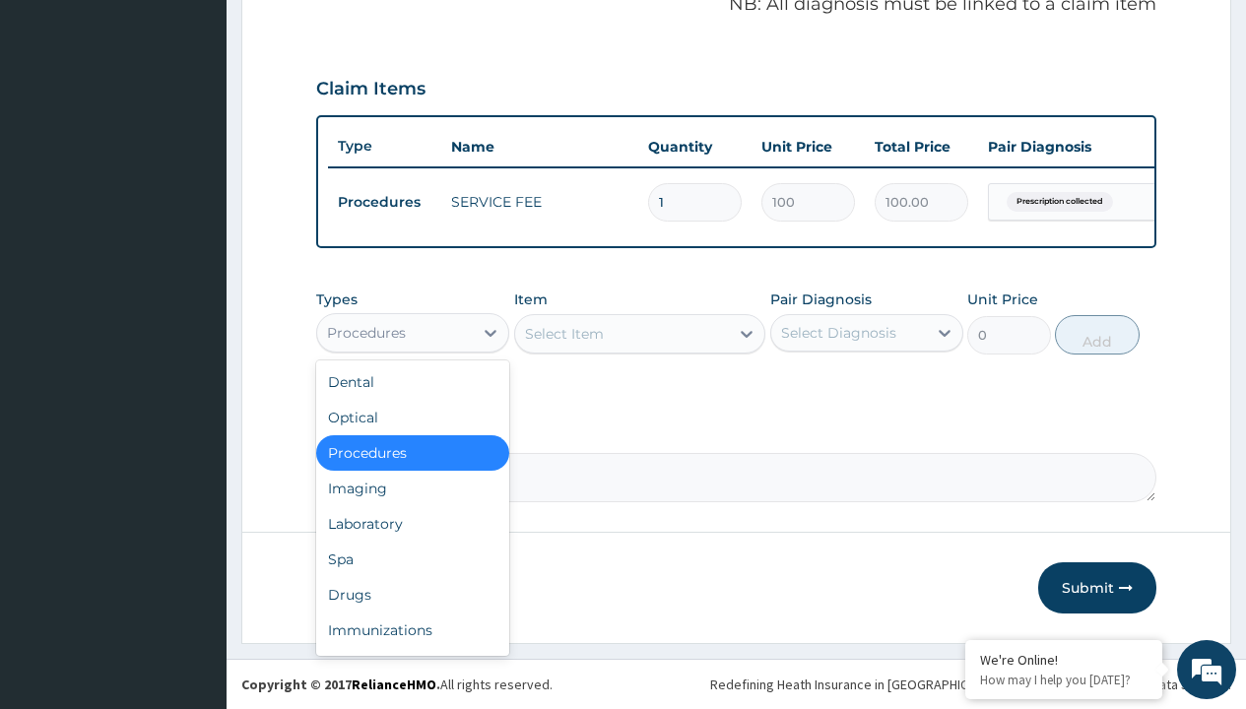
type input "drugs"
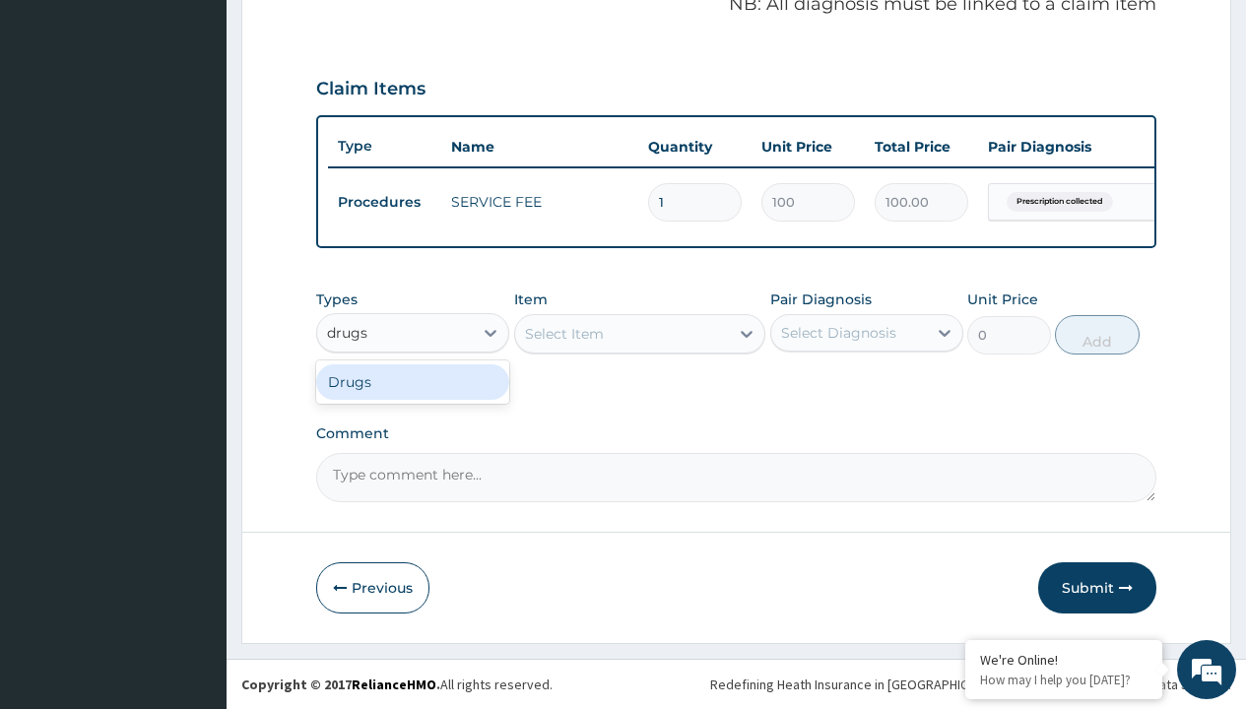
scroll to position [0, 0]
click at [413, 381] on div "Drugs" at bounding box center [412, 381] width 193 height 35
click at [563, 333] on div "Select Item" at bounding box center [640, 333] width 252 height 39
type input "[MEDICAL_DATA] syrup avipol/[PERSON_NAME]"
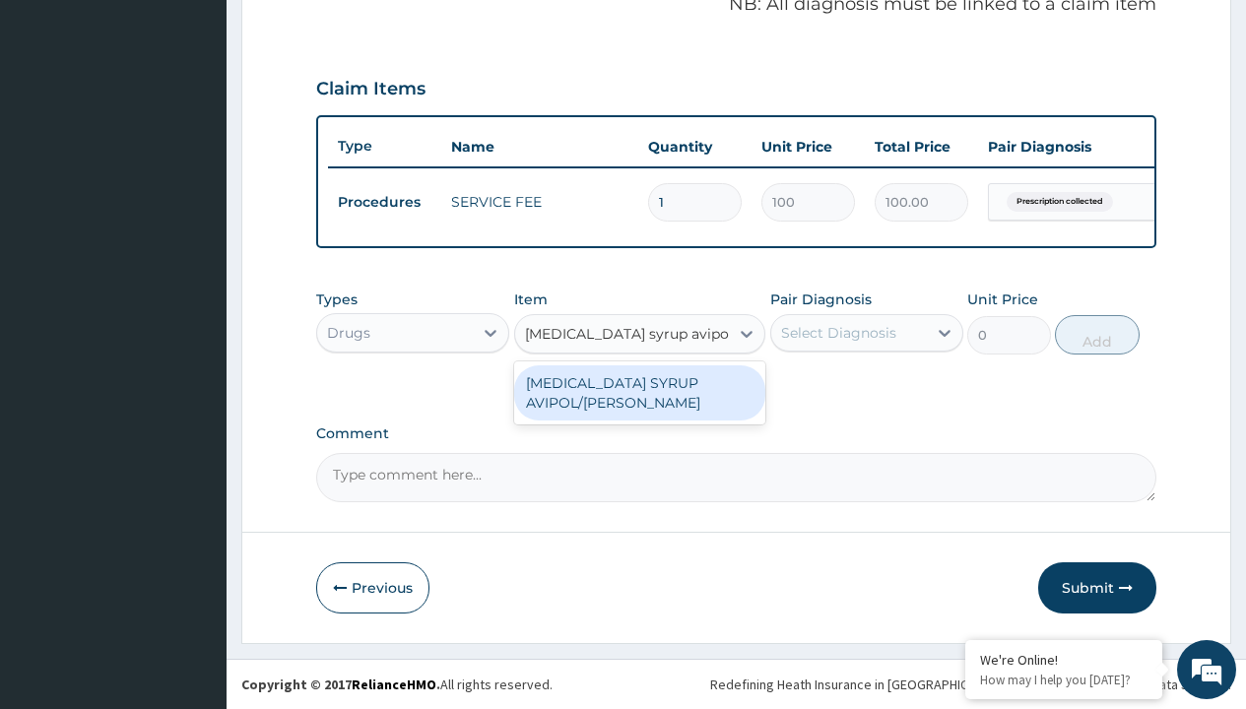
click at [639, 392] on div "[MEDICAL_DATA] SYRUP AVIPOL/[PERSON_NAME]" at bounding box center [640, 392] width 252 height 55
type input "1500"
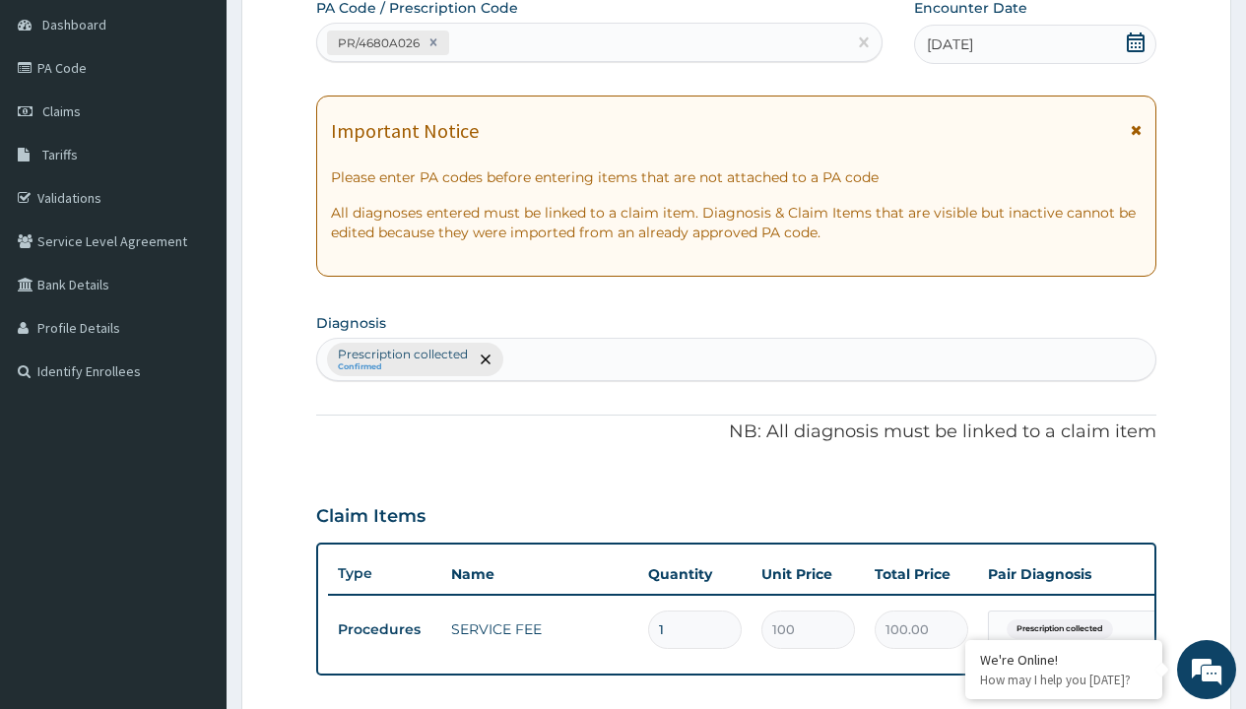
type input "prescription collected"
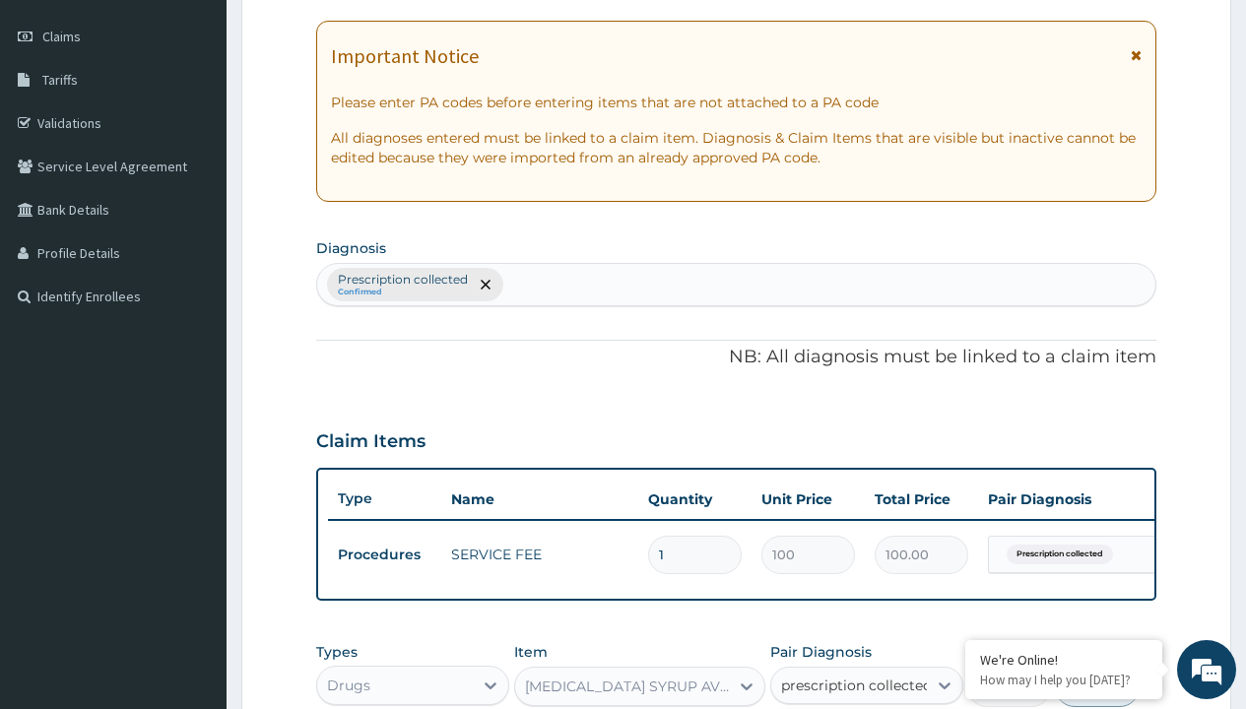
checkbox input "true"
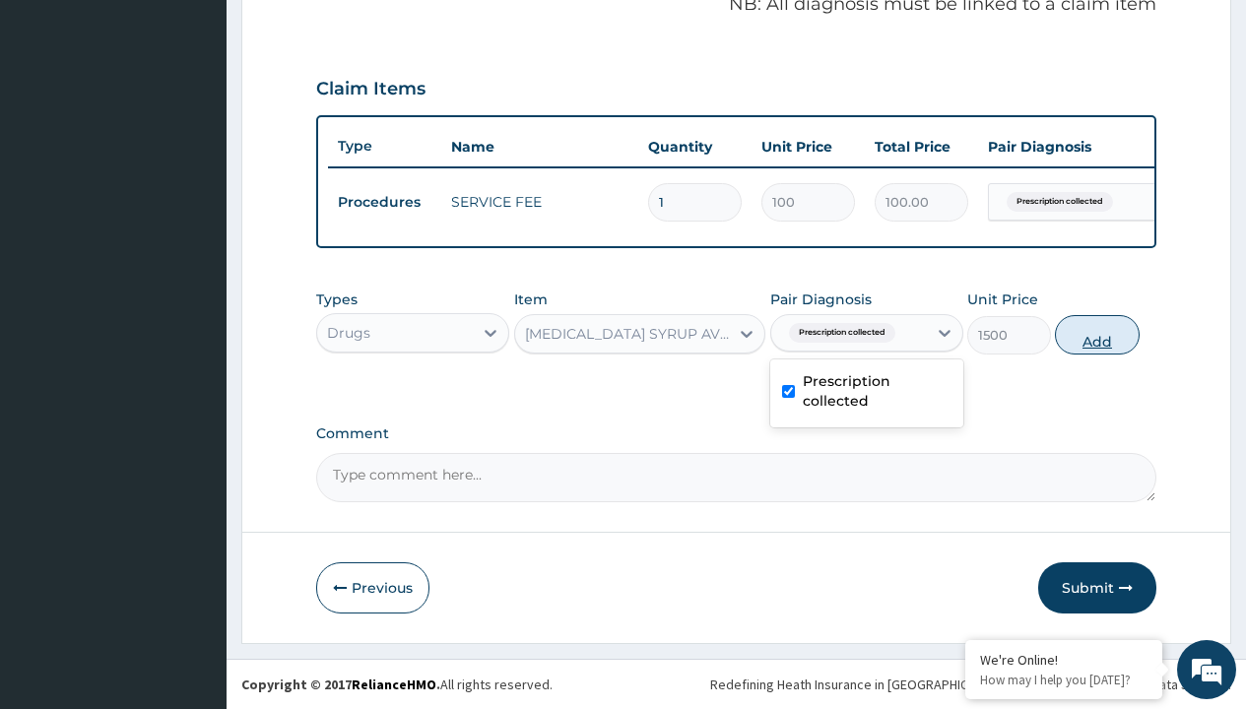
click at [1097, 334] on button "Add" at bounding box center [1097, 334] width 84 height 39
type input "0"
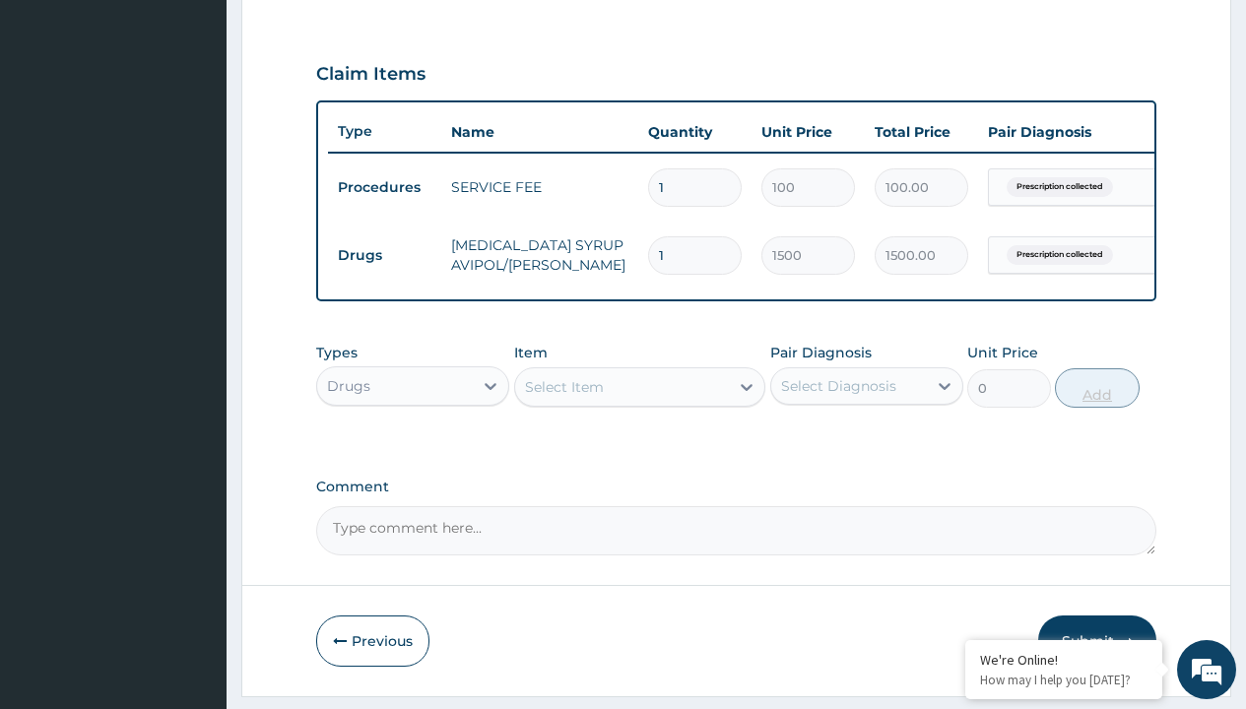
type input "24"
type input "36000.00"
type input "24"
click at [384, 255] on td "Drugs" at bounding box center [384, 255] width 113 height 36
type input "drugs"
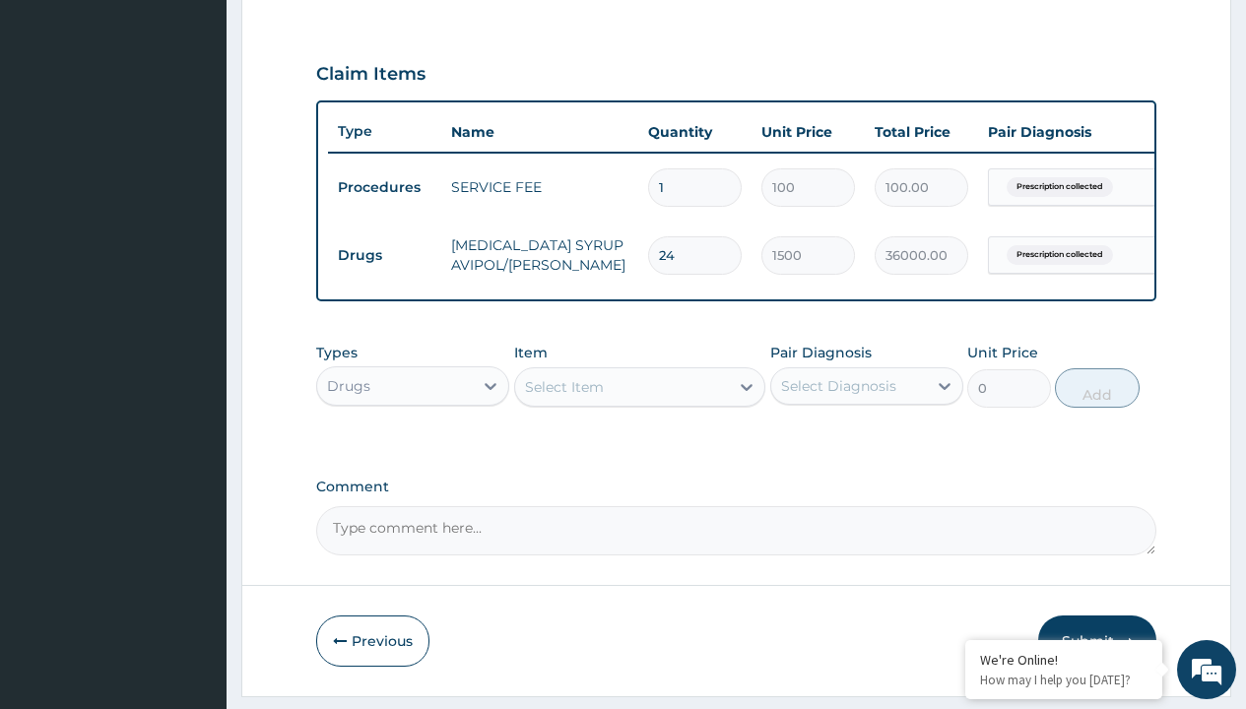
scroll to position [0, 0]
click at [413, 449] on div "Drugs" at bounding box center [412, 435] width 193 height 35
click at [563, 397] on div "Select Item" at bounding box center [564, 387] width 79 height 20
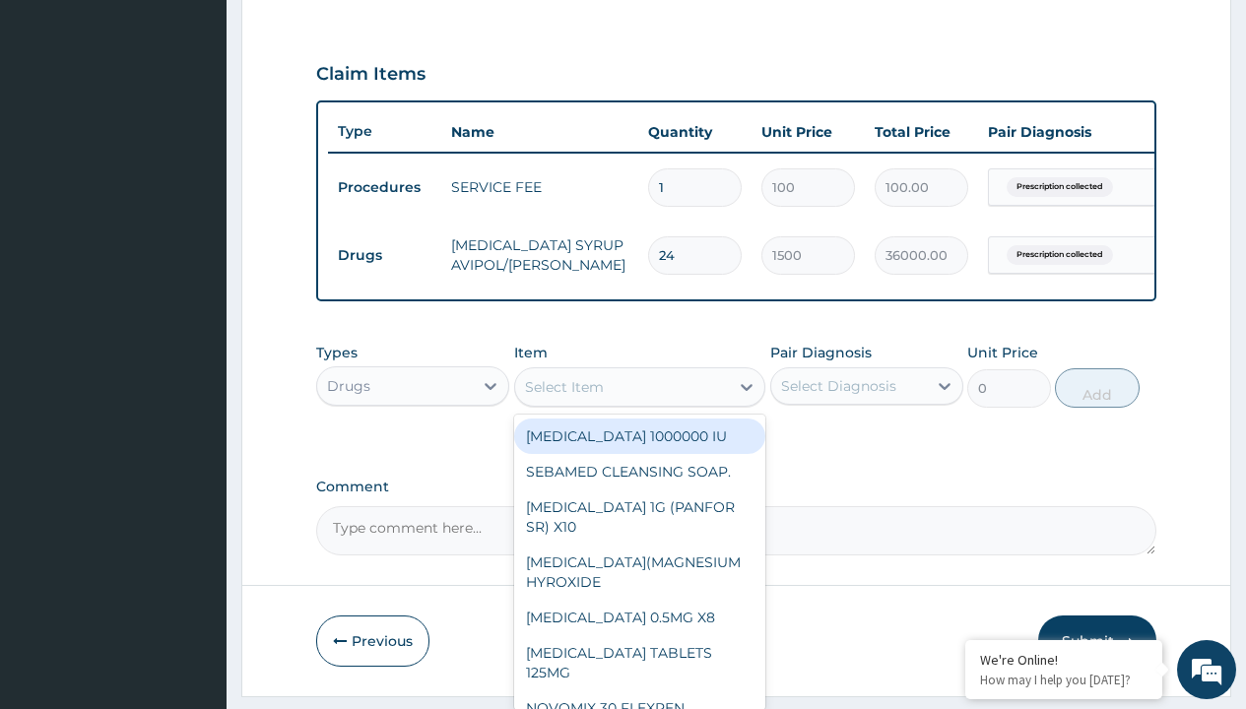
type input "[MEDICAL_DATA] syrup"
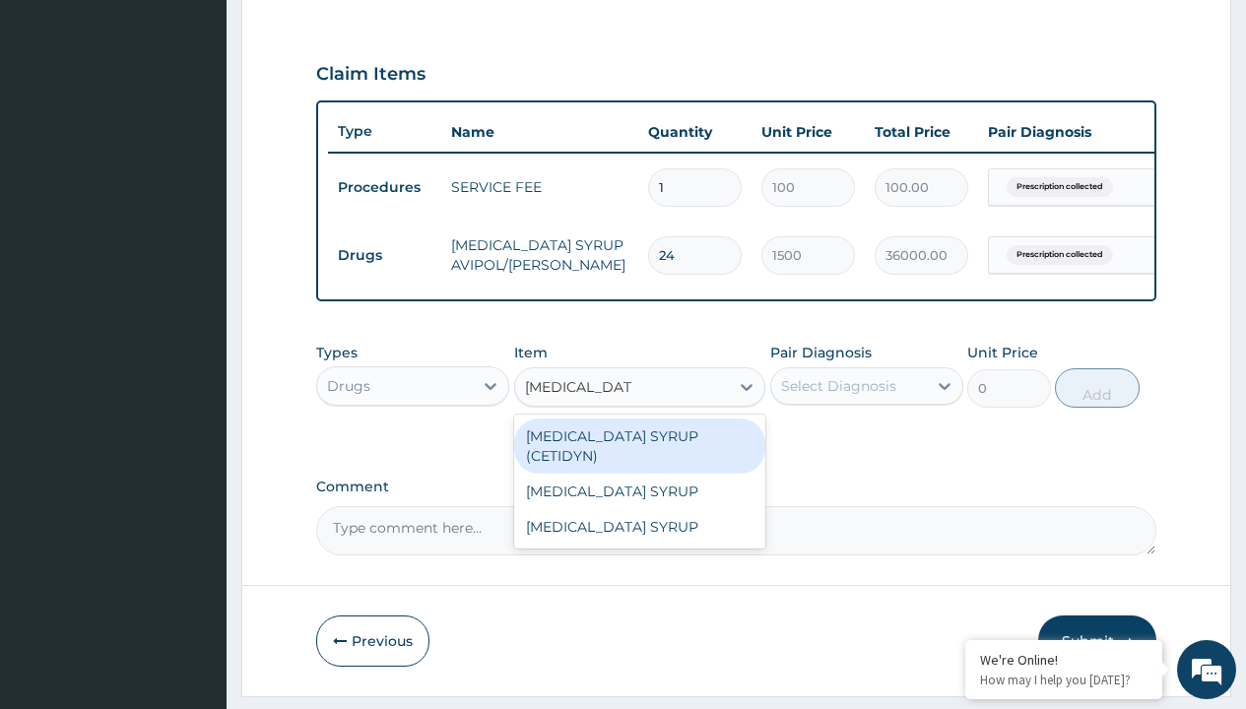
click at [639, 450] on div "[MEDICAL_DATA] SYRUP (CETIDYN)" at bounding box center [640, 446] width 252 height 55
type input "2200"
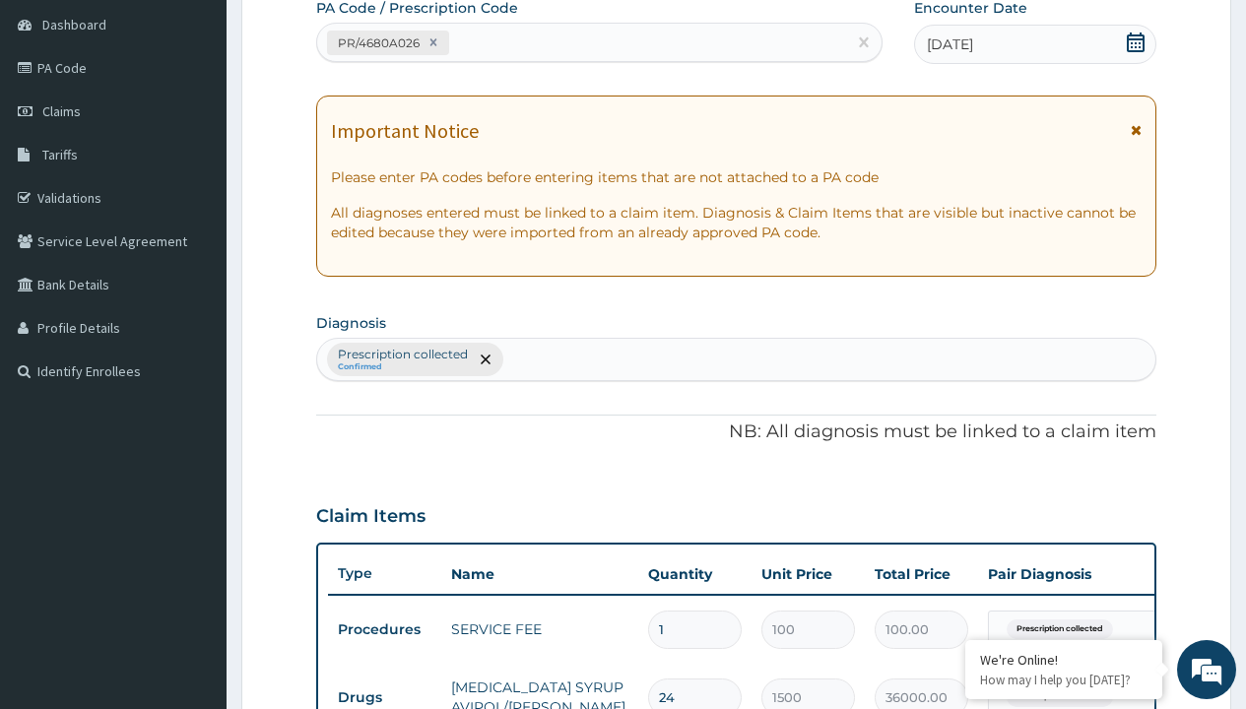
type input "prescription collected"
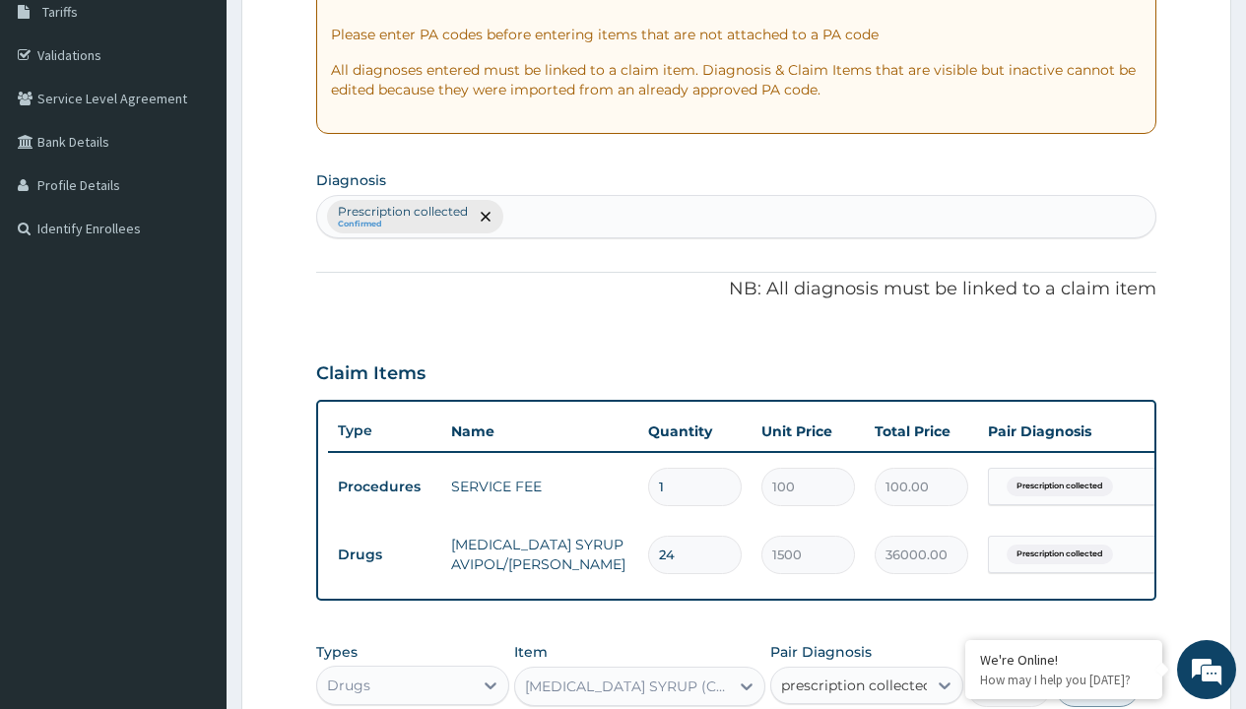
checkbox input "true"
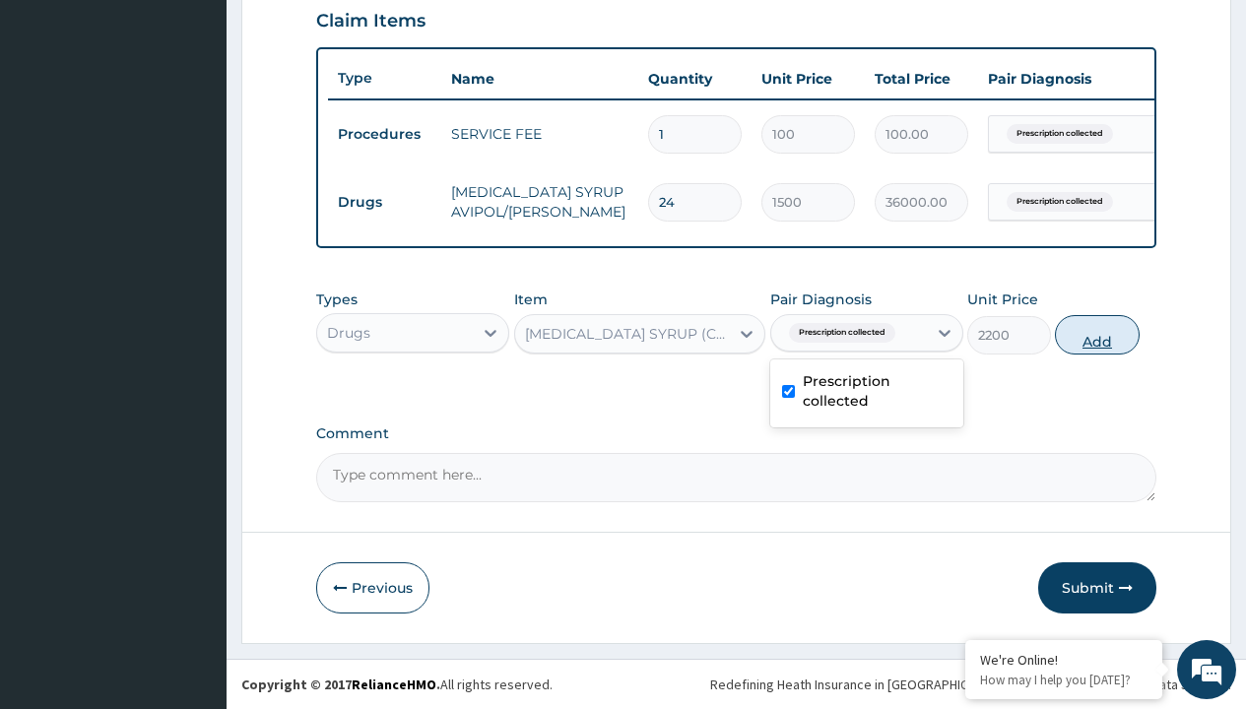
click at [1097, 334] on button "Add" at bounding box center [1097, 334] width 84 height 39
type input "0"
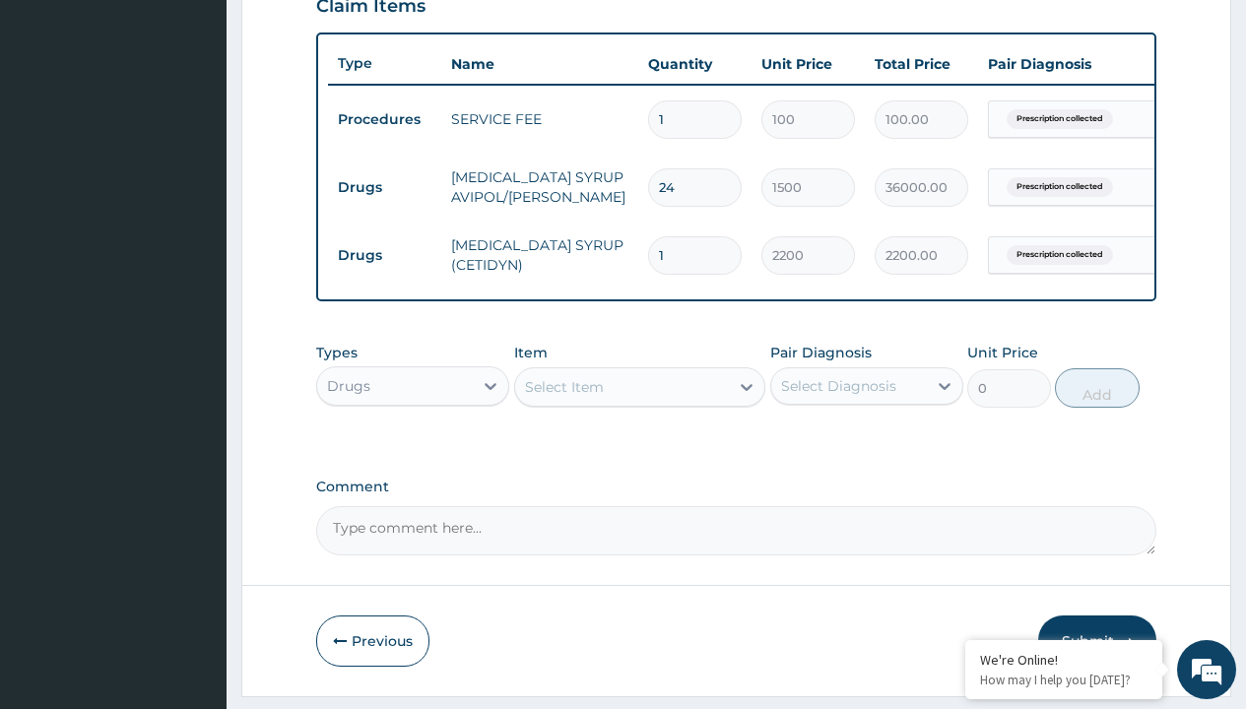
click at [384, 187] on td "Drugs" at bounding box center [384, 187] width 113 height 36
type input "drugs"
click at [413, 449] on div "Drugs" at bounding box center [412, 435] width 193 height 35
click at [563, 397] on div "Select Item" at bounding box center [564, 387] width 79 height 20
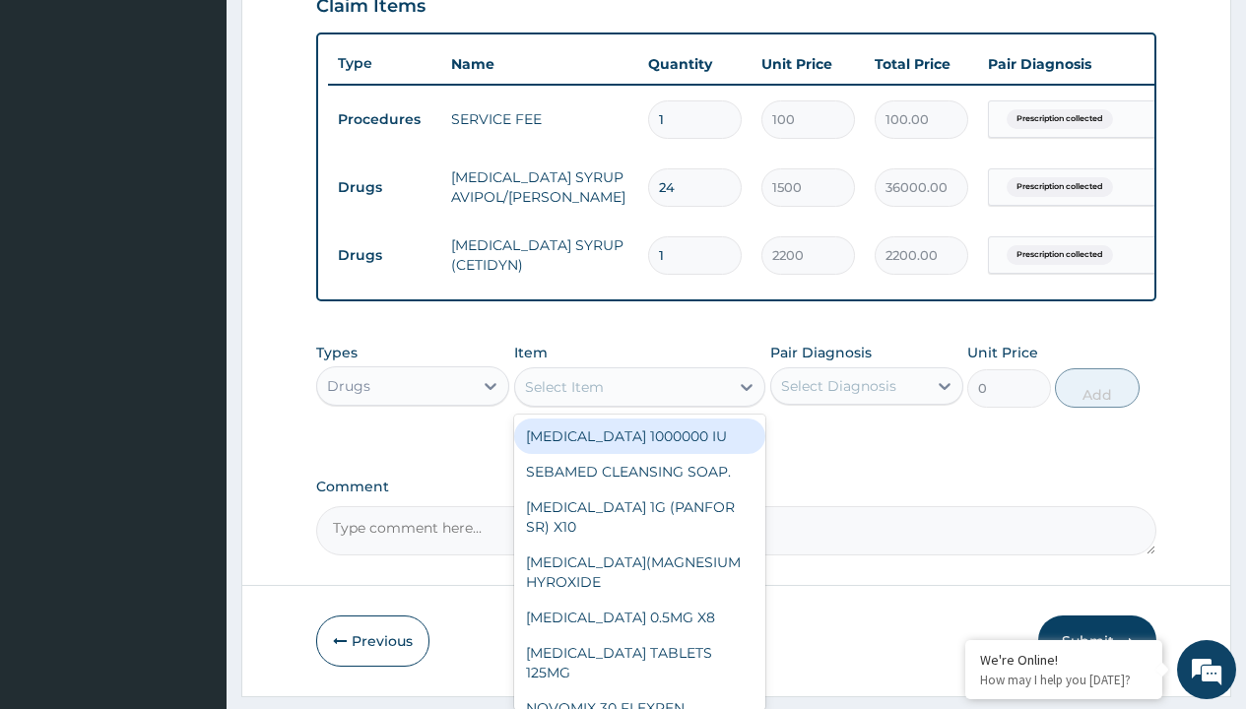
type input "[MEDICAL_DATA] [MEDICAL_DATA] /[PERSON_NAME]"
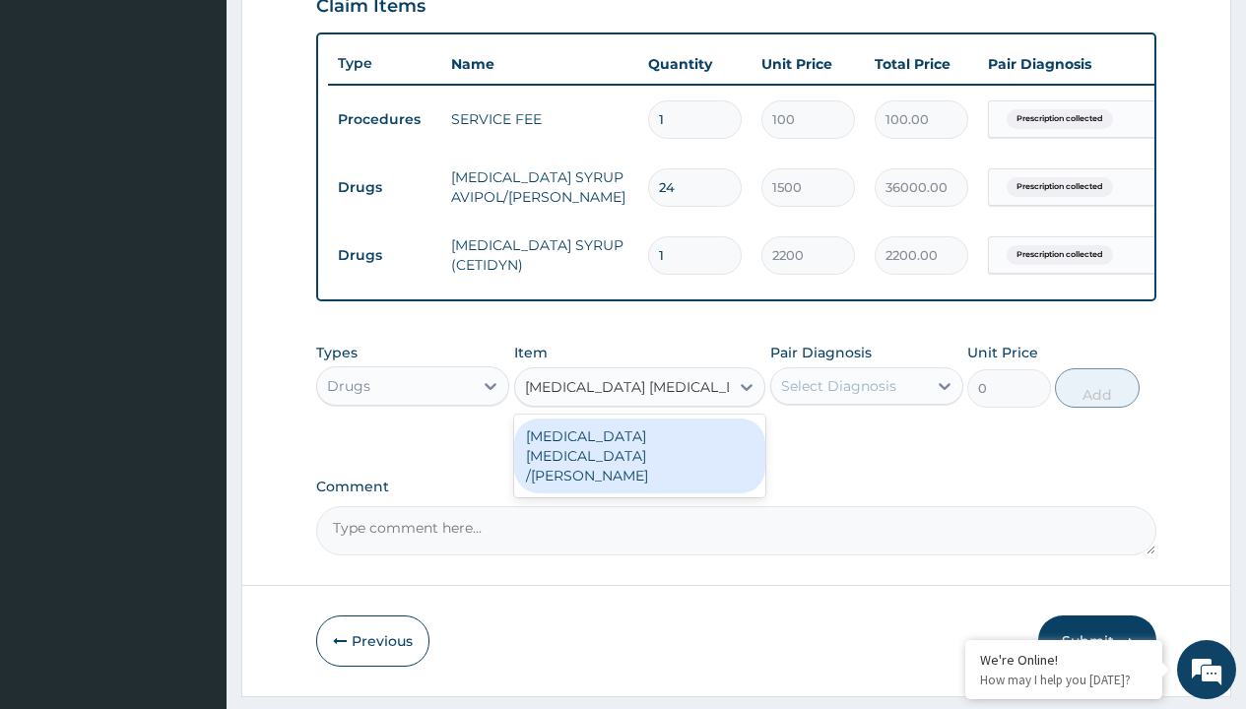
click at [639, 460] on div "[MEDICAL_DATA] [MEDICAL_DATA] /[PERSON_NAME]" at bounding box center [640, 456] width 252 height 75
type input "2000"
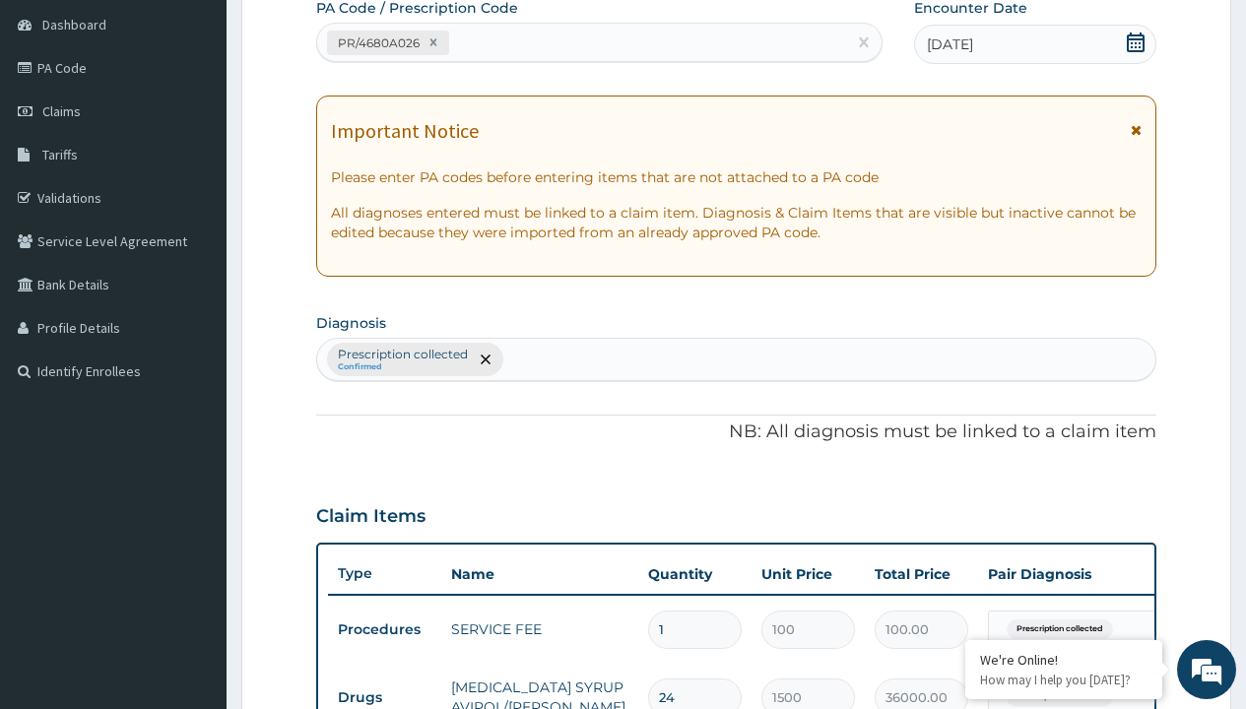
type input "prescription collected"
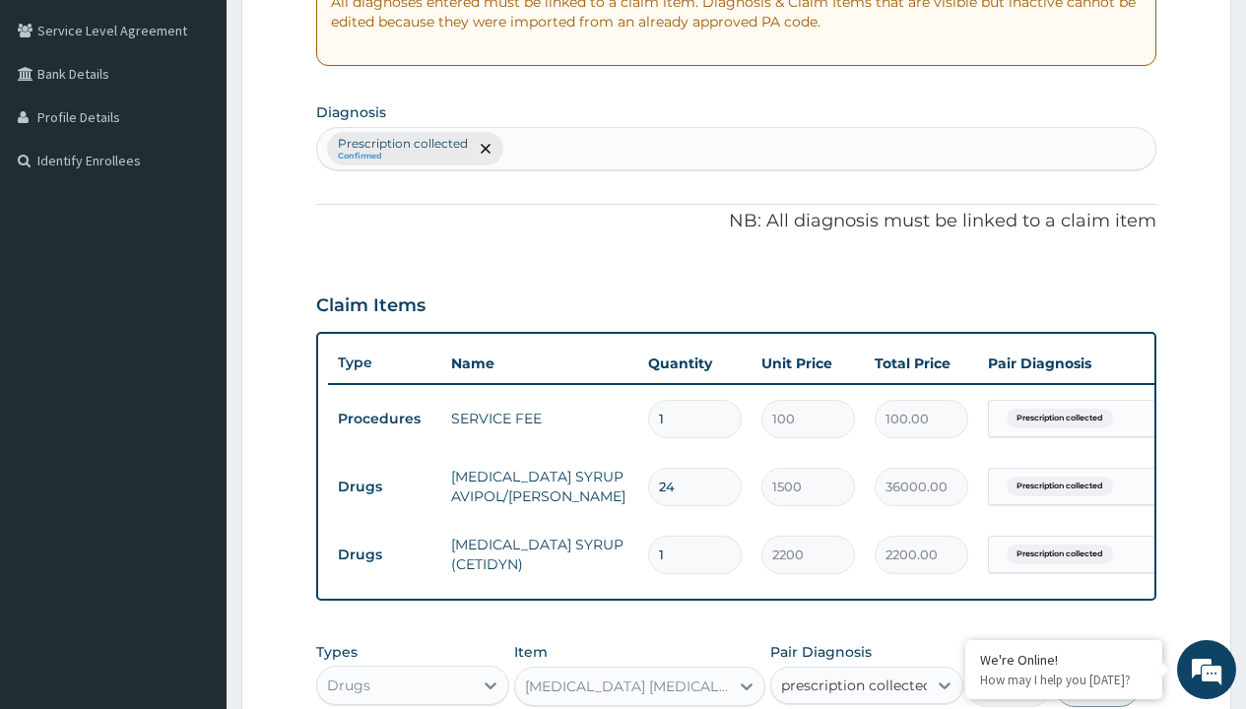
checkbox input "true"
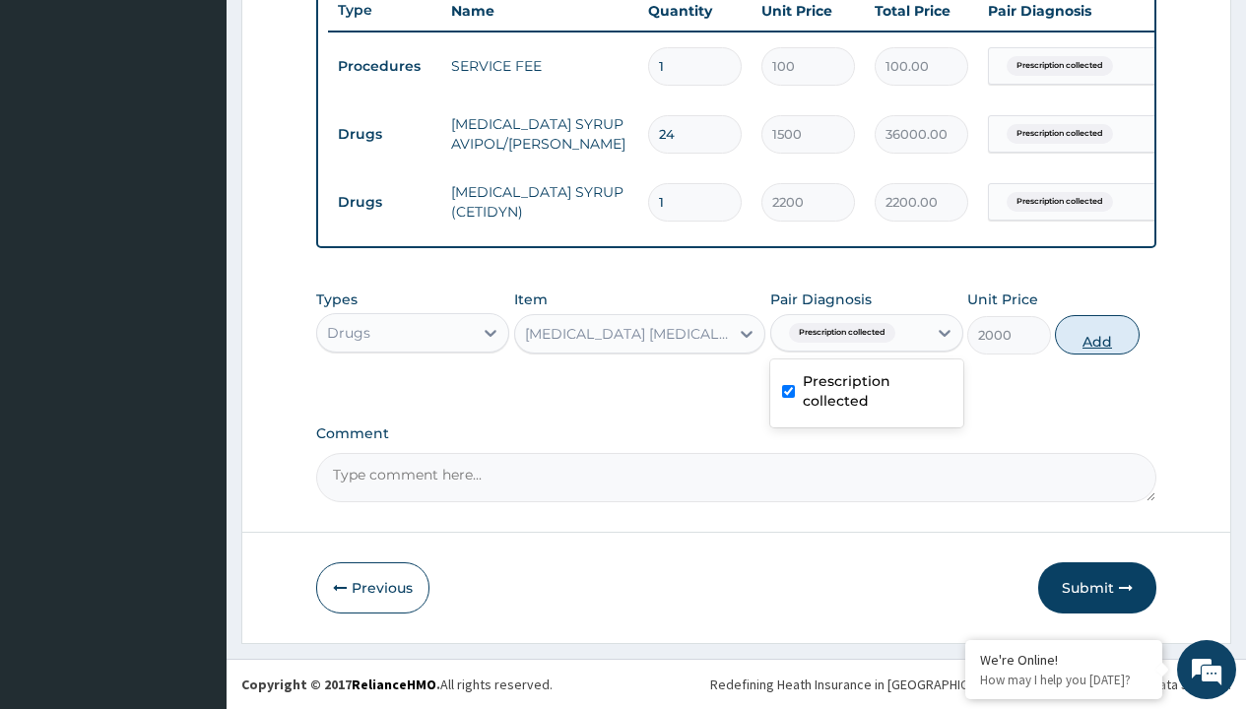
click at [1097, 334] on button "Add" at bounding box center [1097, 334] width 84 height 39
type input "0"
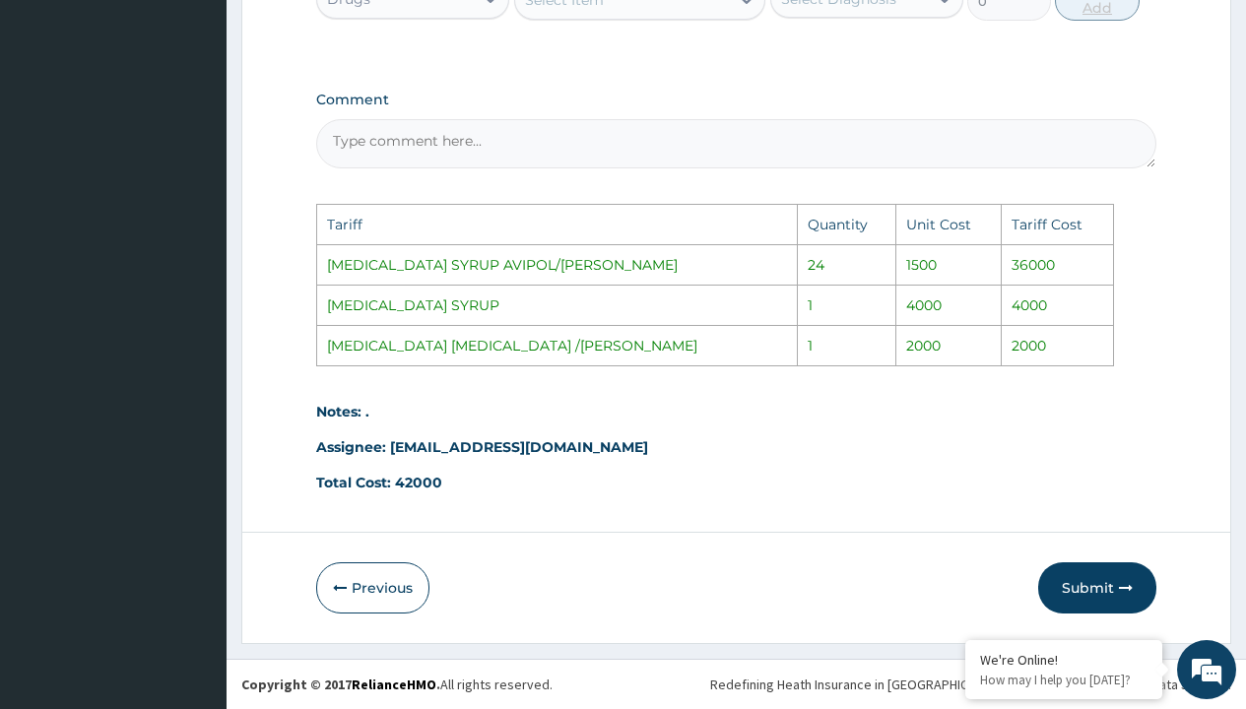
scroll to position [1015, 0]
